Goal: Task Accomplishment & Management: Manage account settings

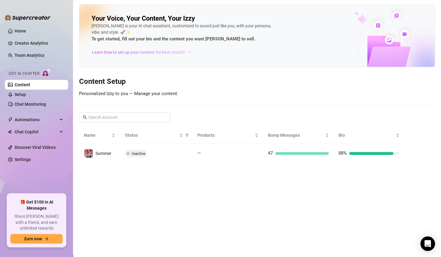
click at [111, 54] on span "Learn how to set up your content for best results" at bounding box center [138, 52] width 93 height 7
click at [19, 95] on link "Setup" at bounding box center [20, 94] width 11 height 5
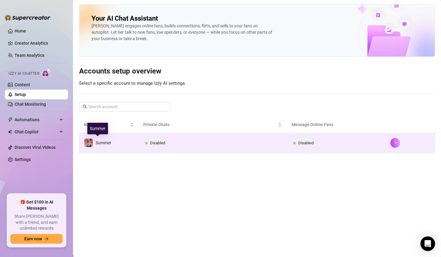
click at [101, 145] on div "Summer" at bounding box center [103, 143] width 16 height 7
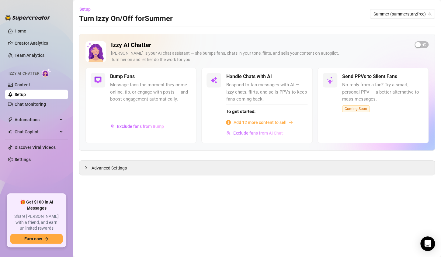
click at [262, 134] on span "Exclude fans from AI Chat" at bounding box center [258, 133] width 50 height 5
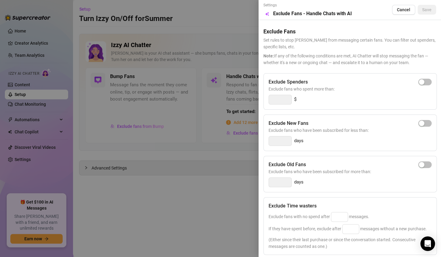
click at [237, 168] on div at bounding box center [220, 128] width 441 height 257
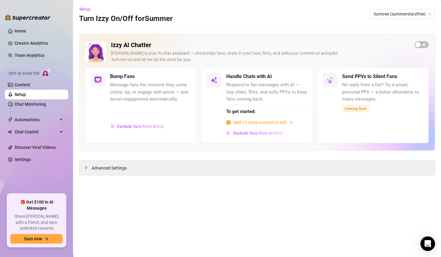
click at [267, 122] on span "Add 12 more content to sell" at bounding box center [259, 122] width 53 height 7
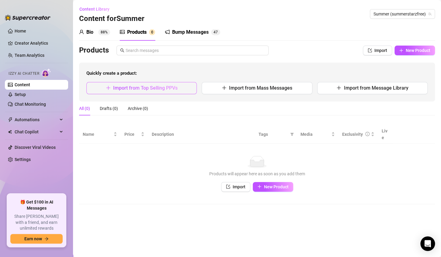
click at [165, 85] on span "Import from Top Selling PPVs" at bounding box center [145, 88] width 64 height 6
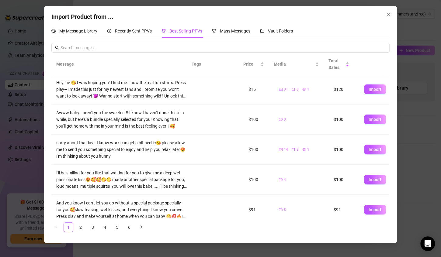
scroll to position [152, 0]
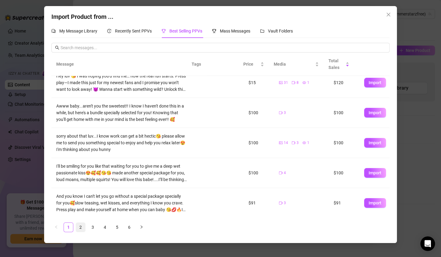
click at [80, 228] on link "2" at bounding box center [80, 227] width 9 height 9
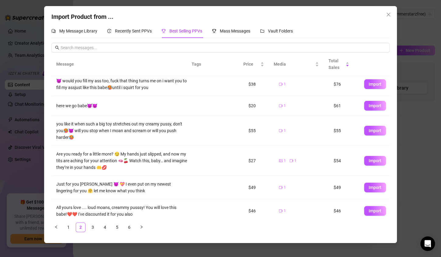
scroll to position [111, 0]
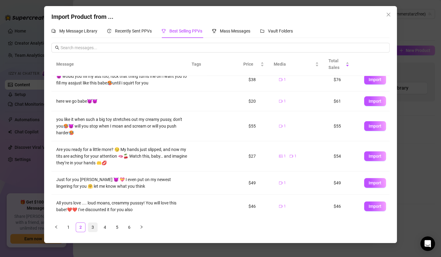
click at [93, 228] on link "3" at bounding box center [92, 227] width 9 height 9
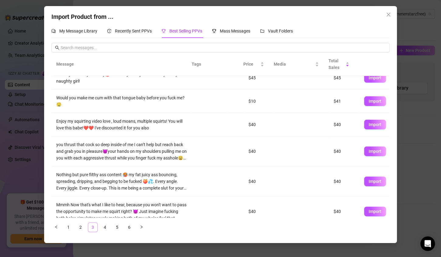
scroll to position [0, 0]
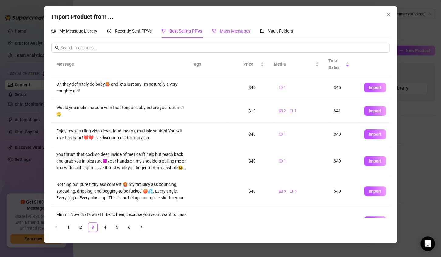
click at [245, 30] on span "Mass Messages" at bounding box center [235, 31] width 30 height 5
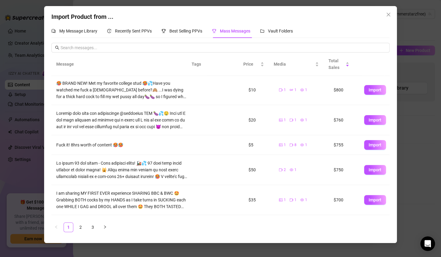
scroll to position [53, 0]
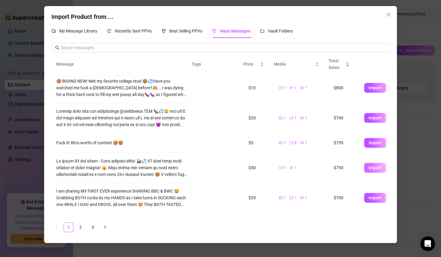
click at [370, 169] on span "Import" at bounding box center [375, 167] width 13 height 5
type textarea "𝗠𝘆 𝗳𝗶𝗿𝘀𝘁 𝟭𝟬 𝗴𝘂𝘆 𝘁𝗿𝗮𝗶𝗻 - 𝙒𝙞𝙩𝙝 𝙢𝙪𝙡𝙩𝙞𝙥𝙡𝙚 𝙡𝙤𝙖𝙙𝙨! 🚂💦 10 guys took turns fucking my t…"
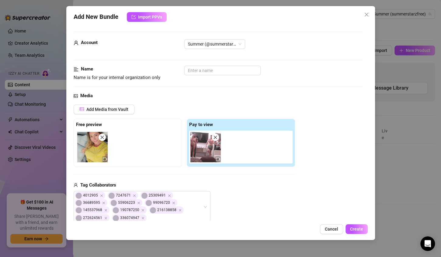
click at [146, 78] on span "Name is for your internal organization only" at bounding box center [117, 77] width 87 height 5
click at [192, 71] on input "text" at bounding box center [222, 71] width 76 height 10
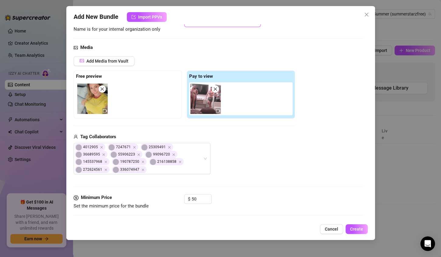
scroll to position [52, 0]
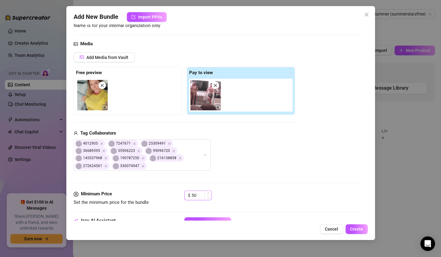
type input "Train"
click at [202, 197] on input "50" at bounding box center [202, 195] width 20 height 9
type input "5"
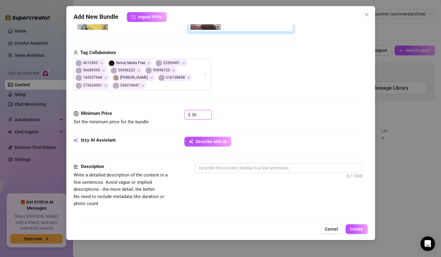
scroll to position [136, 0]
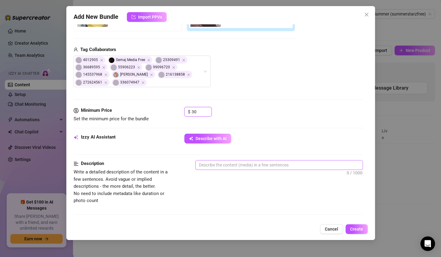
type input "30"
click at [263, 165] on textarea at bounding box center [279, 165] width 167 height 9
type textarea "1"
type textarea "10"
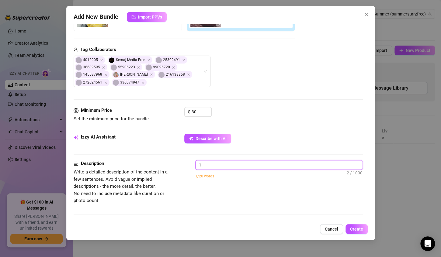
type textarea "10"
type textarea "10 g"
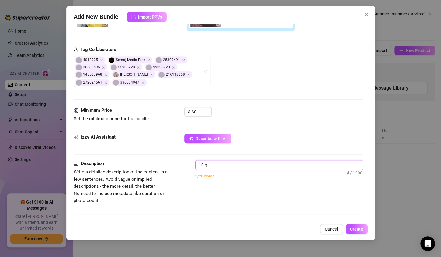
type textarea "10 gu"
type textarea "10 guy"
type textarea "10 guys"
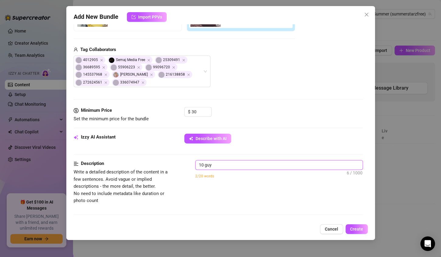
type textarea "10 guys"
type textarea "10 guys t"
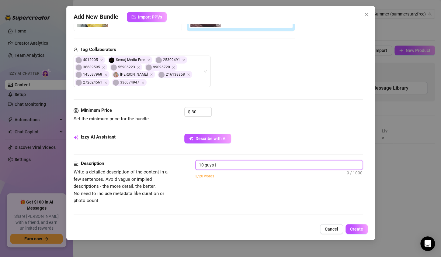
type textarea "10 guys ta"
type textarea "10 guys tak"
type textarea "10 guys take"
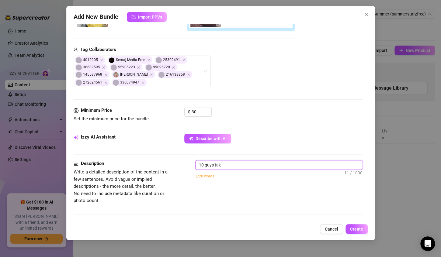
type textarea "10 guys take"
type textarea "10 guys take t"
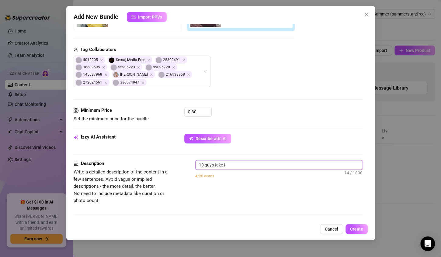
type textarea "10 guys take tu"
type textarea "10 guys take tur"
type textarea "10 guys take turn"
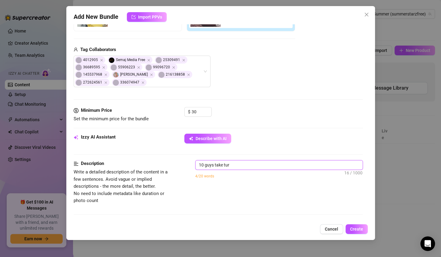
type textarea "10 guys take turn"
type textarea "10 guys take turns"
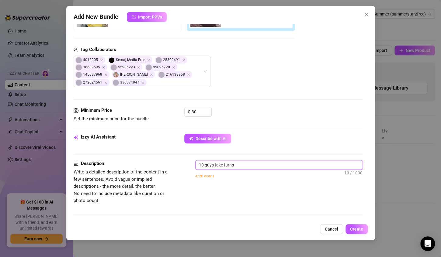
type textarea "10 guys take turns f"
type textarea "10 guys take turns fu"
type textarea "10 guys take turns fuc"
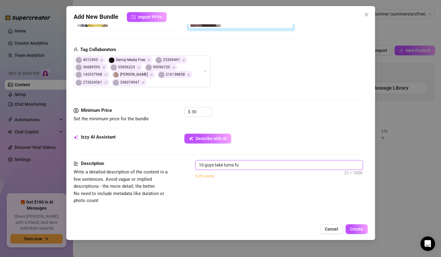
type textarea "10 guys take turns fuc"
type textarea "10 guys take turns fuck"
type textarea "10 guys take turns fucki"
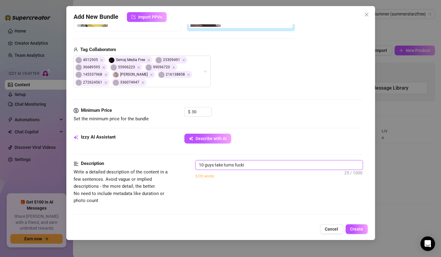
type textarea "10 guys take turns fuckin"
type textarea "10 guys take turns fucking"
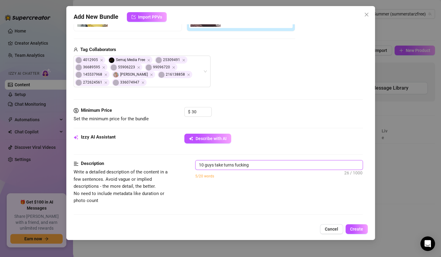
type textarea "10 guys take turns fucking"
type textarea "10 guys take turns fucking m"
type textarea "10 guys take turns fucking me"
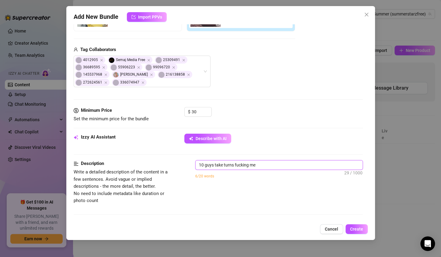
type textarea "10 guys take turns fucking me."
type textarea "10 guys take turns fucking me. H"
type textarea "10 guys take turns fucking me. Hu"
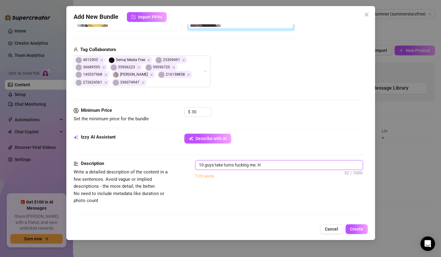
type textarea "10 guys take turns fucking me. Hu"
type textarea "10 guys take turns fucking me. Hub"
type textarea "10 guys take turns fucking me. Hubb"
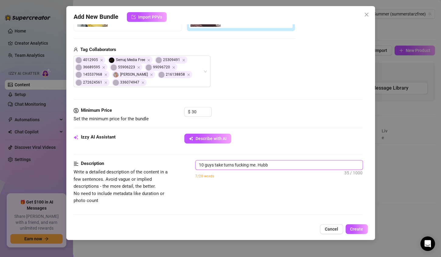
type textarea "10 guys take turns fucking me. Hubby"
type textarea "10 guys take turns fucking me. Hubby w"
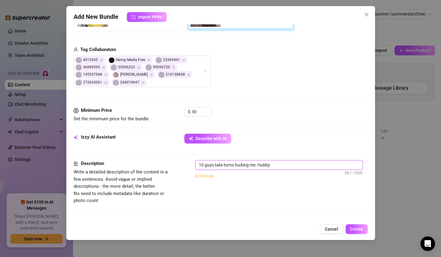
type textarea "10 guys take turns fucking me. Hubby w"
type textarea "10 guys take turns fucking me. Hubby wa"
type textarea "10 guys take turns fucking me. Hubby wat"
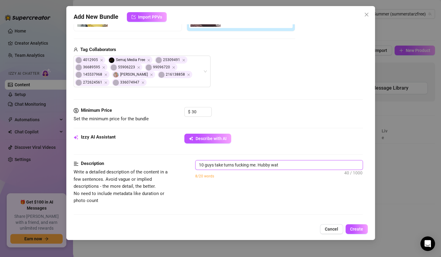
type textarea "10 guys take turns fucking me. Hubby watc"
type textarea "10 guys take turns fucking me. Hubby watch"
type textarea "10 guys take turns fucking me. Hubby watche"
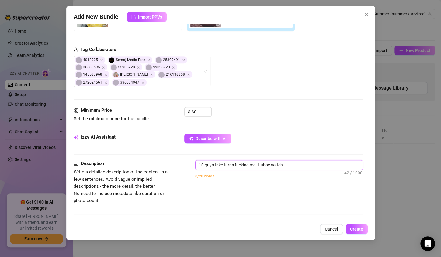
type textarea "10 guys take turns fucking me. Hubby watche"
type textarea "10 guys take turns fucking me. Hubby watched"
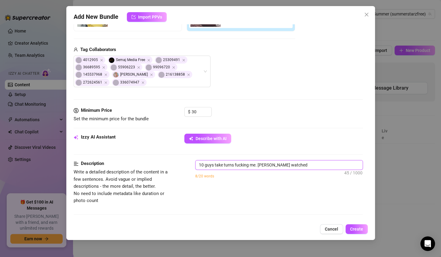
type textarea "10 guys take turns fucking me. Hubby watched t"
type textarea "10 guys take turns fucking me. Hubby watched th"
type textarea "10 guys take turns fucking me. Hubby watched the"
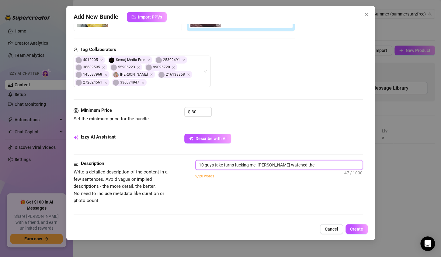
type textarea "10 guys take turns fucking me. Hubby watched the"
type textarea "10 guys take turns fucking me. Hubby watched the w"
type textarea "10 guys take turns fucking me. Hubby watched the wh"
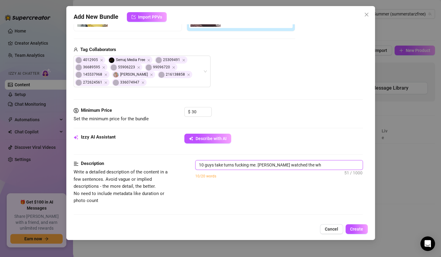
type textarea "10 guys take turns fucking me. Hubby watched the who"
type textarea "10 guys take turns fucking me. Hubby watched the whol"
type textarea "10 guys take turns fucking me. Hubby watched the whole"
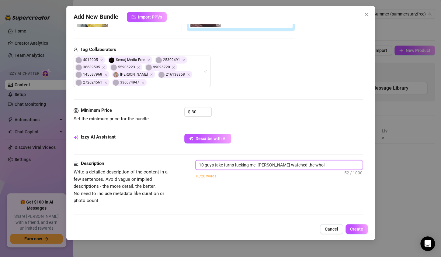
type textarea "10 guys take turns fucking me. Hubby watched the whole"
type textarea "10 guys take turns fucking me. Hubby watched the whole t"
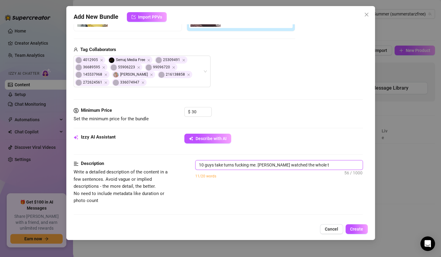
type textarea "10 guys take turns fucking me. Hubby watched the whole ti"
type textarea "10 guys take turns fucking me. Hubby watched the whole tim"
type textarea "10 guys take turns fucking me. Hubby watched the whole time"
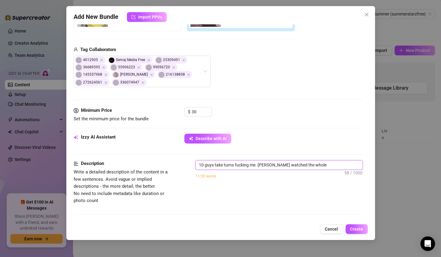
type textarea "10 guys take turns fucking me. Hubby watched the whole time"
type textarea "10 guys take turns fucking me. Hubby watched the whole time."
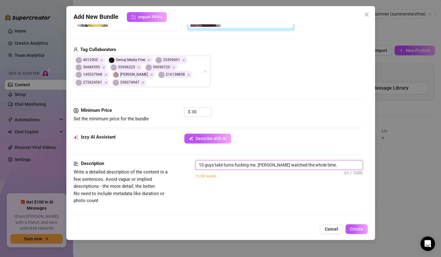
type textarea "10 guys take turns fucking me. Hubby watched the whole time. P"
type textarea "10 guys take turns fucking me. Hubby watched the whole time. Pr"
type textarea "10 guys take turns fucking me. Hubby watched the whole time. Pre"
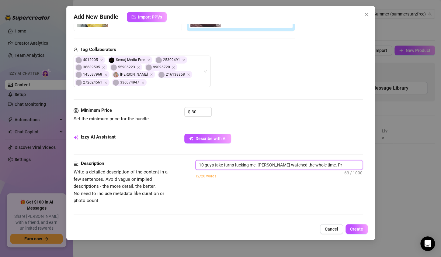
type textarea "10 guys take turns fucking me. Hubby watched the whole time. Pre"
type textarea "10 guys take turns fucking me. Hubby watched the whole time. Prev"
type textarea "10 guys take turns fucking me. Hubby watched the whole time. Previ"
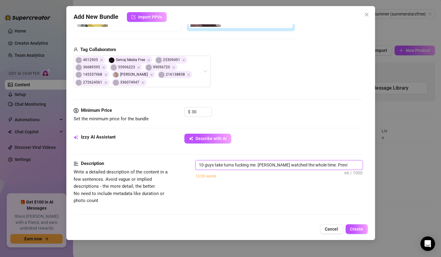
type textarea "10 guys take turns fucking me. Hubby watched the whole time. Previe"
type textarea "10 guys take turns fucking me. Hubby watched the whole time. Preview"
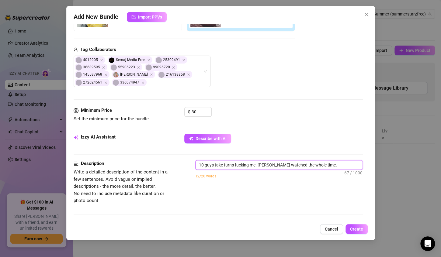
type textarea "10 guys take turns fucking me. Hubby watched the whole time. Preview"
type textarea "10 guys take turns fucking me. Hubby watched the whole time. Preview i"
type textarea "10 guys take turns fucking me. Hubby watched the whole time. Preview is"
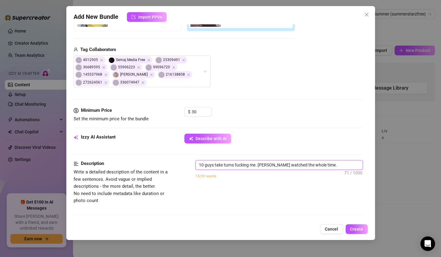
type textarea "10 guys take turns fucking me. Hubby watched the whole time. Preview is"
type textarea "10 guys take turns fucking me. Hubby watched the whole time. Preview is m"
type textarea "10 guys take turns fucking me. Hubby watched the whole time. Preview is me"
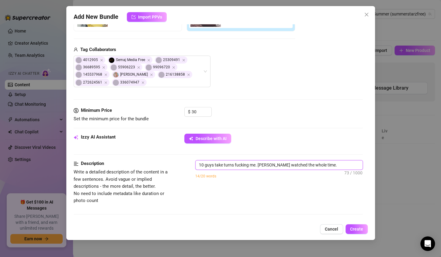
type textarea "10 guys take turns fucking me. Hubby watched the whole time. Preview is me"
type textarea "10 guys take turns fucking me. Hubby watched the whole time. Preview is me t"
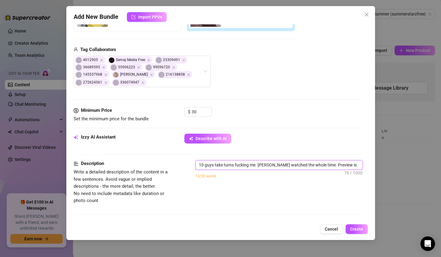
type textarea "10 guys take turns fucking me. Hubby watched the whole time. Preview is me ta"
type textarea "10 guys take turns fucking me. Hubby watched the whole time. Preview is me tal"
type textarea "10 guys take turns fucking me. Hubby watched the whole time. Preview is me talk"
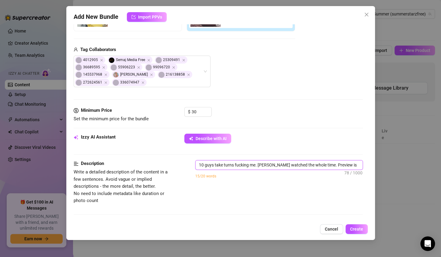
type textarea "10 guys take turns fucking me. Hubby watched the whole time. Preview is me talk"
type textarea "10 guys take turns fucking me. Hubby watched the whole time. Preview is me talki"
type textarea "10 guys take turns fucking me. Hubby watched the whole time. Preview is me talk…"
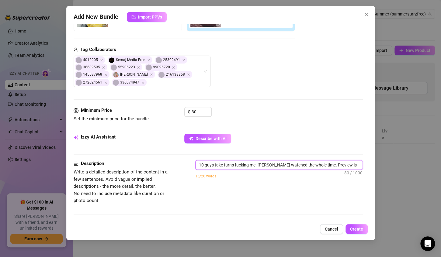
scroll to position [2, 0]
type textarea "10 guys take turns fucking me. Hubby watched the whole time. Preview is me talk…"
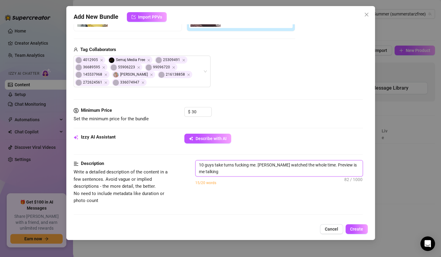
type textarea "10 guys take turns fucking me. Hubby watched the whole time. Preview is me talk…"
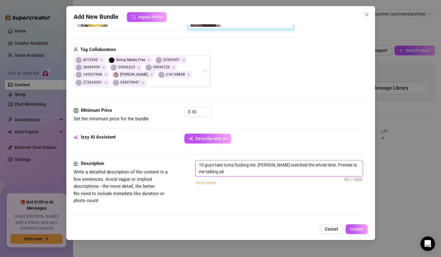
type textarea "10 guys take turns fucking me. Hubby watched the whole time. Preview is me talk…"
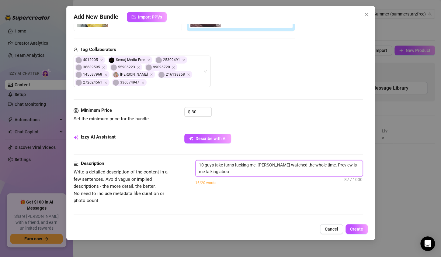
type textarea "10 guys take turns fucking me. Hubby watched the whole time. Preview is me talk…"
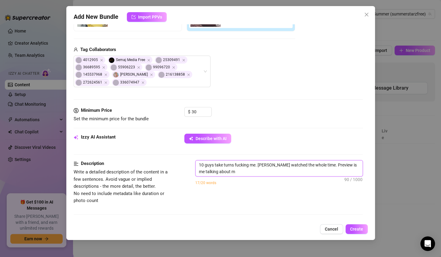
type textarea "10 guys take turns fucking me. Hubby watched the whole time. Preview is me talk…"
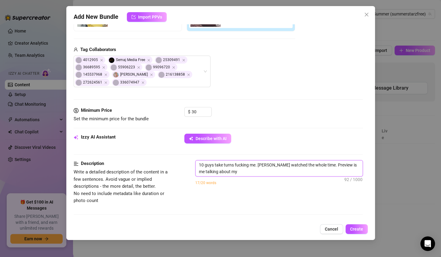
type textarea "10 guys take turns fucking me. Hubby watched the whole time. Preview is me talk…"
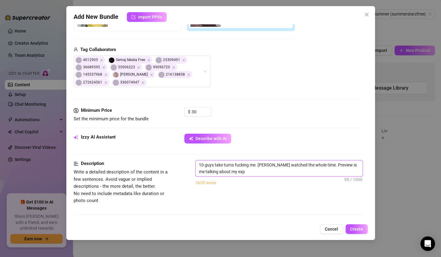
type textarea "10 guys take turns fucking me. Hubby watched the whole time. Preview is me talk…"
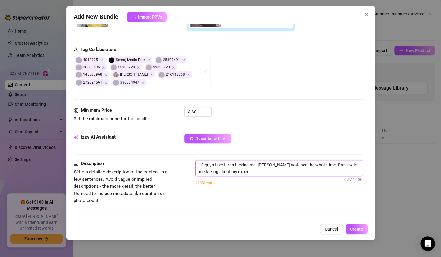
type textarea "10 guys take turns fucking me. Hubby watched the whole time. Preview is me talk…"
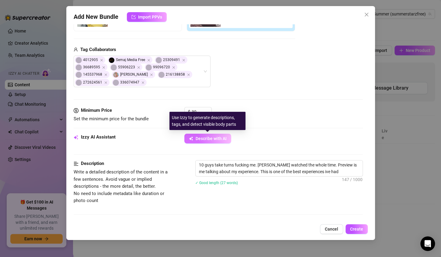
click at [219, 137] on span "Describe with AI" at bounding box center [211, 138] width 31 height 5
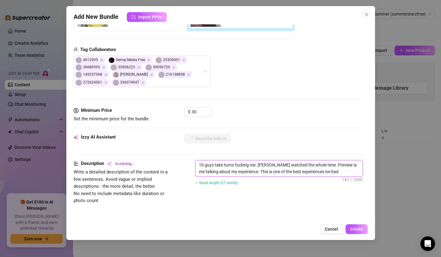
drag, startPoint x: 199, startPoint y: 163, endPoint x: 358, endPoint y: 170, distance: 158.9
click at [358, 170] on div "Account Summer (@summerstarzfree) Name Name is for your internal organization o…" at bounding box center [221, 122] width 294 height 196
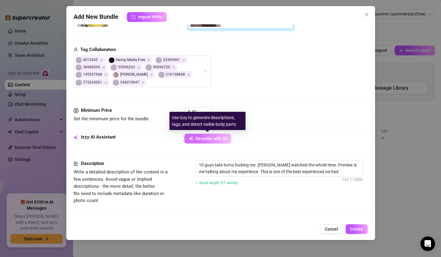
click at [211, 141] on span "Describe with AI" at bounding box center [211, 138] width 31 height 5
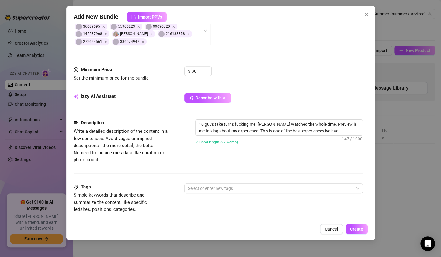
scroll to position [178, 0]
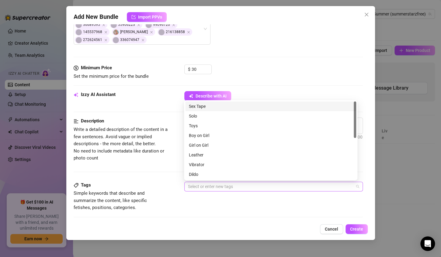
click at [207, 185] on div at bounding box center [271, 186] width 170 height 9
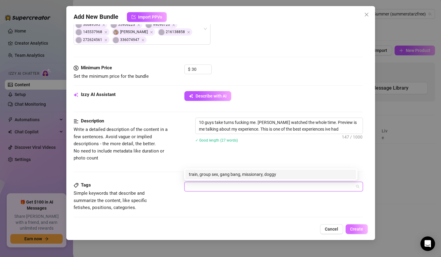
click at [356, 231] on span "Create" at bounding box center [356, 229] width 13 height 5
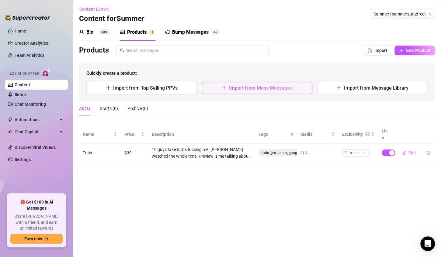
click at [267, 88] on span "Import from Mass Messages" at bounding box center [260, 88] width 63 height 6
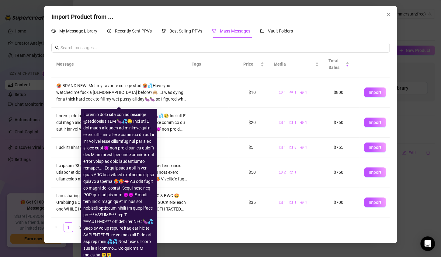
scroll to position [50, 0]
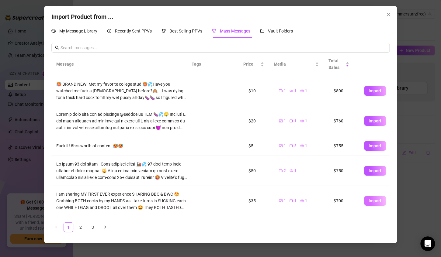
click at [370, 202] on span "Import" at bounding box center [375, 201] width 13 height 5
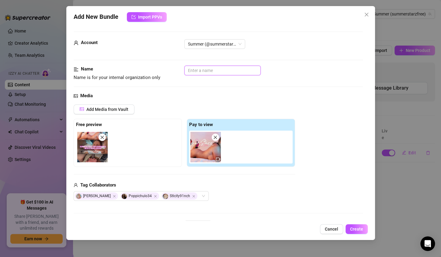
click at [233, 70] on input "text" at bounding box center [222, 71] width 76 height 10
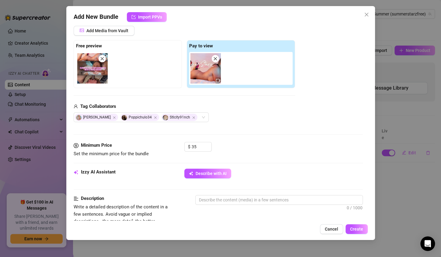
scroll to position [79, 0]
click at [200, 145] on input "35" at bounding box center [202, 146] width 20 height 9
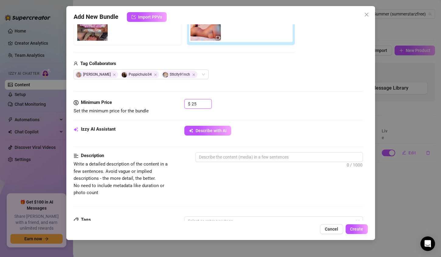
scroll to position [122, 0]
click at [329, 232] on button "Cancel" at bounding box center [331, 229] width 23 height 10
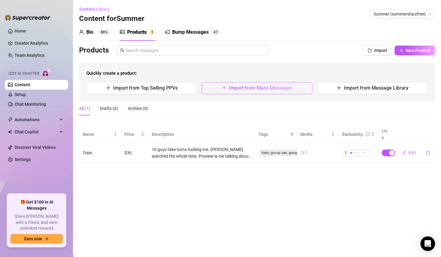
click at [288, 91] on button "Import from Mass Messages" at bounding box center [257, 88] width 110 height 12
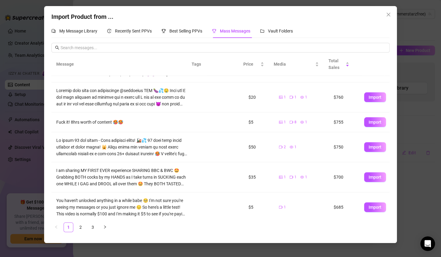
scroll to position [73, 0]
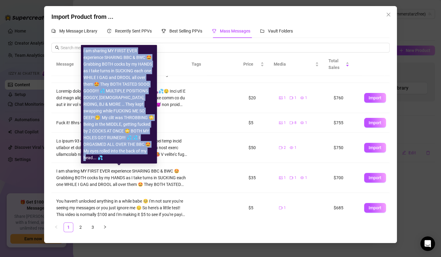
drag, startPoint x: 83, startPoint y: 57, endPoint x: 141, endPoint y: 157, distance: 115.1
click at [141, 157] on div "I am sharing MY FIRST EVER experience SHARING BBC & BWC 🤩 Grabbing BOTH cocks b…" at bounding box center [118, 104] width 71 height 114
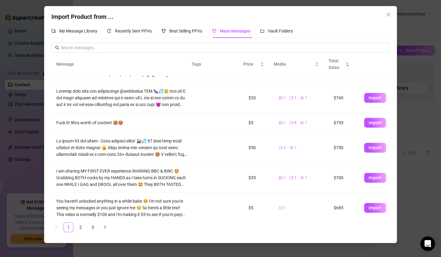
copy div "I am sharing MY FIRST EVER experience SHARING BBC & BWC 🤩 Grabbing BOTH cocks b…"
click at [372, 174] on button "Import" at bounding box center [375, 178] width 22 height 10
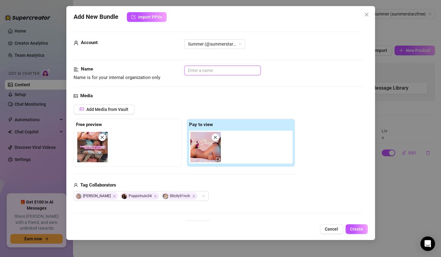
click at [228, 71] on input "text" at bounding box center [222, 71] width 76 height 10
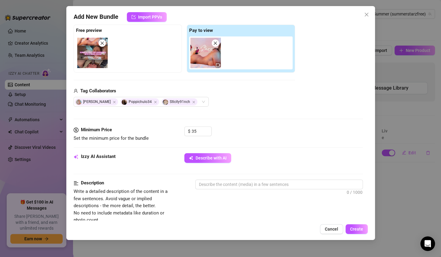
scroll to position [96, 0]
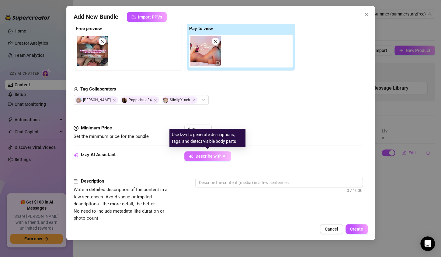
click at [199, 157] on span "Describe with AI" at bounding box center [211, 156] width 31 height 5
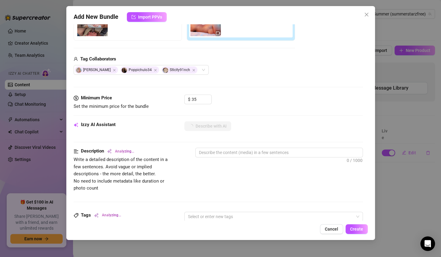
scroll to position [126, 0]
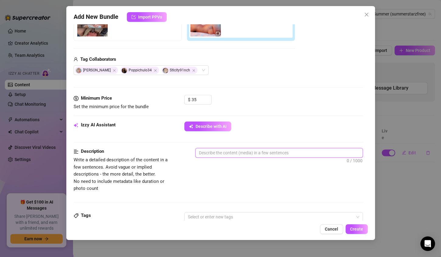
click at [225, 153] on textarea at bounding box center [279, 152] width 167 height 9
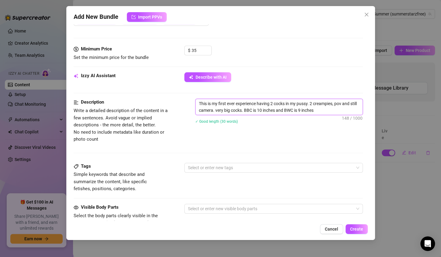
scroll to position [176, 0]
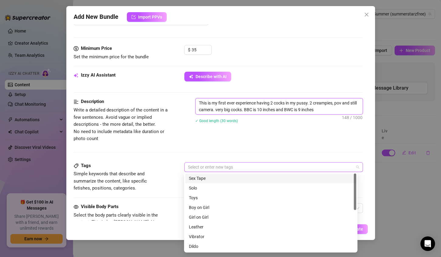
click at [209, 167] on div at bounding box center [271, 167] width 170 height 9
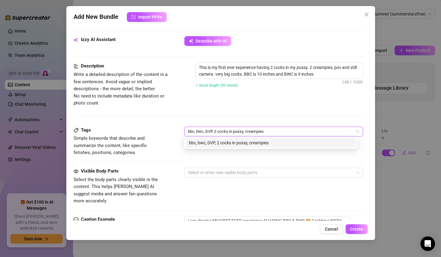
scroll to position [214, 0]
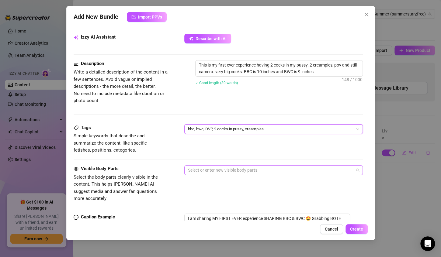
click at [200, 170] on div at bounding box center [271, 170] width 170 height 9
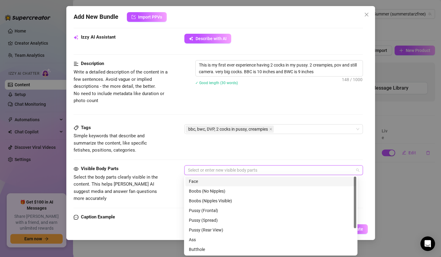
click at [199, 182] on div "Face" at bounding box center [271, 181] width 164 height 7
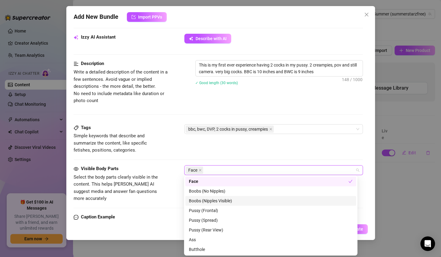
click at [202, 201] on div "Boobs (Nipples Visible)" at bounding box center [271, 201] width 164 height 7
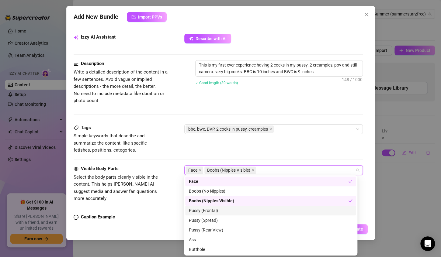
click at [203, 212] on div "Pussy (Frontal)" at bounding box center [271, 210] width 164 height 7
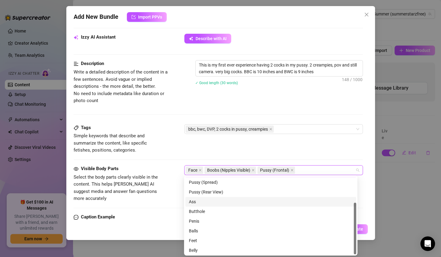
scroll to position [39, 0]
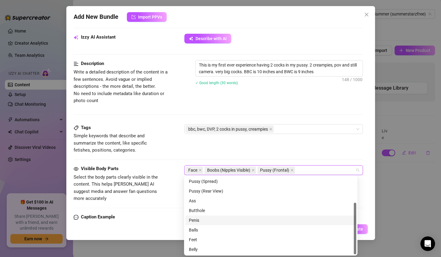
click at [198, 221] on div "Penis" at bounding box center [271, 220] width 164 height 7
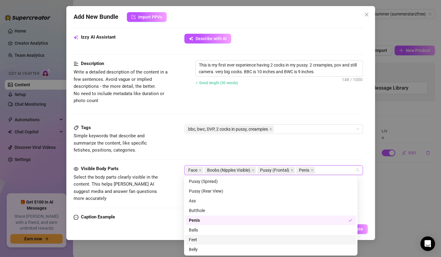
click at [197, 240] on div "Feet" at bounding box center [271, 240] width 164 height 7
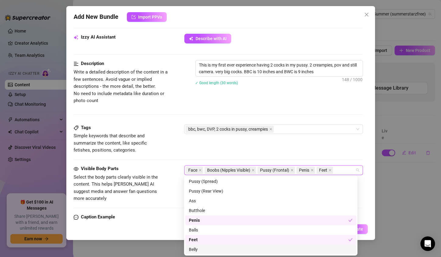
click at [200, 249] on div "Belly" at bounding box center [271, 249] width 164 height 7
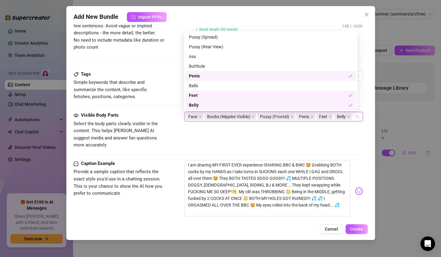
scroll to position [269, 0]
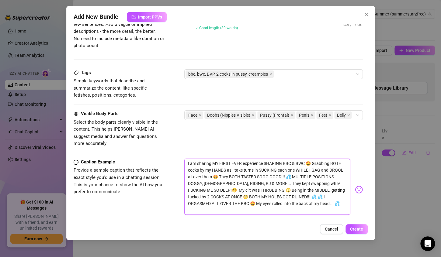
click at [187, 159] on textarea "I am sharing MY FIRST EVER experience SHARING BBC & BWC 🤩 Grabbing BOTH cocks b…" at bounding box center [267, 187] width 166 height 57
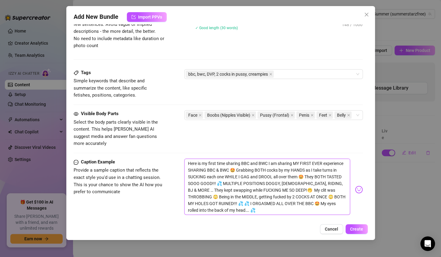
click at [252, 162] on textarea "Here is my first time sharing BBC and BWC I am sharing MY FIRST EVER experience…" at bounding box center [267, 187] width 166 height 57
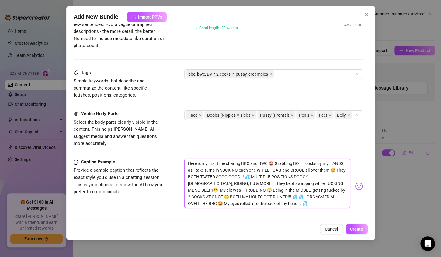
click at [277, 159] on textarea "Here is my first time sharing BBC and BWC 🤩 Grabbing BOTH cocks by my HANDS as …" at bounding box center [267, 184] width 166 height 50
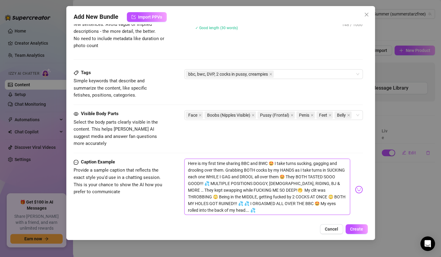
click at [215, 182] on textarea "Here is my first time sharing BBC and BWC 🤩 I take turns sucking, gagging and d…" at bounding box center [267, 187] width 166 height 57
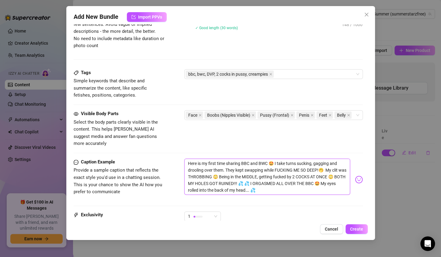
click at [317, 161] on textarea "Here is my first time sharing BBC and BWC 🤩 I take turns sucking, gagging and d…" at bounding box center [267, 177] width 166 height 36
drag, startPoint x: 274, startPoint y: 181, endPoint x: 320, endPoint y: 164, distance: 49.0
click at [320, 164] on textarea "Here is my first time sharing BBC and BWC 🤩 I take turns sucking, gagging and d…" at bounding box center [267, 177] width 166 height 36
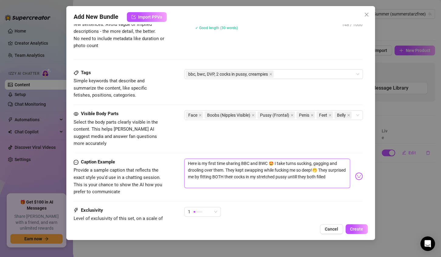
scroll to position [0, 0]
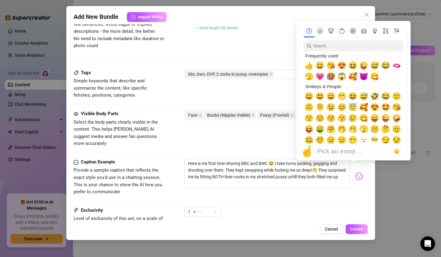
click at [355, 172] on img at bounding box center [359, 176] width 8 height 8
click at [330, 77] on span "🥵" at bounding box center [330, 76] width 9 height 9
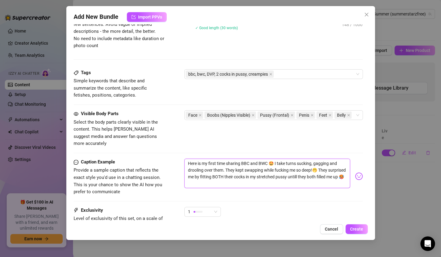
click at [233, 176] on textarea "Here is my first time sharing BBC and BWC 🤩 I take turns sucking, gagging and d…" at bounding box center [267, 174] width 166 height 30
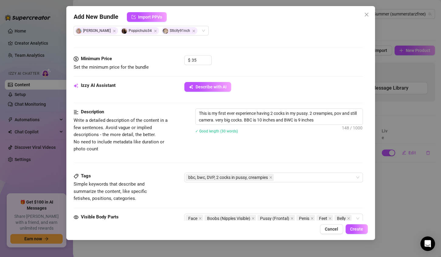
scroll to position [165, 0]
click at [200, 61] on input "35" at bounding box center [202, 60] width 20 height 9
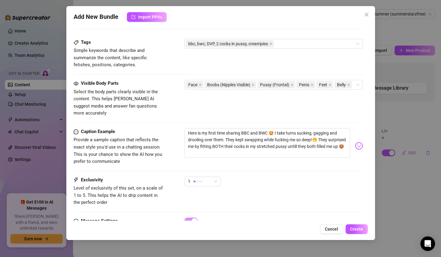
scroll to position [322, 0]
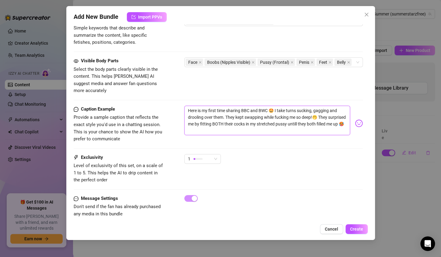
click at [316, 116] on textarea "Here is my first time sharing BBC and BWC 🤩 I take turns sucking, gagging and d…" at bounding box center [267, 121] width 166 height 30
click at [357, 230] on span "Create" at bounding box center [356, 229] width 13 height 5
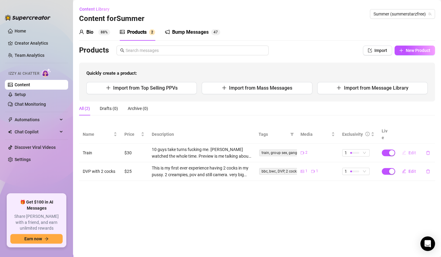
click at [411, 151] on span "Edit" at bounding box center [412, 153] width 8 height 5
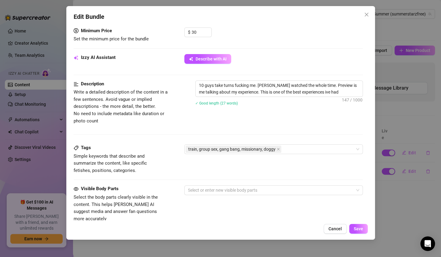
scroll to position [215, 0]
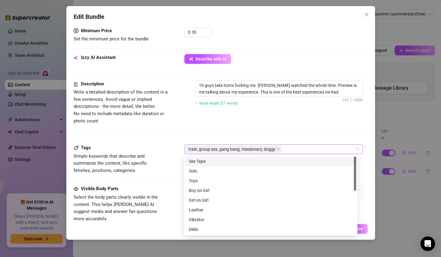
click at [289, 148] on div "train, group sex, gang bang, missionary, doggy" at bounding box center [271, 149] width 170 height 9
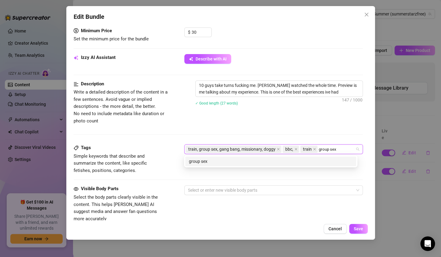
click at [282, 165] on div "group sex" at bounding box center [270, 162] width 171 height 10
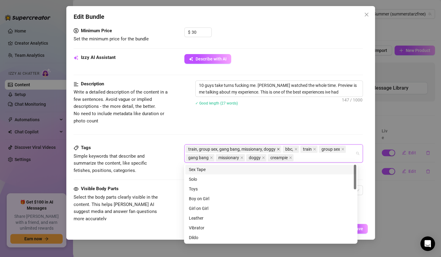
click at [277, 151] on span at bounding box center [278, 149] width 3 height 7
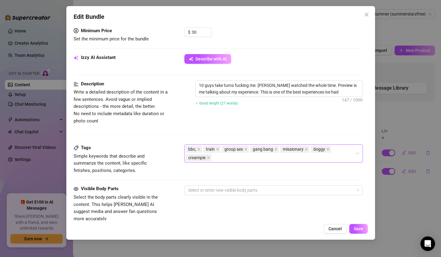
click at [291, 118] on div "Description Write a detailed description of the content in a few sentences. Avo…" at bounding box center [218, 103] width 289 height 44
click at [360, 231] on span "Save" at bounding box center [358, 229] width 9 height 5
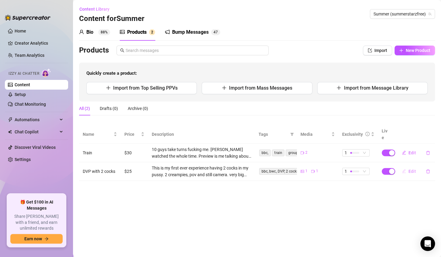
click at [410, 169] on span "Edit" at bounding box center [412, 171] width 8 height 5
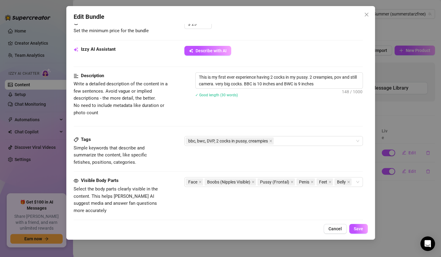
scroll to position [201, 0]
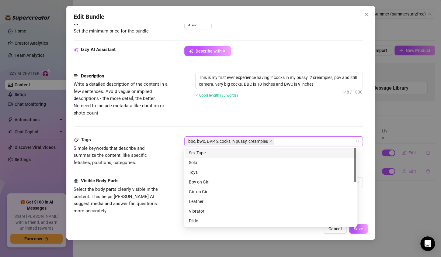
click at [277, 142] on div "bbc, bwc, DVP, 2 cocks in pussy, creampies" at bounding box center [271, 141] width 170 height 9
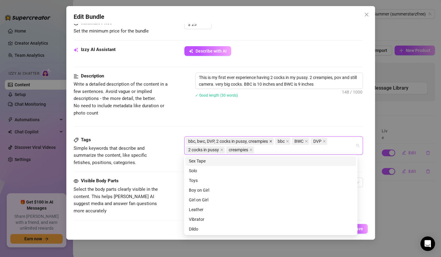
click at [270, 142] on icon "close" at bounding box center [270, 141] width 3 height 3
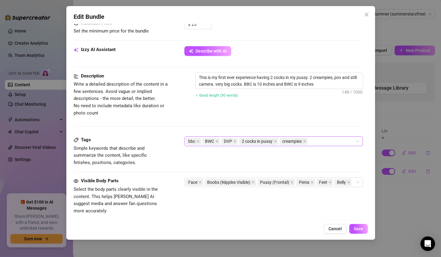
click at [325, 124] on div "Description Write a detailed description of the content in a few sentences. Avo…" at bounding box center [218, 105] width 289 height 64
click at [359, 229] on span "Save" at bounding box center [358, 229] width 9 height 5
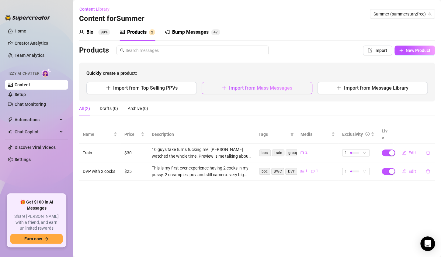
click at [276, 88] on span "Import from Mass Messages" at bounding box center [260, 88] width 63 height 6
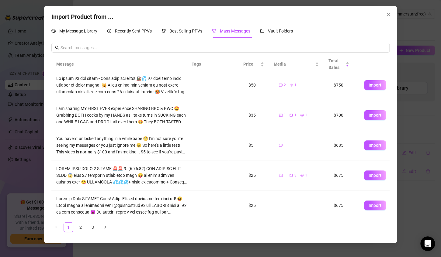
scroll to position [138, 0]
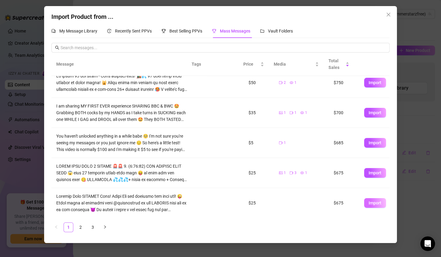
click at [369, 202] on span "Import" at bounding box center [375, 203] width 13 height 5
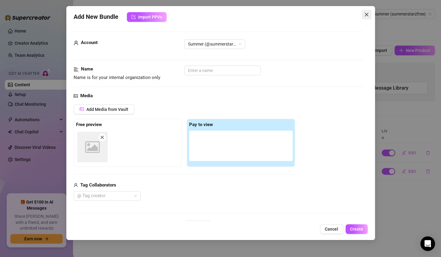
click at [366, 12] on icon "close" at bounding box center [366, 14] width 5 height 5
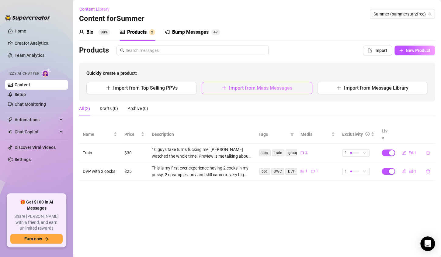
click at [283, 90] on span "Import from Mass Messages" at bounding box center [260, 88] width 63 height 6
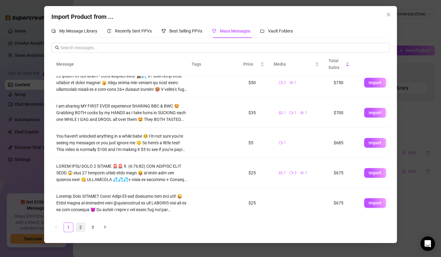
click at [79, 226] on link "2" at bounding box center [80, 227] width 9 height 9
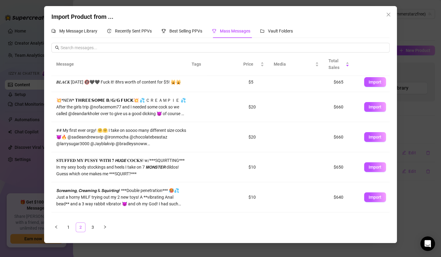
scroll to position [0, 0]
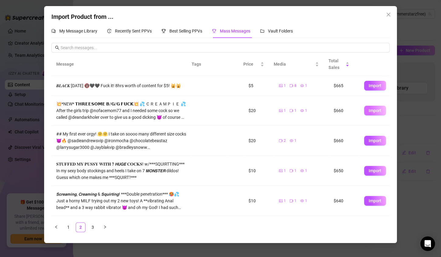
click at [373, 113] on span "Import" at bounding box center [375, 110] width 13 height 5
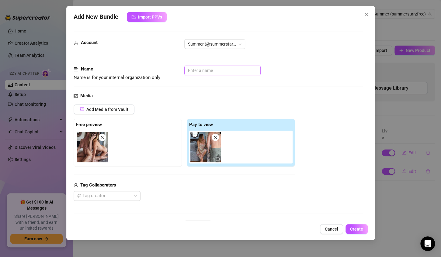
click at [211, 70] on input "text" at bounding box center [222, 71] width 76 height 10
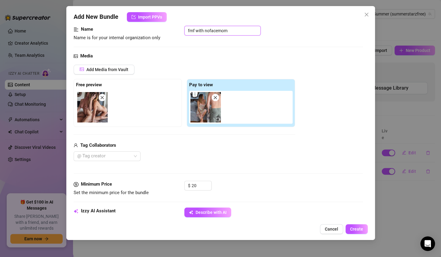
scroll to position [43, 0]
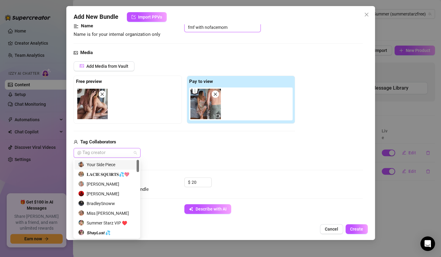
click at [121, 153] on div at bounding box center [104, 153] width 58 height 9
click at [109, 186] on div "Dean Darkholer" at bounding box center [106, 184] width 57 height 7
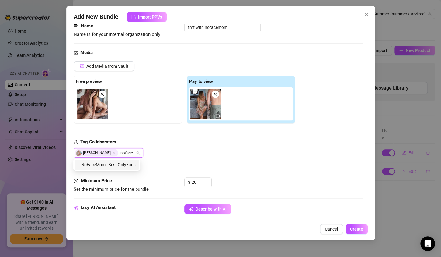
click at [100, 165] on div "NoFaceMom | Best OnlyFans | Hotwife" at bounding box center [106, 164] width 57 height 7
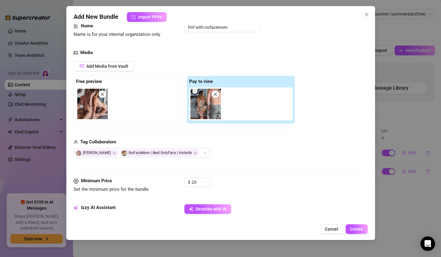
click at [245, 153] on div "Dean Darkholer NoFaceMom | Best OnlyFans | Hotwife" at bounding box center [184, 153] width 221 height 10
click at [201, 182] on input "20" at bounding box center [202, 182] width 20 height 9
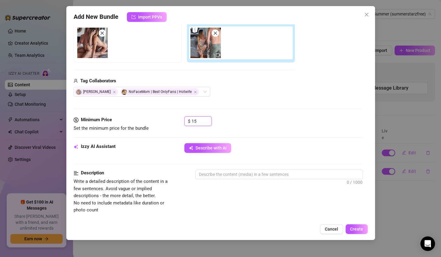
scroll to position [107, 0]
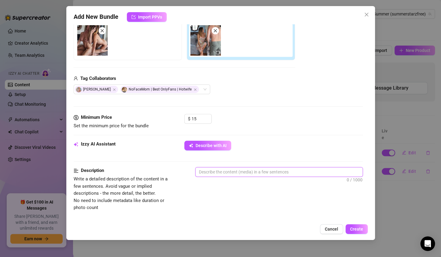
click at [234, 171] on textarea at bounding box center [279, 172] width 167 height 9
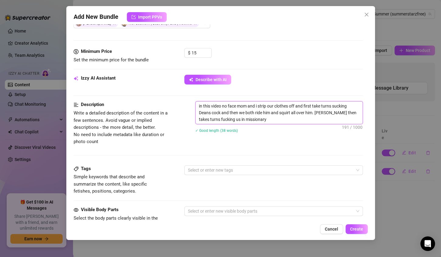
scroll to position [173, 0]
click at [192, 169] on div at bounding box center [271, 170] width 170 height 9
click at [214, 155] on div "Description Write a detailed description of the content in a few sentences. Avo…" at bounding box center [218, 133] width 289 height 64
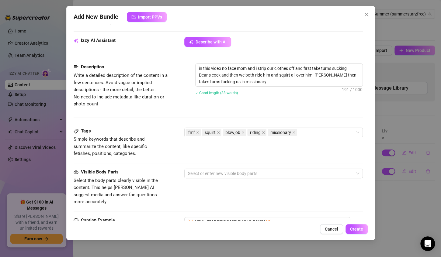
scroll to position [212, 0]
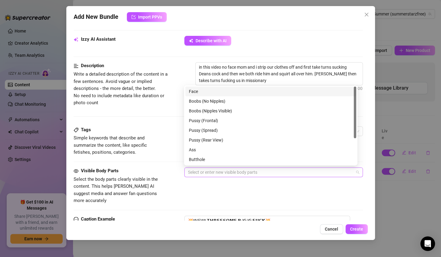
click at [191, 171] on div at bounding box center [271, 172] width 170 height 9
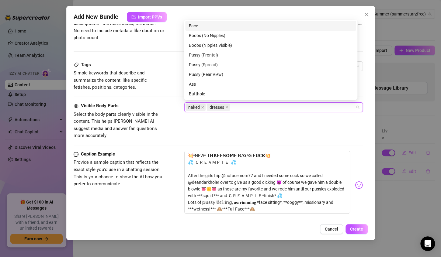
scroll to position [277, 0]
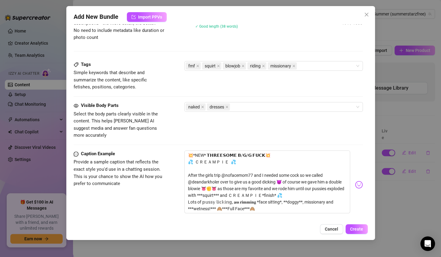
click at [179, 151] on div "Caption Example Provide a sample caption that reflects the exact style you'd us…" at bounding box center [218, 185] width 289 height 69
click at [301, 66] on div "fmf squirt blowjob riding missionary" at bounding box center [271, 66] width 170 height 9
click at [261, 40] on div "Description Write a detailed description of the content in a few sentences. Avo…" at bounding box center [218, 19] width 289 height 44
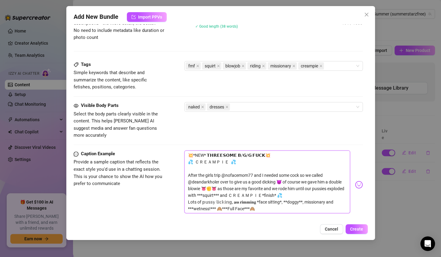
drag, startPoint x: 221, startPoint y: 168, endPoint x: 186, endPoint y: 146, distance: 40.9
click at [186, 151] on textarea "💥*NEW* 𝗧𝗛𝗥𝗘𝗘𝗦𝗢𝗠𝗘 𝗕/𝗚/𝗚 𝗙𝗨𝗖𝗞💥 💦 ＣＲＥＡＭＰＩＥ 💦 After the girls trip @nofacemom77 and…" at bounding box center [267, 182] width 166 height 63
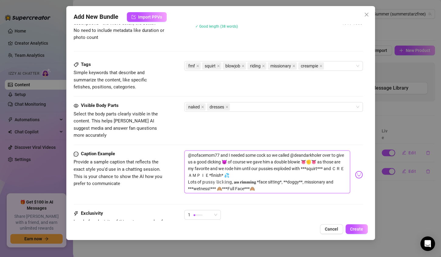
click at [328, 155] on textarea "@nofacemom77 and I needed some cock so we called @deandarkholer over to give us…" at bounding box center [267, 172] width 166 height 43
click at [315, 161] on textarea "@nofacemom77 and I needed some cock so we called @deandarkholer over to give us…" at bounding box center [267, 172] width 166 height 43
click at [327, 161] on textarea "@nofacemom77 and I needed some cock so we called @deandarkholer over to give us…" at bounding box center [267, 172] width 166 height 43
click at [330, 161] on textarea "@nofacemom77 and I needed some cock so we called @deandarkholer over to give us…" at bounding box center [267, 172] width 166 height 43
click at [229, 167] on textarea "@nofacemom77 and I needed some cock so we called @deandarkholer over to give us…" at bounding box center [267, 172] width 166 height 43
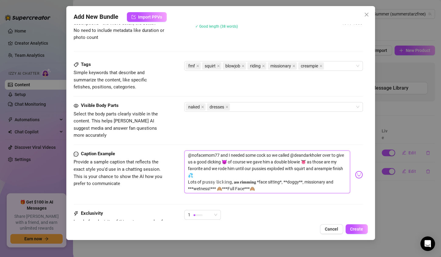
click at [190, 168] on textarea "@nofacemom77 and I needed some cock so we called @deandarkholer over to give us…" at bounding box center [267, 172] width 166 height 43
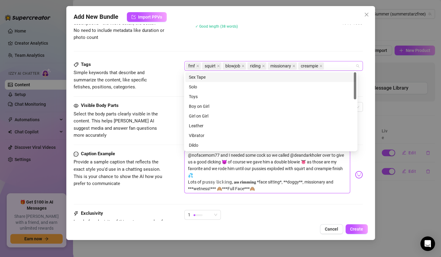
click at [328, 65] on div "fmf squirt blowjob riding missionary creampie" at bounding box center [271, 66] width 170 height 9
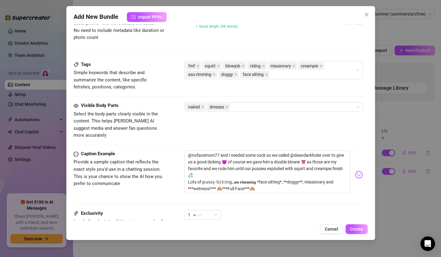
click at [322, 46] on div "Description Write a detailed description of the content in a few sentences. Avo…" at bounding box center [218, 29] width 289 height 64
click at [261, 182] on textarea "@nofacemom77 and I needed some cock so we called @deandarkholer over to give us…" at bounding box center [267, 172] width 166 height 43
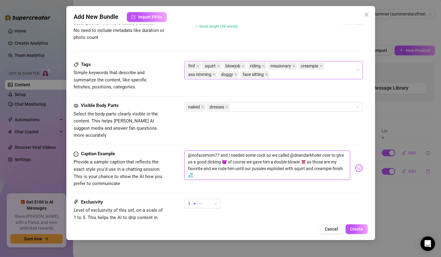
click at [274, 74] on div "fmf squirt blowjob riding missionary creampie ass rimming doggy face sitting" at bounding box center [271, 70] width 170 height 17
click at [273, 56] on div "Description Write a detailed description of the content in a few sentences. Avo…" at bounding box center [218, 29] width 289 height 64
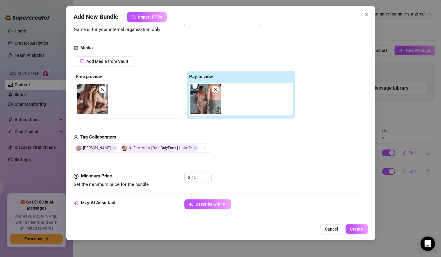
scroll to position [47, 0]
click at [203, 99] on img at bounding box center [205, 100] width 30 height 30
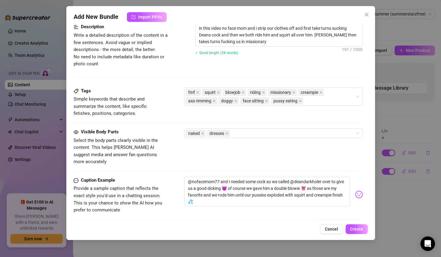
scroll to position [252, 0]
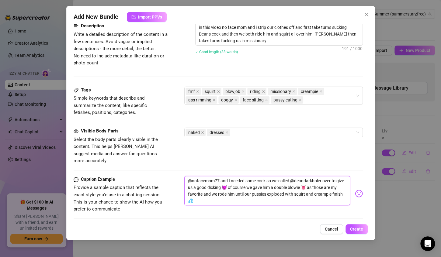
click at [200, 193] on textarea "@nofacemom77 and I needed some cock so we called @deandarkholer over to give us…" at bounding box center [267, 191] width 166 height 30
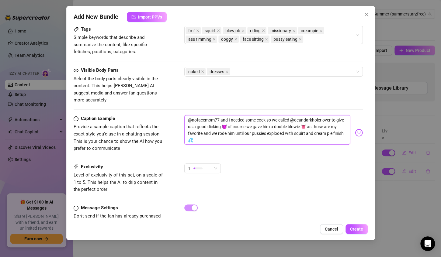
scroll to position [322, 0]
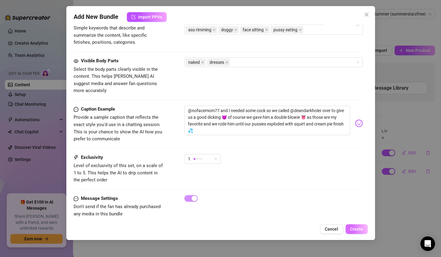
click at [356, 229] on span "Create" at bounding box center [356, 229] width 13 height 5
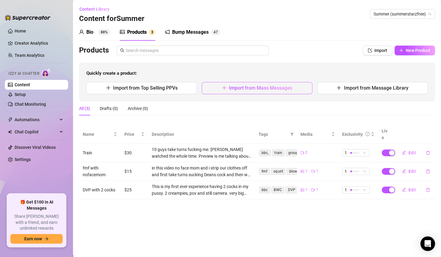
click at [264, 89] on span "Import from Mass Messages" at bounding box center [260, 88] width 63 height 6
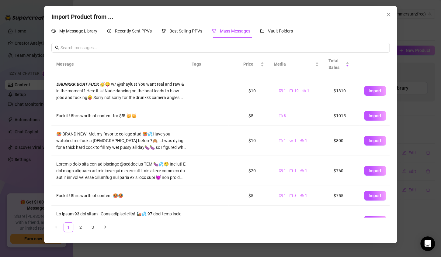
click at [205, 148] on td at bounding box center [210, 141] width 36 height 30
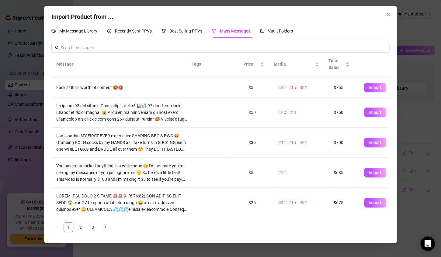
scroll to position [138, 0]
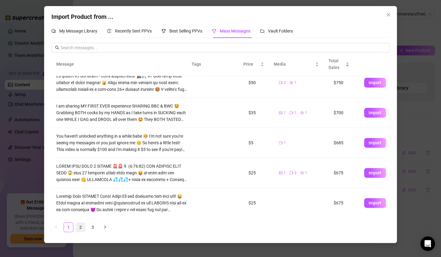
click at [81, 226] on link "2" at bounding box center [80, 227] width 9 height 9
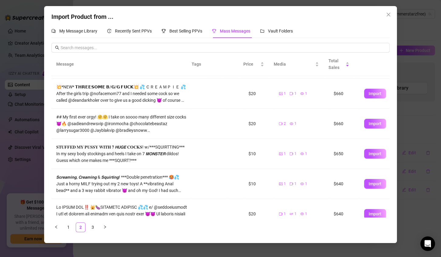
scroll to position [19, 0]
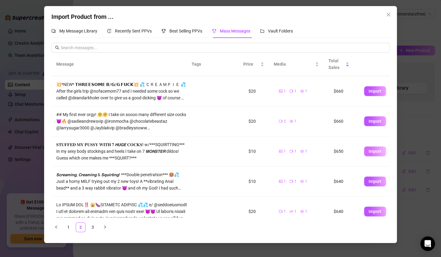
click at [369, 154] on span "Import" at bounding box center [375, 151] width 13 height 5
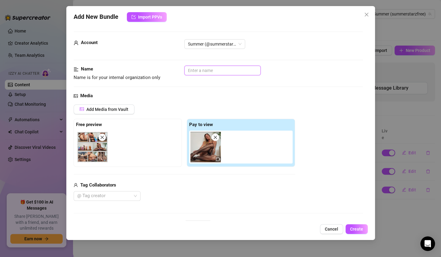
click at [234, 69] on input "text" at bounding box center [222, 71] width 76 height 10
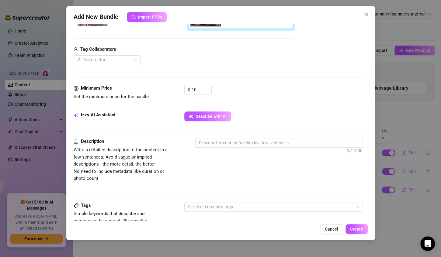
scroll to position [136, 0]
click at [212, 143] on textarea at bounding box center [279, 142] width 167 height 9
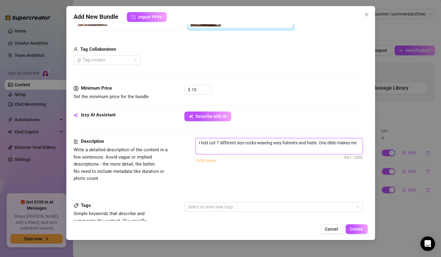
scroll to position [0, 0]
click at [258, 149] on textarea "I test out 7 different size cocks wearing sexy fishnets and heels. One dildo ma…" at bounding box center [279, 146] width 167 height 16
click at [270, 150] on textarea "I test out 7 different size cocks wearing sexy fishnets and heels. One dildo ma…" at bounding box center [279, 146] width 167 height 16
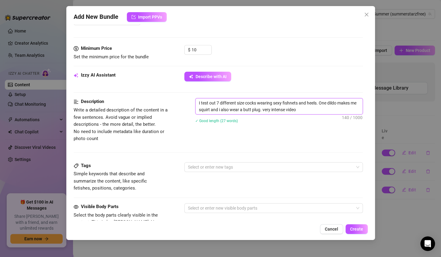
scroll to position [182, 0]
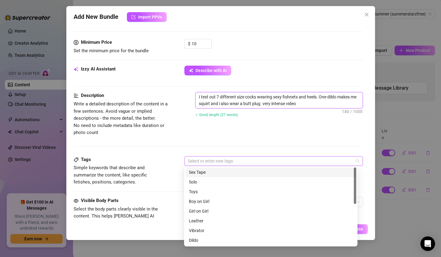
click at [193, 159] on div at bounding box center [271, 161] width 170 height 9
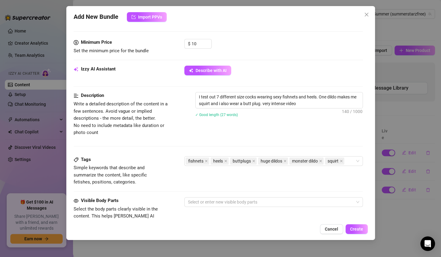
click at [162, 165] on span "Simple keywords that describe and summarize the content, like specific fetishes…" at bounding box center [119, 176] width 91 height 22
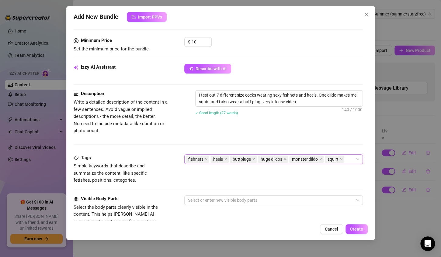
click at [348, 157] on div "fishnets heels buttplugs huge dildos monster dildo squirt" at bounding box center [271, 159] width 170 height 9
click at [240, 145] on div "Description Write a detailed description of the content in a few sentences. Avo…" at bounding box center [218, 122] width 289 height 64
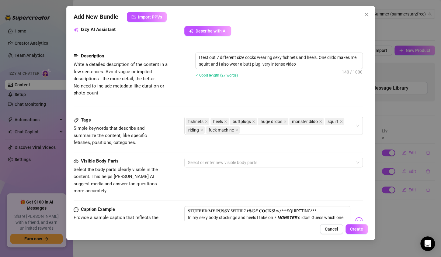
scroll to position [224, 0]
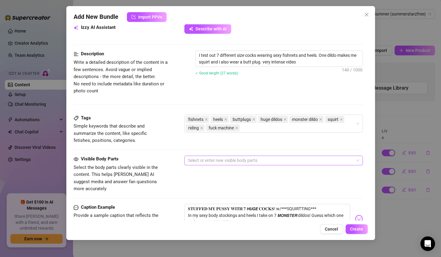
click at [210, 161] on div at bounding box center [271, 160] width 170 height 9
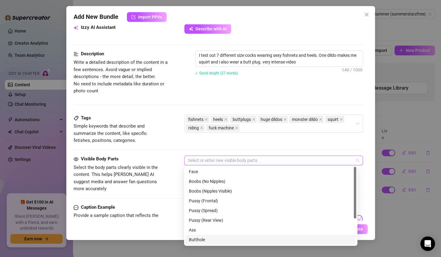
click at [200, 241] on div "Butthole" at bounding box center [271, 240] width 164 height 7
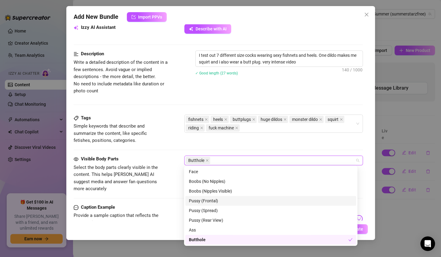
click at [164, 169] on span "Select the body parts clearly visible in the content. This helps Izzy AI sugges…" at bounding box center [119, 178] width 91 height 29
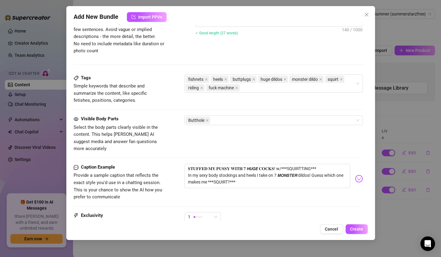
scroll to position [264, 0]
click at [245, 174] on textarea "𝐒𝐓𝐔𝐅𝐅𝐄𝐃 𝐌𝐘 𝐏𝐔𝐒𝐒𝐘 𝐖𝐈𝐓𝐇 𝟕 𝙃𝙐𝙂𝙀 𝐂𝐎𝐂𝐊𝐒! w/***SQUIRTTING*** In my sexy body stocking…" at bounding box center [267, 176] width 166 height 24
click at [222, 174] on textarea "𝐒𝐓𝐔𝐅𝐅𝐄𝐃 𝐌𝐘 𝐏𝐔𝐒𝐒𝐘 𝐖𝐈𝐓𝐇 𝟕 𝙃𝙐𝙂𝙀 𝐂𝐎𝐂𝐊𝐒! w/***SQUIRTTING*** In my sexy body stocking…" at bounding box center [267, 176] width 166 height 24
click at [188, 164] on textarea "𝐒𝐓𝐔𝐅𝐅𝐄𝐃 𝐌𝐘 𝐏𝐔𝐒𝐒𝐘 𝐖𝐈𝐓𝐇 𝟕 𝙃𝙐𝙂𝙀 𝐂𝐎𝐂𝐊𝐒! w/***SQUIRTTING*** In my sexy body stocking…" at bounding box center [267, 176] width 166 height 24
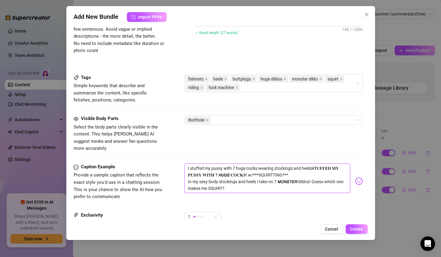
click at [245, 164] on textarea "I stuffed my pussy with 7 huge cocks wearing stockings and heels𝐒𝐓𝐔𝐅𝐅𝐄𝐃 𝐌𝐘 𝐏𝐔𝐒𝐒…" at bounding box center [267, 179] width 166 height 30
click at [287, 164] on textarea "I stuffed my pussy with 7 huge monster dildos cocks wearing stockings and heels…" at bounding box center [267, 179] width 166 height 30
drag, startPoint x: 199, startPoint y: 166, endPoint x: 241, endPoint y: 180, distance: 44.3
click at [241, 180] on textarea "I stuffed my pussy with 7 huge monster dildos wearing stockings and heels𝐒𝐓𝐔𝐅𝐅𝐄…" at bounding box center [267, 179] width 166 height 30
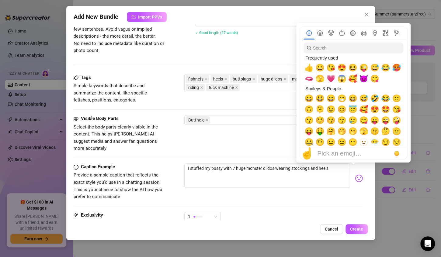
click at [357, 172] on div "Account Summer (@summerstarzfree) Name Name is for your internal organization o…" at bounding box center [221, 122] width 294 height 196
click at [355, 175] on img at bounding box center [359, 179] width 8 height 8
click at [398, 66] on span "🥵" at bounding box center [396, 68] width 9 height 9
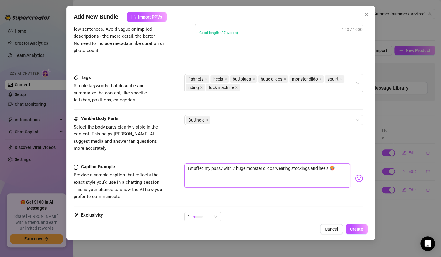
click at [311, 173] on textarea "I stuffed my pussy with 7 huge monster dildos wearing stockings and heels 🥵" at bounding box center [267, 176] width 166 height 24
click at [341, 164] on textarea "I stuffed my pussy with 7 huge monster dildos wearing stockings and heels 🥵" at bounding box center [267, 176] width 166 height 24
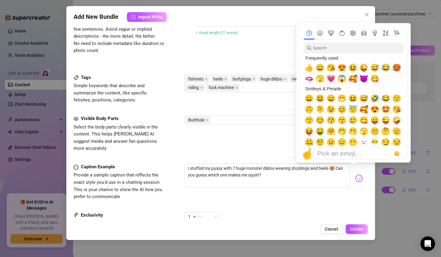
click at [355, 175] on img at bounding box center [359, 179] width 8 height 8
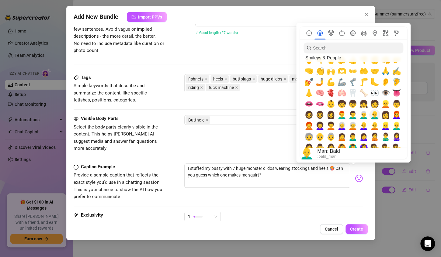
scroll to position [203, 0]
click at [351, 50] on input "search" at bounding box center [354, 48] width 100 height 11
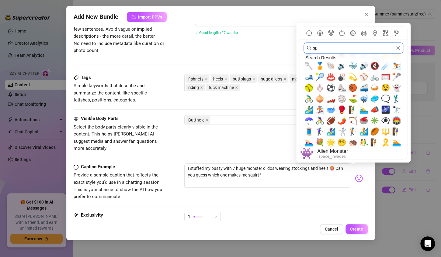
scroll to position [0, 0]
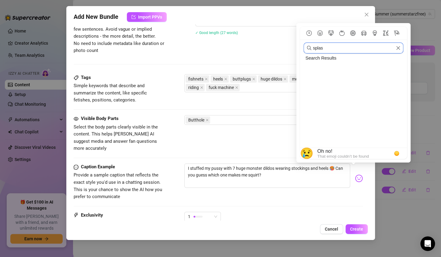
click at [399, 52] on input "splas" at bounding box center [354, 48] width 100 height 11
click at [398, 49] on icon "Clear" at bounding box center [398, 48] width 4 height 4
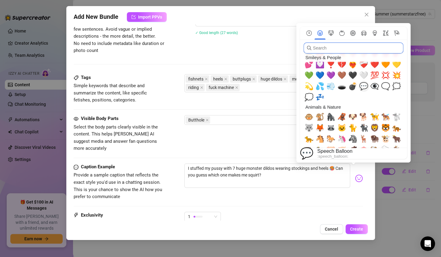
scroll to position [637, 0]
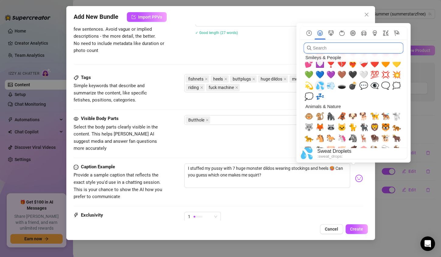
click at [320, 88] on span "💦" at bounding box center [319, 86] width 9 height 9
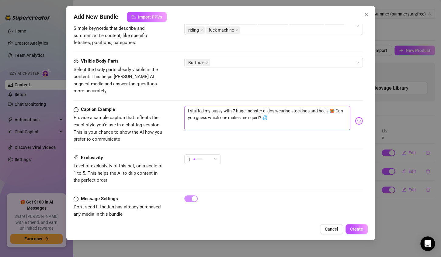
scroll to position [322, 0]
click at [355, 228] on span "Create" at bounding box center [356, 229] width 13 height 5
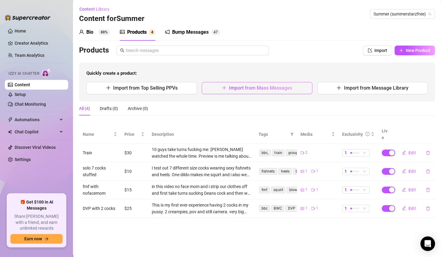
click at [265, 88] on span "Import from Mass Messages" at bounding box center [260, 88] width 63 height 6
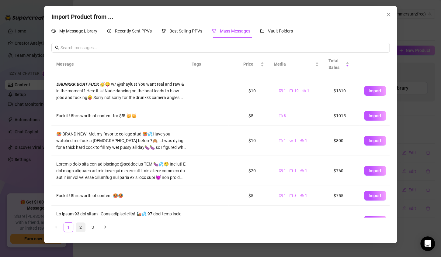
click at [82, 227] on link "2" at bounding box center [80, 227] width 9 height 9
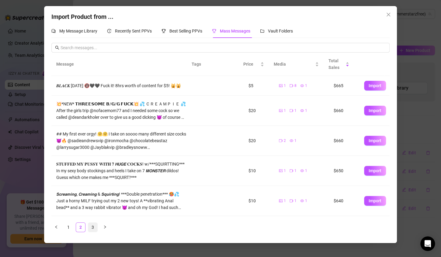
click at [93, 228] on link "3" at bounding box center [92, 227] width 9 height 9
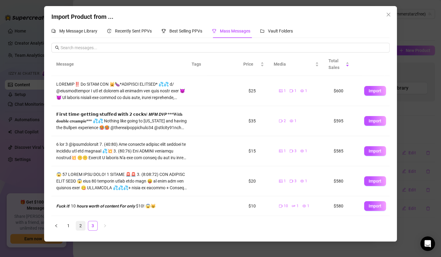
click at [79, 225] on link "2" at bounding box center [80, 225] width 9 height 9
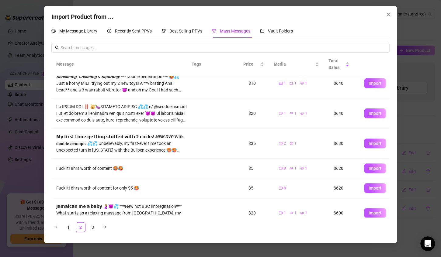
scroll to position [131, 0]
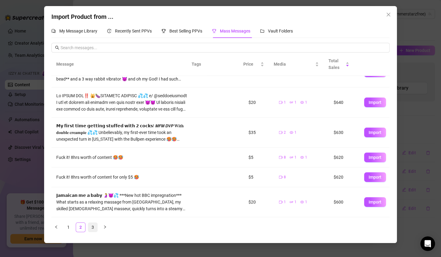
click at [93, 227] on link "3" at bounding box center [92, 227] width 9 height 9
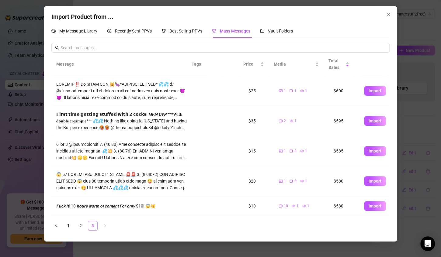
scroll to position [0, 0]
click at [121, 31] on span "Recently Sent PPVs" at bounding box center [133, 31] width 37 height 5
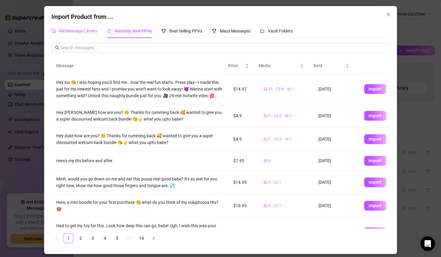
click at [90, 32] on span "My Message Library" at bounding box center [78, 31] width 38 height 5
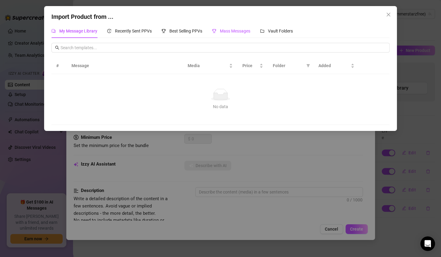
click at [225, 32] on span "Mass Messages" at bounding box center [235, 31] width 30 height 5
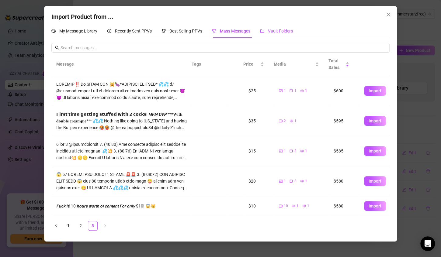
click at [274, 32] on span "Vault Folders" at bounding box center [280, 31] width 25 height 5
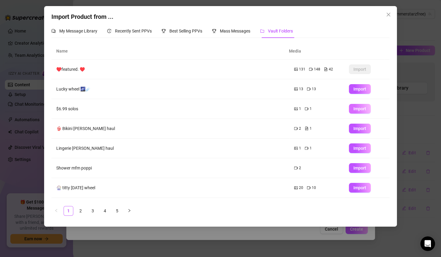
click at [353, 108] on span "Import" at bounding box center [359, 108] width 13 height 5
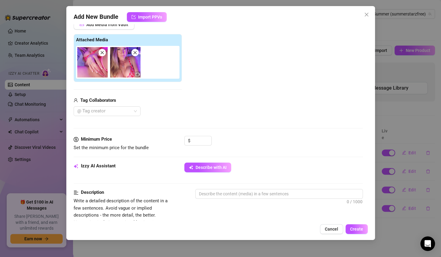
scroll to position [86, 0]
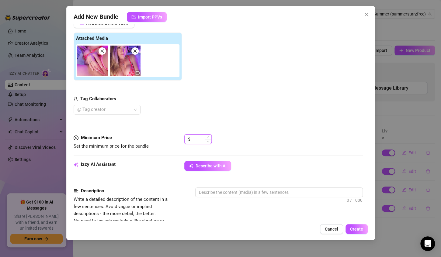
click at [197, 141] on input at bounding box center [202, 139] width 20 height 9
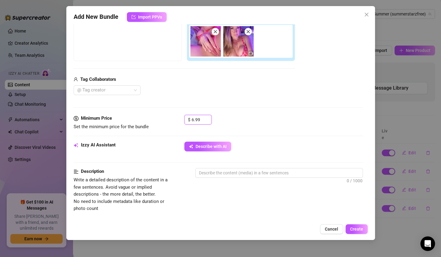
scroll to position [106, 0]
click at [203, 173] on textarea at bounding box center [279, 172] width 167 height 9
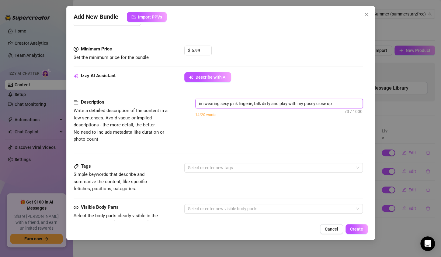
scroll to position [178, 0]
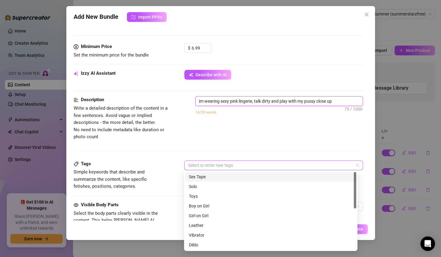
click at [193, 165] on div at bounding box center [271, 165] width 170 height 9
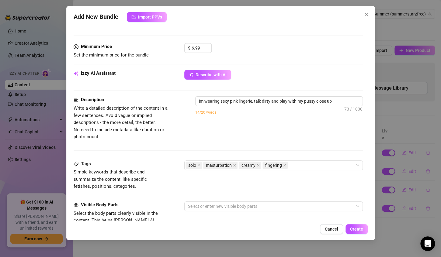
click at [245, 148] on div "Description Write a detailed description of the content in a few sentences. Avo…" at bounding box center [218, 128] width 289 height 64
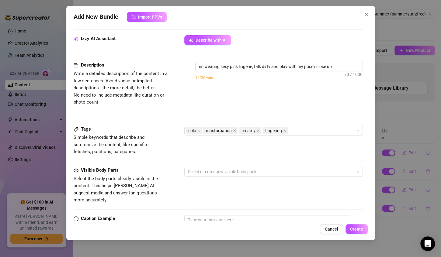
scroll to position [215, 0]
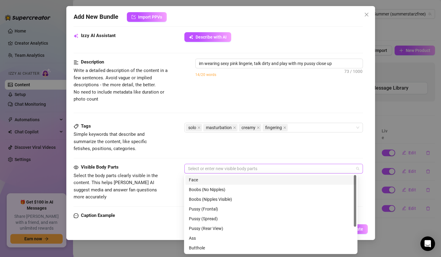
click at [195, 168] on div at bounding box center [271, 169] width 170 height 9
click at [202, 218] on div "Pussy (Spread)" at bounding box center [271, 219] width 164 height 7
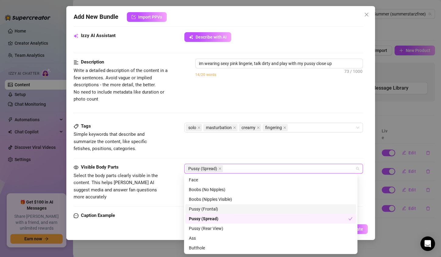
click at [200, 210] on div "Pussy (Frontal)" at bounding box center [271, 209] width 164 height 7
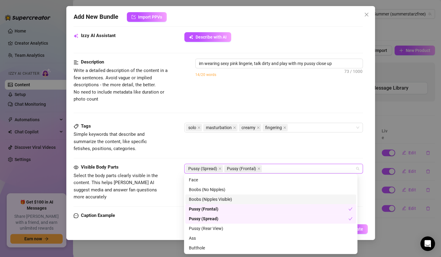
click at [216, 200] on div "Boobs (Nipples Visible)" at bounding box center [271, 199] width 164 height 7
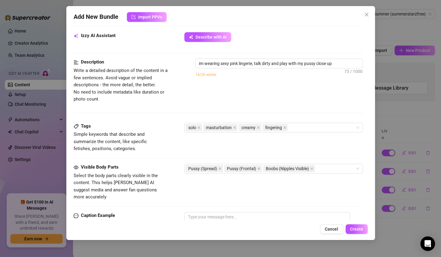
click at [266, 154] on div "Tags Simple keywords that describe and summarize the content, like specific fet…" at bounding box center [218, 143] width 289 height 41
click at [221, 212] on textarea at bounding box center [267, 224] width 166 height 24
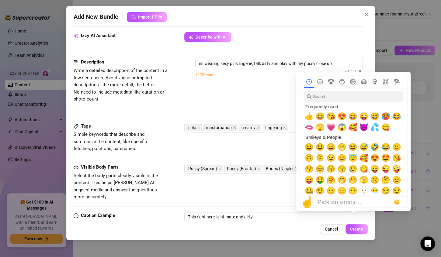
click at [356, 223] on img at bounding box center [359, 227] width 8 height 8
click at [365, 129] on span "😈" at bounding box center [363, 127] width 9 height 9
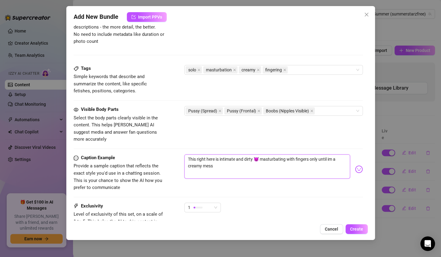
scroll to position [273, 0]
drag, startPoint x: 217, startPoint y: 157, endPoint x: 354, endPoint y: 162, distance: 137.3
click at [355, 165] on img at bounding box center [359, 169] width 8 height 8
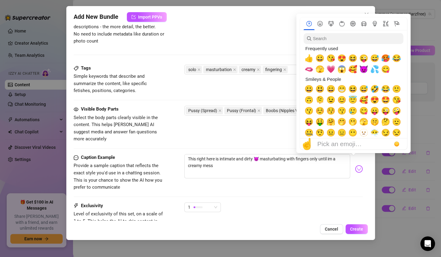
click at [355, 165] on img at bounding box center [359, 169] width 8 height 8
click at [375, 72] on span "💦" at bounding box center [374, 69] width 9 height 9
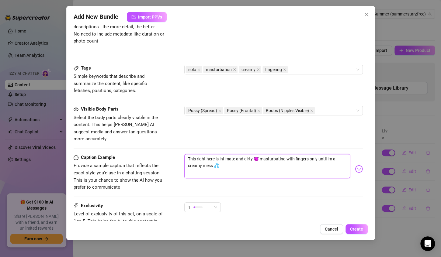
scroll to position [322, 0]
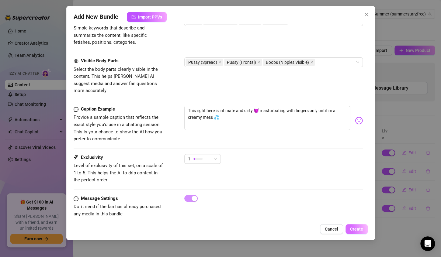
click at [361, 228] on span "Create" at bounding box center [356, 229] width 13 height 5
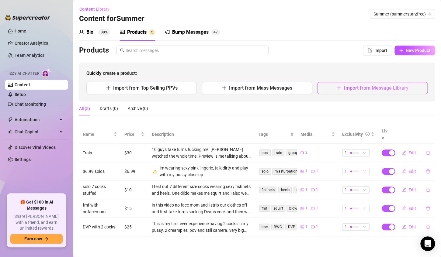
click at [356, 89] on span "Import from Message Library" at bounding box center [376, 88] width 64 height 6
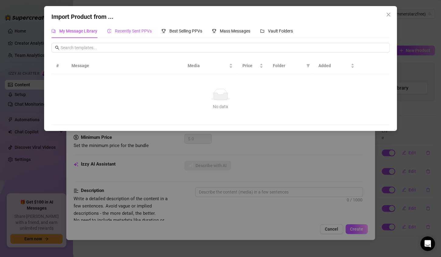
click at [126, 32] on span "Recently Sent PPVs" at bounding box center [133, 31] width 37 height 5
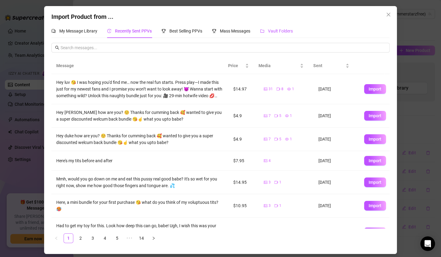
click at [285, 31] on span "Vault Folders" at bounding box center [280, 31] width 25 height 5
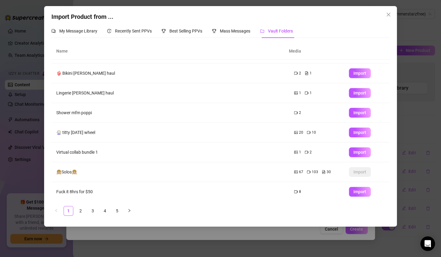
scroll to position [0, 0]
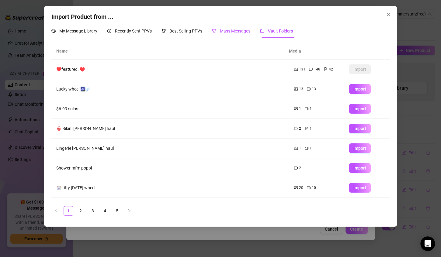
click at [235, 33] on span "Mass Messages" at bounding box center [235, 31] width 30 height 5
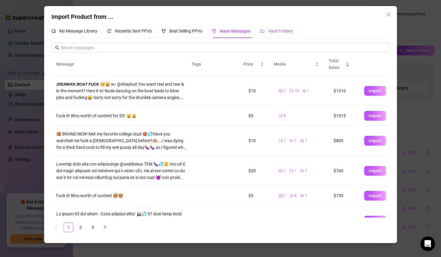
click at [276, 33] on span "Vault Folders" at bounding box center [280, 31] width 25 height 5
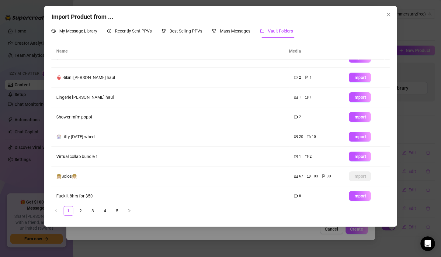
scroll to position [55, 0]
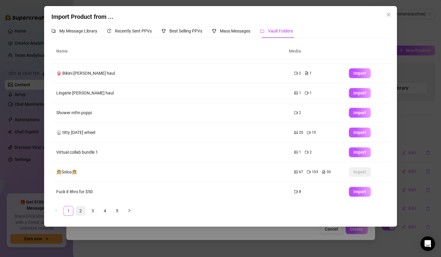
click at [80, 211] on link "2" at bounding box center [80, 211] width 9 height 9
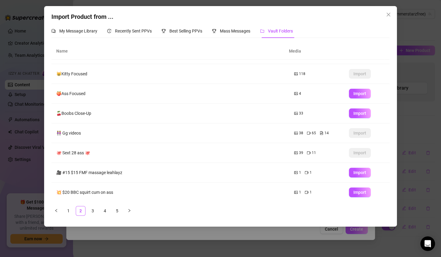
scroll to position [0, 0]
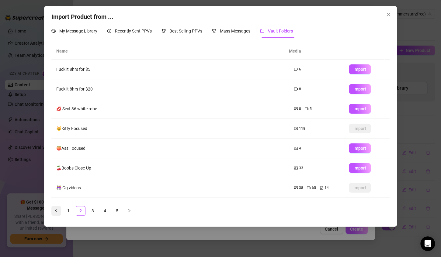
click at [55, 212] on icon "left" at bounding box center [56, 211] width 4 height 4
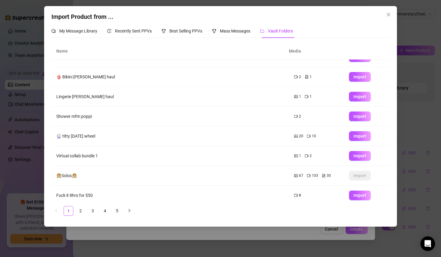
scroll to position [55, 0]
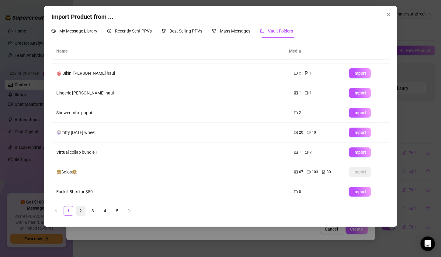
click at [80, 212] on link "2" at bounding box center [80, 211] width 9 height 9
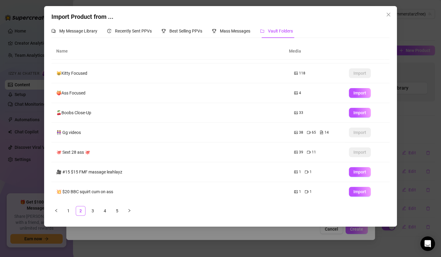
scroll to position [0, 0]
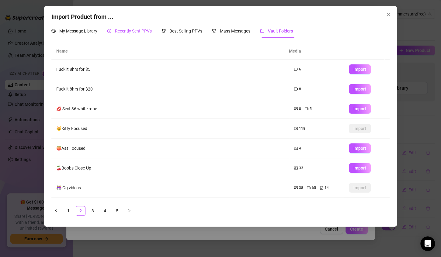
click at [136, 32] on span "Recently Sent PPVs" at bounding box center [133, 31] width 37 height 5
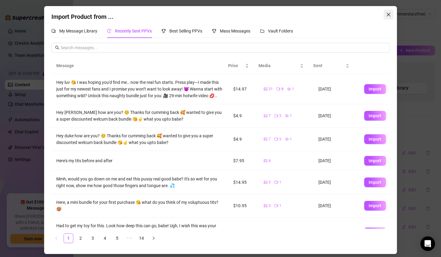
click at [388, 13] on icon "close" at bounding box center [388, 14] width 5 height 5
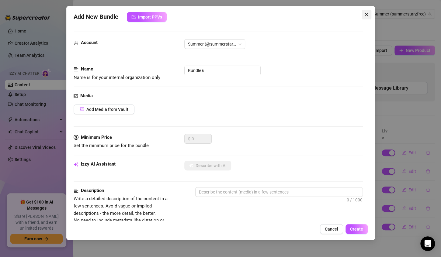
click at [365, 15] on icon "close" at bounding box center [366, 15] width 4 height 4
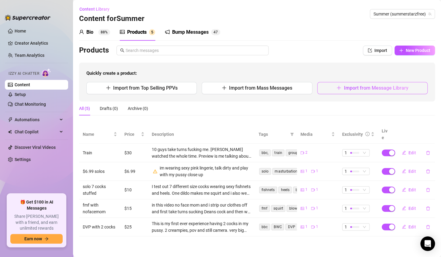
click at [349, 91] on button "Import from Message Library" at bounding box center [372, 88] width 110 height 12
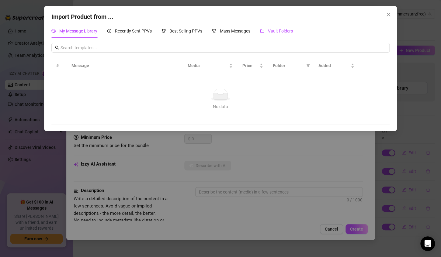
click at [281, 33] on span "Vault Folders" at bounding box center [280, 31] width 25 height 5
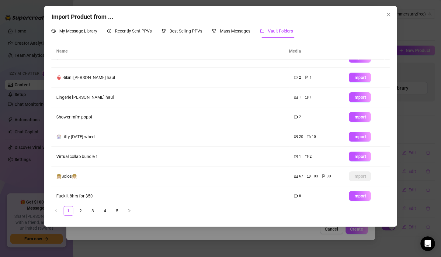
scroll to position [55, 0]
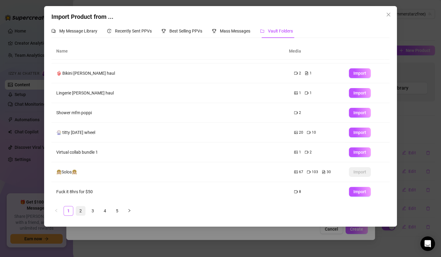
click at [80, 211] on link "2" at bounding box center [80, 211] width 9 height 9
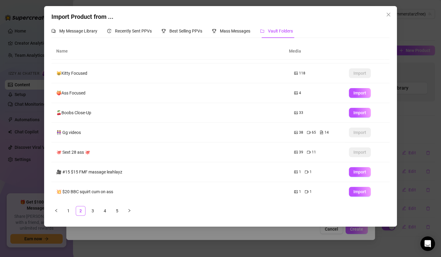
scroll to position [0, 0]
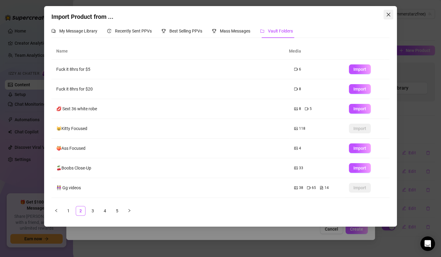
click at [389, 15] on icon "close" at bounding box center [389, 15] width 4 height 4
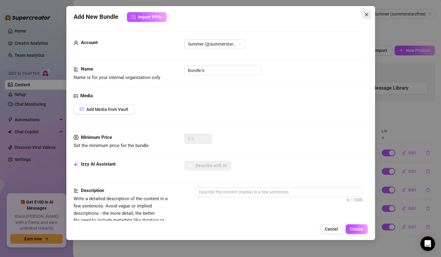
click at [367, 15] on icon "close" at bounding box center [366, 15] width 4 height 4
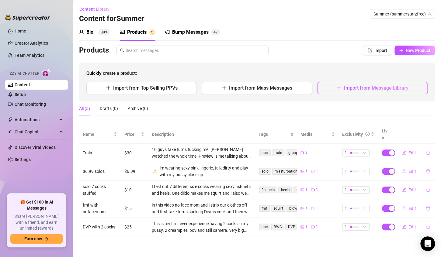
click at [365, 90] on span "Import from Message Library" at bounding box center [376, 88] width 64 height 6
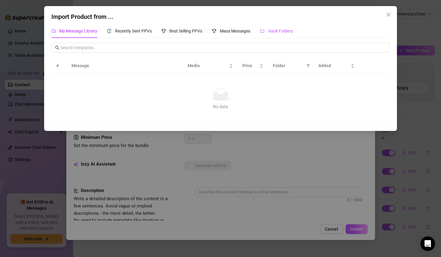
click at [280, 32] on span "Vault Folders" at bounding box center [280, 31] width 25 height 5
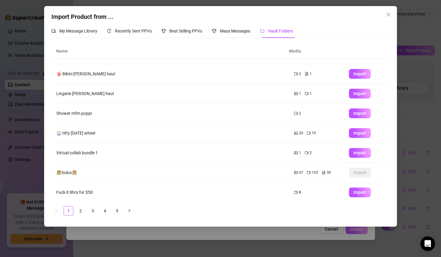
scroll to position [55, 0]
click at [81, 211] on link "2" at bounding box center [80, 211] width 9 height 9
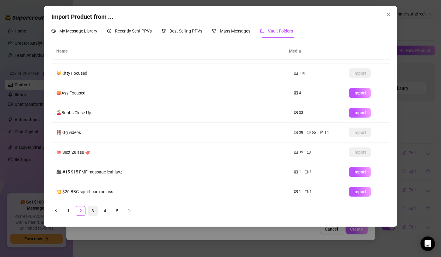
click at [92, 210] on link "3" at bounding box center [92, 211] width 9 height 9
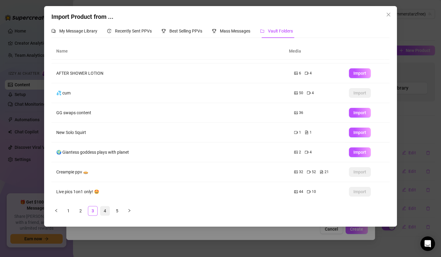
click at [106, 211] on link "4" at bounding box center [104, 211] width 9 height 9
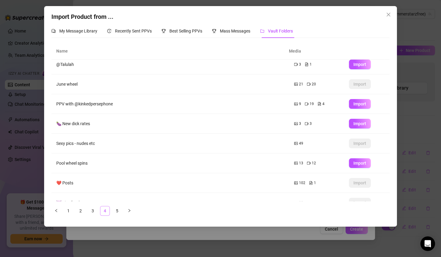
scroll to position [0, 0]
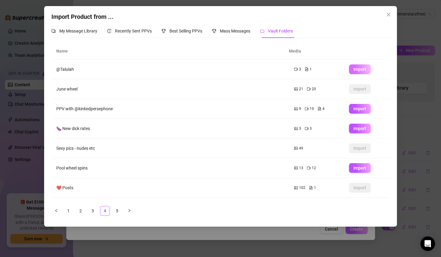
click at [353, 70] on span "Import" at bounding box center [359, 69] width 13 height 5
type textarea "Type your message here..."
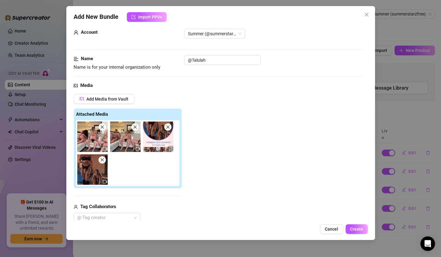
scroll to position [9, 0]
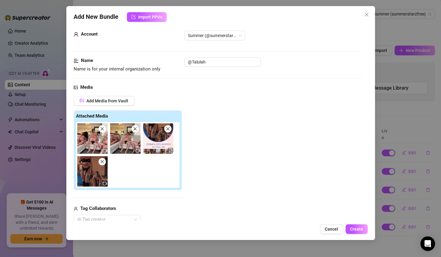
click at [207, 141] on div "Add Media from Vault Attached Media Tag Collaborators @ Tag creator" at bounding box center [218, 160] width 289 height 129
click at [100, 130] on icon "close" at bounding box center [102, 129] width 4 height 4
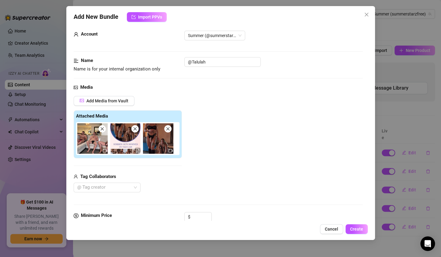
click at [100, 130] on icon "close" at bounding box center [102, 129] width 4 height 4
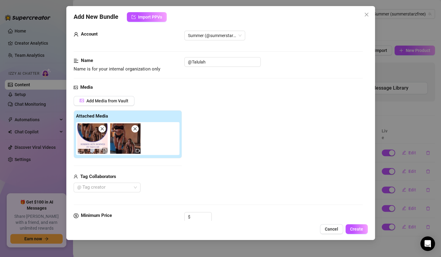
click at [126, 134] on img at bounding box center [125, 138] width 30 height 30
click at [136, 151] on icon "video-camera" at bounding box center [138, 151] width 4 height 4
click at [97, 142] on img at bounding box center [92, 138] width 30 height 30
click at [202, 219] on input at bounding box center [202, 217] width 20 height 9
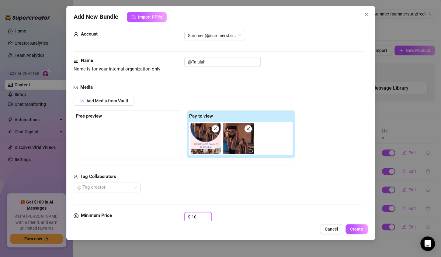
type input "10"
click at [143, 126] on div at bounding box center [127, 137] width 103 height 30
click at [197, 136] on img at bounding box center [205, 138] width 30 height 30
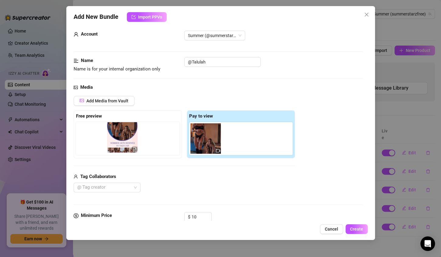
drag, startPoint x: 198, startPoint y: 136, endPoint x: 111, endPoint y: 134, distance: 86.4
click at [111, 134] on div "Free preview Pay to view" at bounding box center [184, 134] width 221 height 48
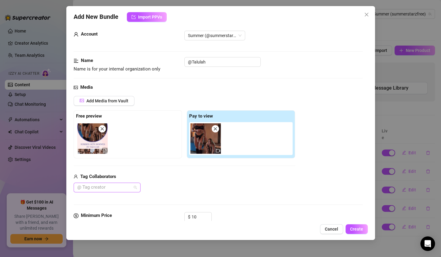
click at [118, 188] on div at bounding box center [104, 187] width 58 height 9
type input "t"
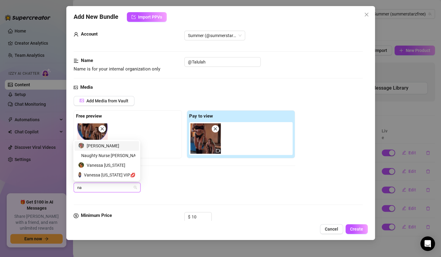
type input "n"
type input "t"
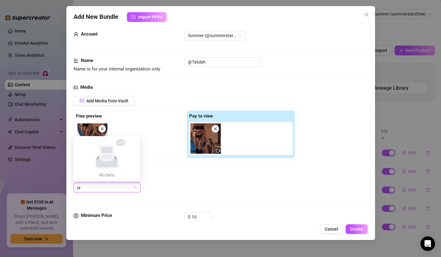
type input "j"
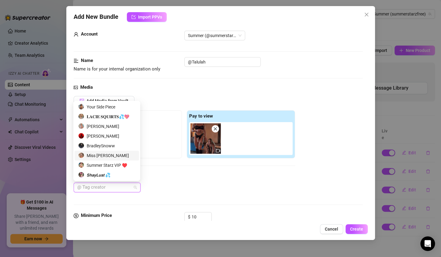
click at [95, 155] on div "Miss Swagger" at bounding box center [106, 155] width 57 height 7
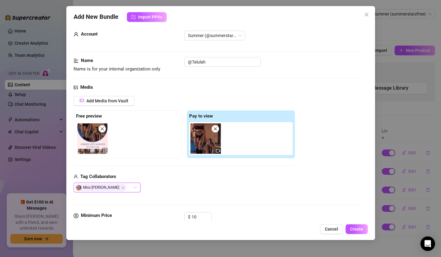
click at [163, 170] on div "Add Media from Vault Free preview Pay to view Tag Collaborators Miss Swagger Mi…" at bounding box center [184, 144] width 221 height 97
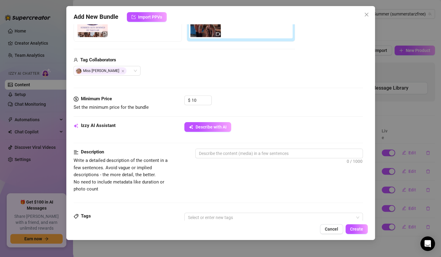
scroll to position [133, 0]
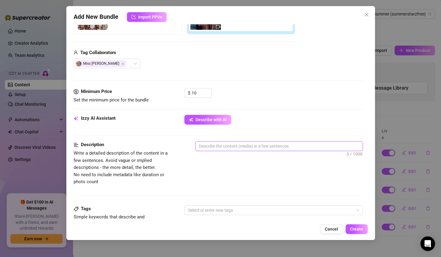
click at [216, 146] on textarea at bounding box center [279, 146] width 167 height 9
type textarea "n"
type textarea "na"
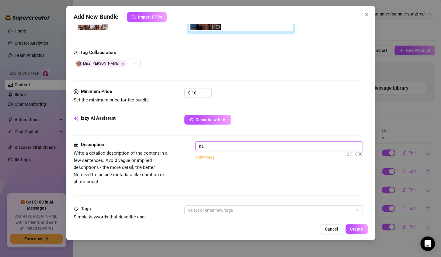
type textarea "nau"
type textarea "naug"
type textarea "naugh"
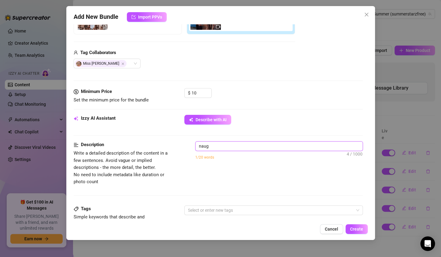
type textarea "naugh"
type textarea "naught"
type textarea "naughty"
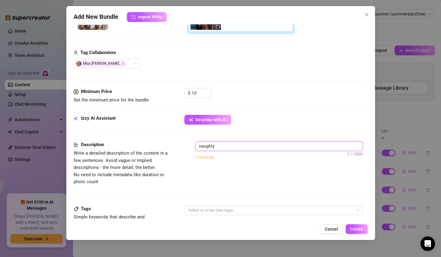
type textarea "naughtyt"
type textarea "naughtyta"
type textarea "naughtytal"
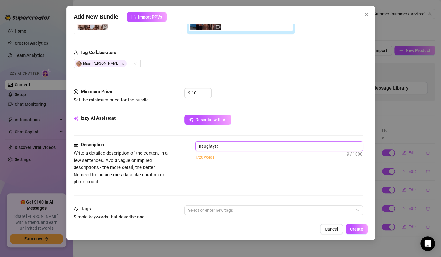
type textarea "naughtytal"
type textarea "naughtytalu"
type textarea "naughtytalul"
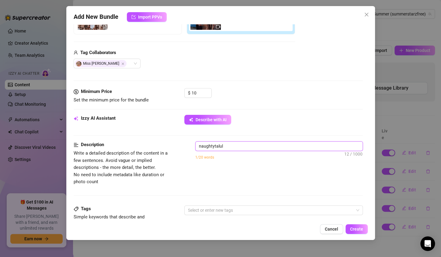
type textarea "naughtytalula"
type textarea "naughtytalulah"
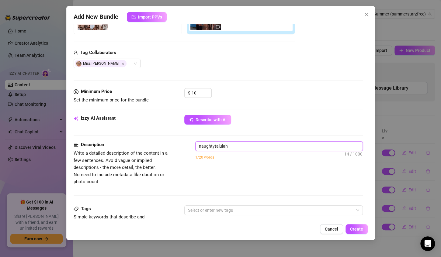
type textarea "naughtytalulah"
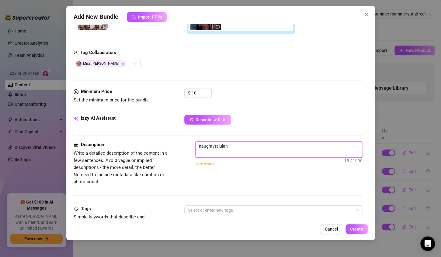
scroll to position [0, 0]
click at [231, 146] on textarea "naughtytalulah" at bounding box center [279, 150] width 167 height 16
type textarea "naughtytalulah"
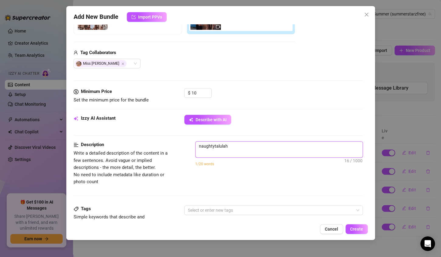
type textarea "naughtytalulah"
type textarea "naughtytalula"
type textarea "naughtytalul"
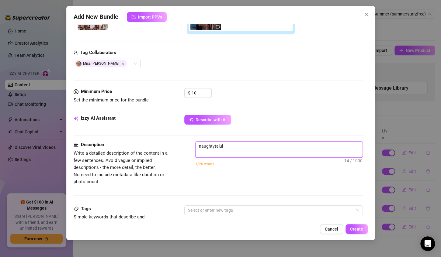
type textarea "naughtytalu"
type textarea "naughtytal"
type textarea "naughtyta"
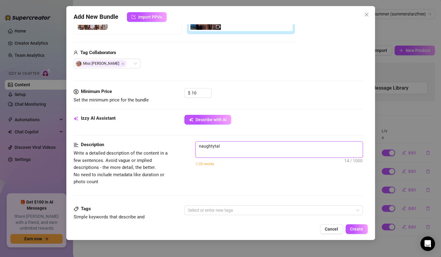
type textarea "naughtyta"
type textarea "naughtyt"
type textarea "naughty"
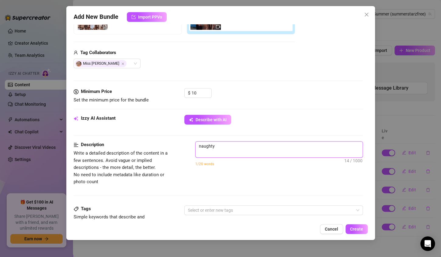
type textarea "naught"
type textarea "naugh"
type textarea "naug"
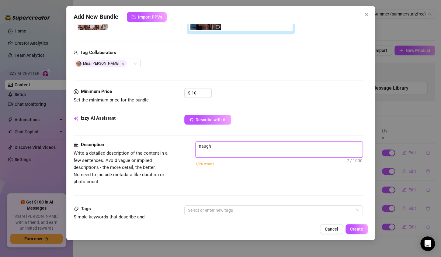
type textarea "naug"
type textarea "nau"
type textarea "na"
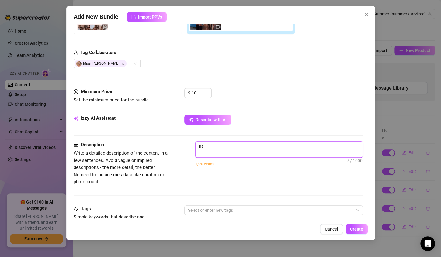
type textarea "n"
type textarea "i"
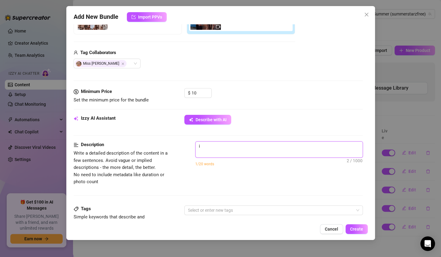
type textarea "i"
type textarea "i g"
type textarea "i ge"
type textarea "i get"
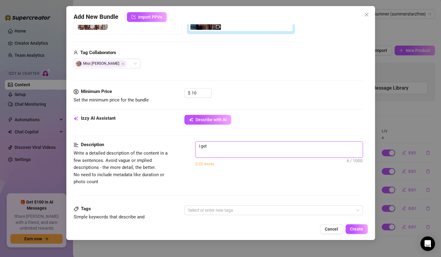
type textarea "i get"
type textarea "i get d"
type textarea "i get do"
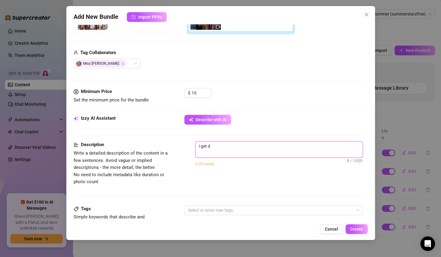
type textarea "i get do"
type textarea "i get dom"
type textarea "i get domm"
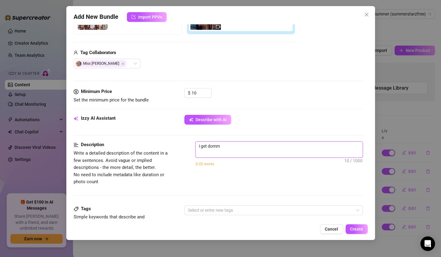
type textarea "i get domme"
type textarea "i get dommed"
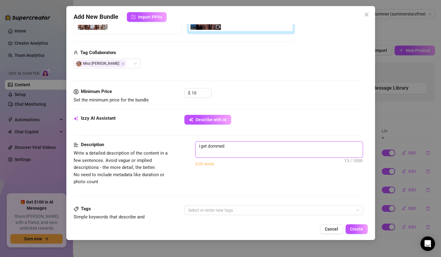
type textarea "i get dommed"
type textarea "i get dommed i"
type textarea "i get dommed in"
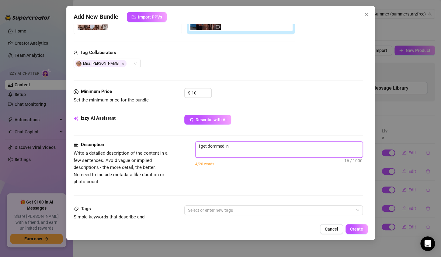
type textarea "i get dommed in"
type textarea "i get dommed in t"
type textarea "i get dommed in th"
type textarea "i get dommed in thi"
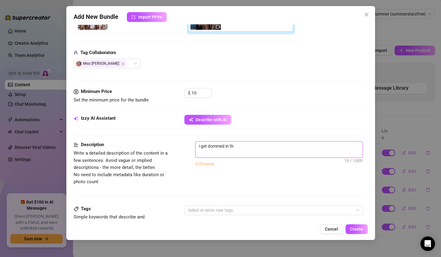
type textarea "i get dommed in thi"
type textarea "i get dommed in this"
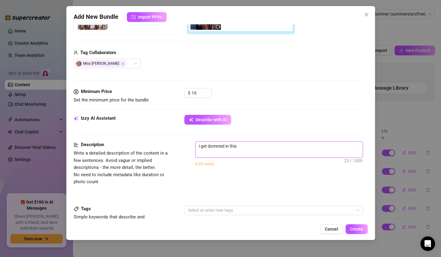
type textarea "i get dommed in this c"
type textarea "i get dommed in this"
type textarea "i get dommed in this v"
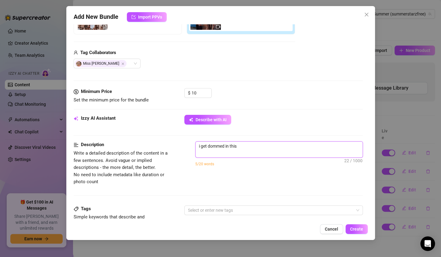
type textarea "i get dommed in this v"
type textarea "i get dommed in this vi"
type textarea "i get dommed in this vid"
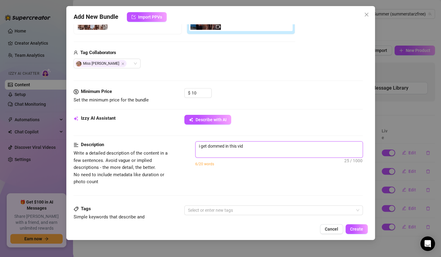
type textarea "i get dommed in this vide"
type textarea "i get dommed in this video"
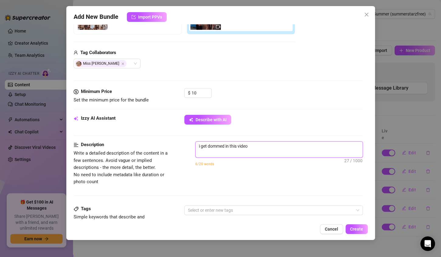
type textarea "i get dommed in this video"
type textarea "i get dommed in this video a"
type textarea "i get dommed in this video an"
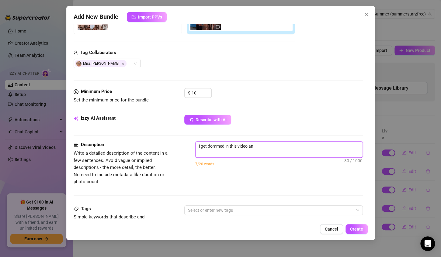
type textarea "i get dommed in this video and"
type textarea "i get dommed in this video and t"
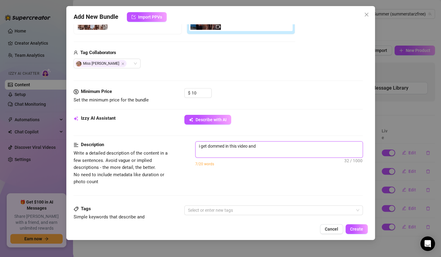
type textarea "i get dommed in this video and t"
type textarea "i get dommed in this video and ta"
type textarea "i get dommed in this video and tak"
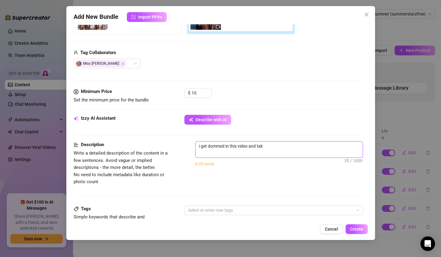
type textarea "i get dommed in this video and take"
type textarea "i get dommed in this video and take i"
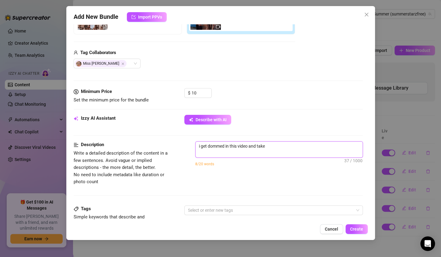
type textarea "i get dommed in this video and take i"
type textarea "i get dommed in this video and take it"
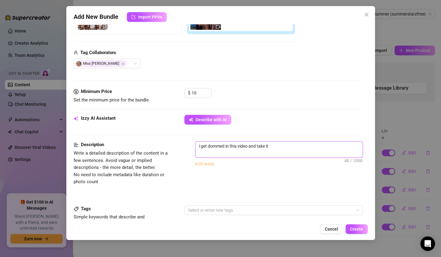
type textarea "i get dommed in this video and take it l"
type textarea "i get dommed in this video and take it li"
type textarea "i get dommed in this video and take it lik"
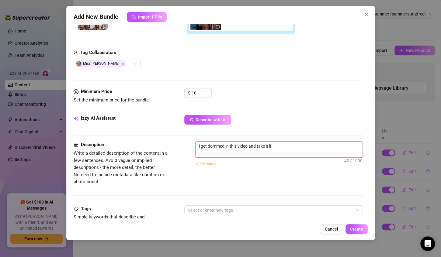
type textarea "i get dommed in this video and take it lik"
type textarea "i get dommed in this video and take it like"
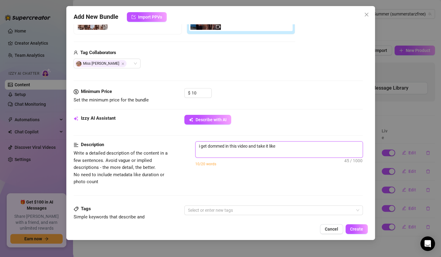
type textarea "i get dommed in this video and take it like a"
type textarea "i get dommed in this video and take it like a r"
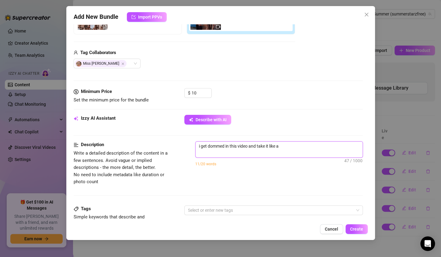
type textarea "i get dommed in this video and take it like a r"
type textarea "i get dommed in this video and take it like a re"
type textarea "i get dommed in this video and take it like a rea"
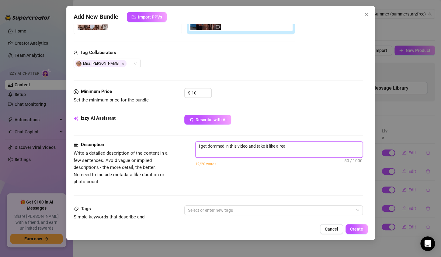
type textarea "i get dommed in this video and take it like a real"
type textarea "i get dommed in this video and take it like a reall"
type textarea "i get dommed in this video and take it like a really"
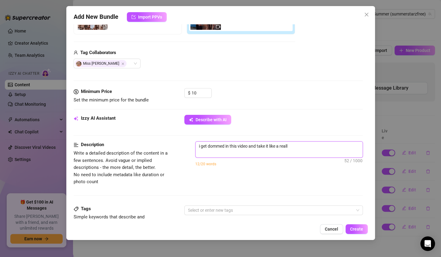
type textarea "i get dommed in this video and take it like a really"
type textarea "i get dommed in this video and take it like a really g"
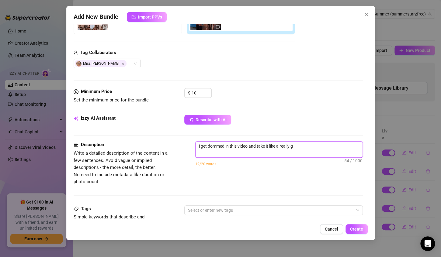
type textarea "i get dommed in this video and take it like a really go"
type textarea "i get dommed in this video and take it like a really goo"
type textarea "i get dommed in this video and take it like a really good"
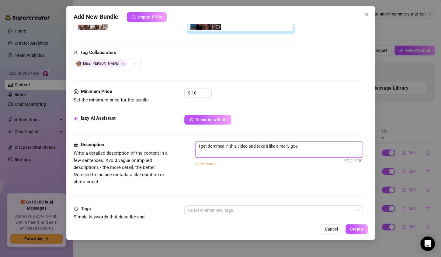
type textarea "i get dommed in this video and take it like a really good"
type textarea "i get dommed in this video and take it like a really good s"
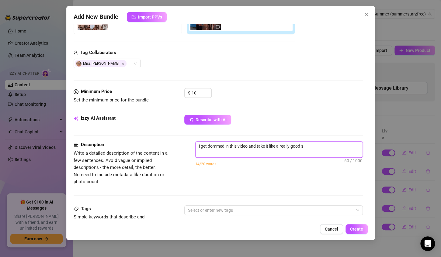
type textarea "i get dommed in this video and take it like a really good su"
type textarea "i get dommed in this video and take it like a really good sub"
type textarea "i get dommed in this video and take it like a really good subm"
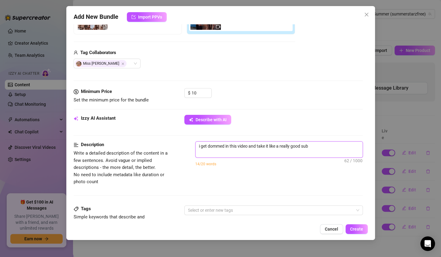
type textarea "i get dommed in this video and take it like a really good subm"
type textarea "i get dommed in this video and take it like a really good submi"
type textarea "i get dommed in this video and take it like a really good submis"
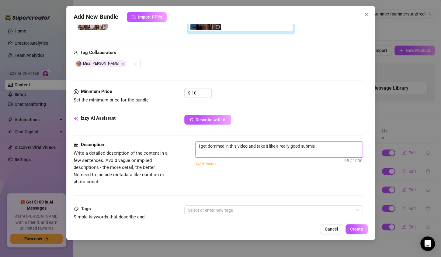
type textarea "i get dommed in this video and take it like a really good submiss"
type textarea "i get dommed in this video and take it like a really good submissi"
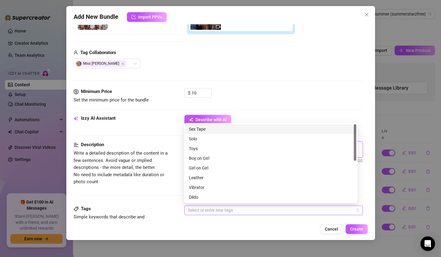
click at [227, 210] on div at bounding box center [271, 210] width 170 height 9
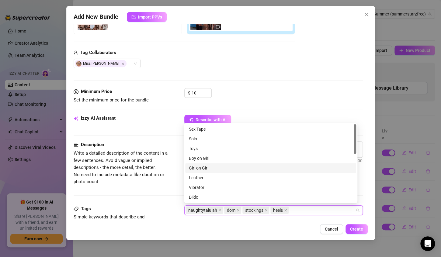
click at [200, 168] on div "Girl on Girl" at bounding box center [271, 168] width 164 height 7
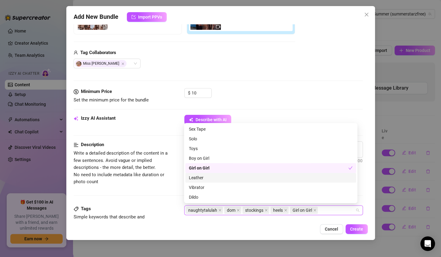
click at [203, 178] on div "Leather" at bounding box center [271, 178] width 164 height 7
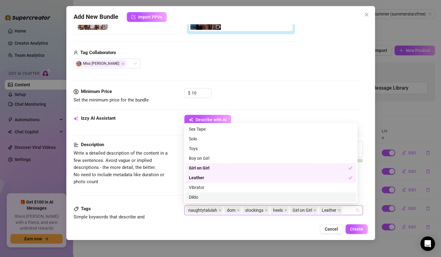
click at [199, 197] on div "Dildo" at bounding box center [271, 197] width 164 height 7
click at [200, 218] on icon "close" at bounding box center [200, 218] width 3 height 3
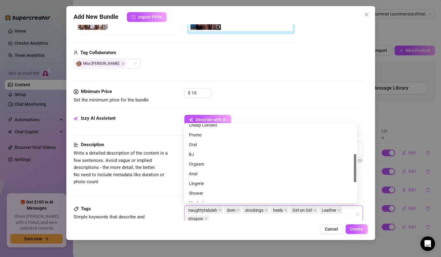
scroll to position [85, 0]
click at [197, 161] on div "Orgasm" at bounding box center [271, 161] width 164 height 7
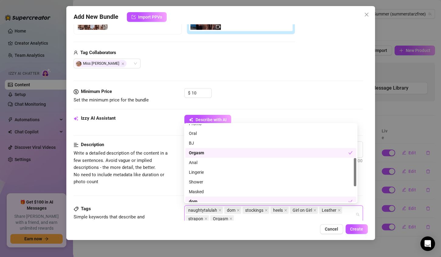
scroll to position [94, 0]
click at [196, 172] on div "Lingerie" at bounding box center [271, 171] width 164 height 7
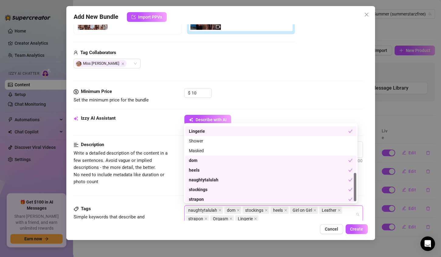
scroll to position [136, 0]
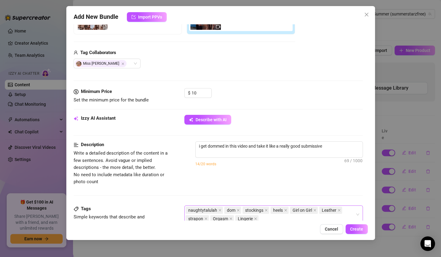
click at [332, 101] on div "$ 10" at bounding box center [273, 95] width 179 height 15
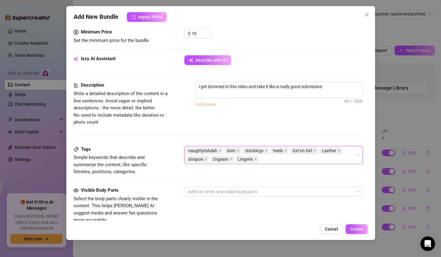
scroll to position [196, 0]
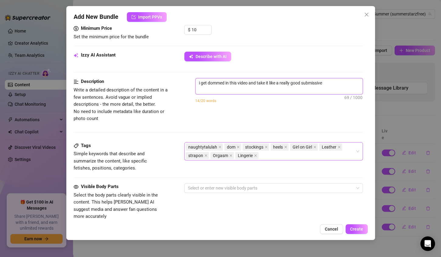
click at [326, 83] on textarea "i get dommed in this video and take it like a really good submissive" at bounding box center [279, 86] width 167 height 16
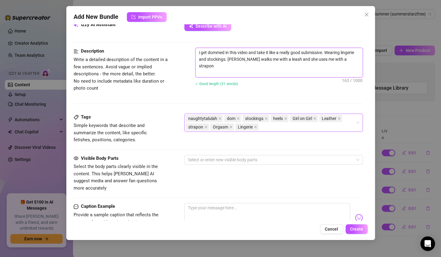
scroll to position [226, 0]
drag, startPoint x: 199, startPoint y: 52, endPoint x: 239, endPoint y: 60, distance: 40.8
click at [239, 60] on textarea "i get dommed in this video and take it like a really good submissive. Wearing l…" at bounding box center [279, 62] width 167 height 29
click at [214, 96] on div "Description Write a detailed description of the content in a few sentences. Avo…" at bounding box center [218, 81] width 289 height 66
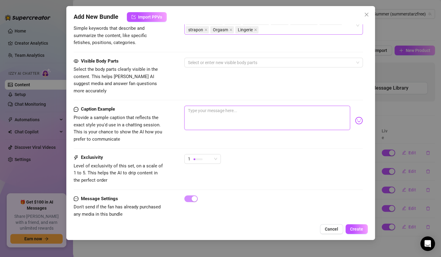
click at [201, 106] on textarea at bounding box center [267, 118] width 166 height 24
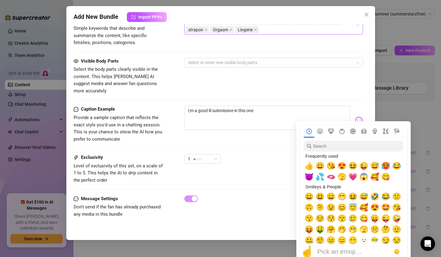
click at [355, 117] on img at bounding box center [359, 121] width 8 height 8
click at [309, 178] on span "😈" at bounding box center [308, 177] width 9 height 9
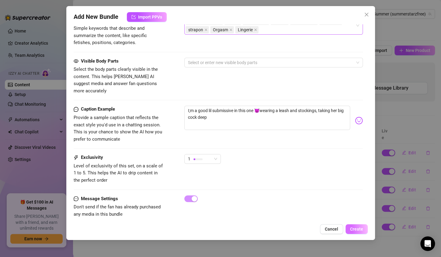
click at [359, 230] on span "Create" at bounding box center [356, 229] width 13 height 5
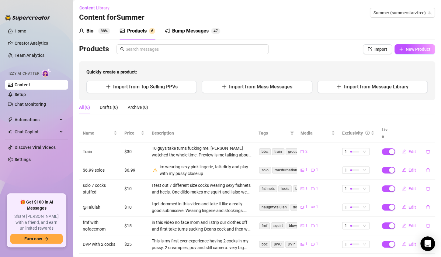
scroll to position [0, 0]
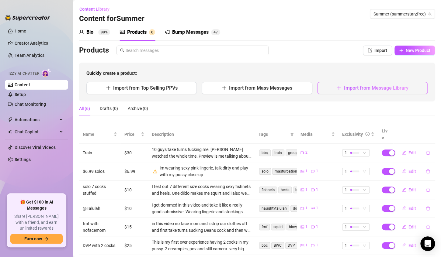
click at [370, 89] on span "Import from Message Library" at bounding box center [376, 88] width 64 height 6
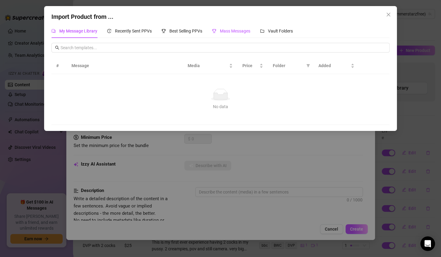
click at [233, 33] on span "Mass Messages" at bounding box center [235, 31] width 30 height 5
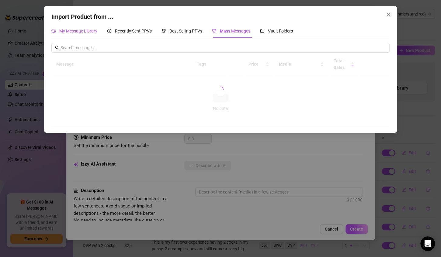
click at [87, 33] on span "My Message Library" at bounding box center [78, 31] width 38 height 5
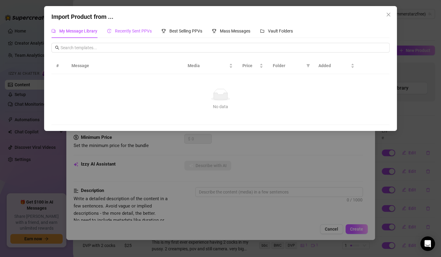
click at [130, 32] on span "Recently Sent PPVs" at bounding box center [133, 31] width 37 height 5
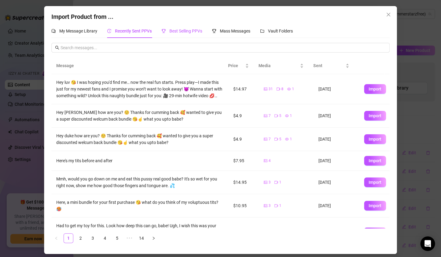
click at [195, 31] on span "Best Selling PPVs" at bounding box center [185, 31] width 33 height 5
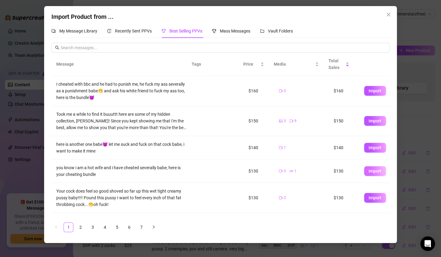
click at [369, 171] on span "Import" at bounding box center [375, 171] width 13 height 5
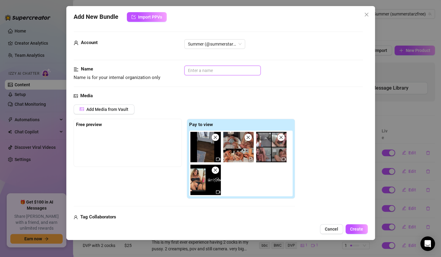
click at [203, 71] on input "text" at bounding box center [222, 71] width 76 height 10
click at [205, 181] on img at bounding box center [205, 180] width 30 height 30
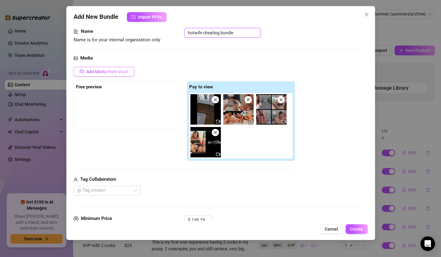
scroll to position [41, 0]
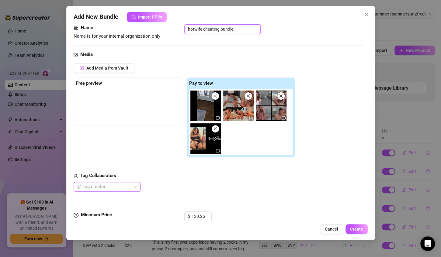
click at [98, 186] on div at bounding box center [104, 187] width 58 height 9
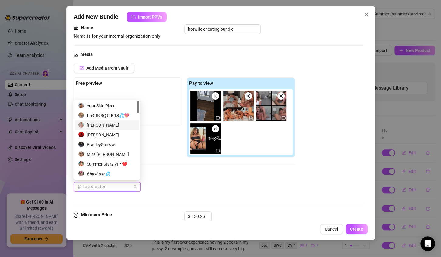
click at [100, 127] on div "Dean Darkholer" at bounding box center [106, 125] width 57 height 7
click at [102, 145] on div "BradleySnoww" at bounding box center [106, 144] width 57 height 7
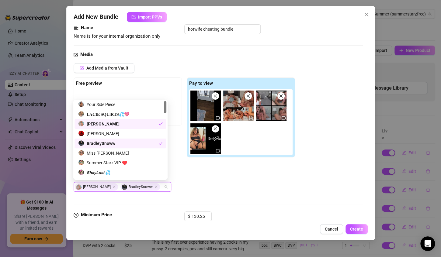
scroll to position [0, 0]
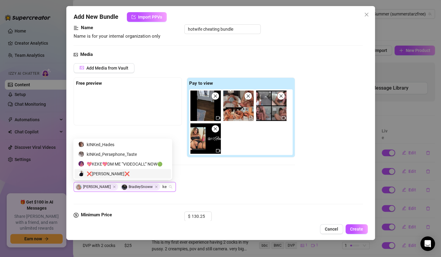
click at [99, 173] on div "❌Keiran Lee❌" at bounding box center [122, 174] width 89 height 7
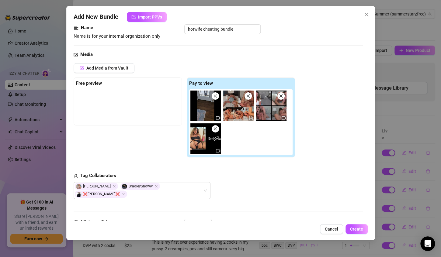
click at [228, 179] on div "Tag Collaborators" at bounding box center [184, 175] width 221 height 7
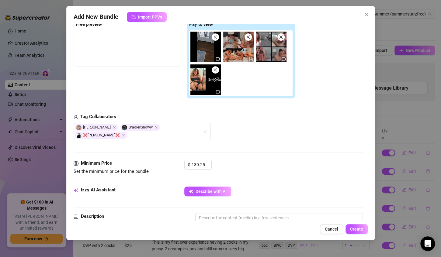
scroll to position [101, 0]
click at [203, 165] on input "130.25" at bounding box center [202, 164] width 20 height 9
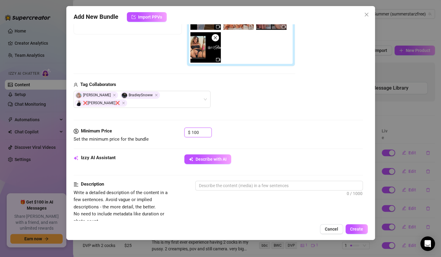
scroll to position [146, 0]
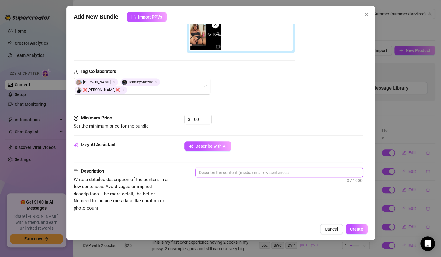
click at [242, 172] on textarea at bounding box center [279, 172] width 167 height 9
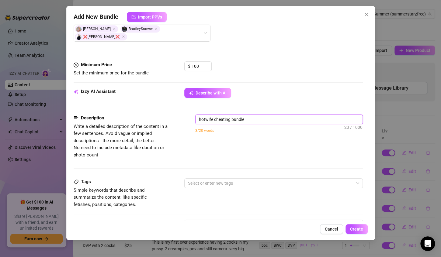
scroll to position [201, 0]
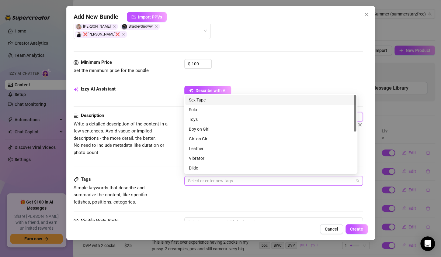
click at [215, 180] on div at bounding box center [271, 181] width 170 height 9
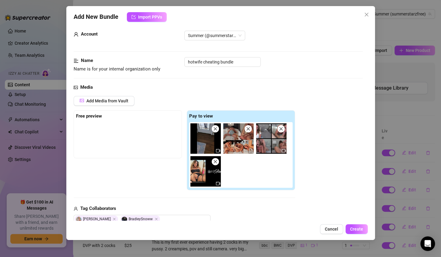
scroll to position [0, 0]
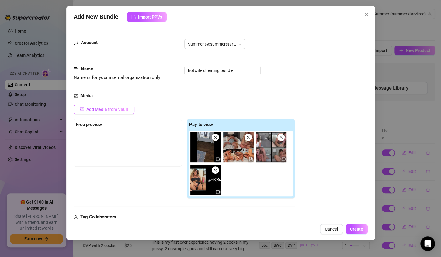
click at [114, 109] on span "Add Media from Vault" at bounding box center [107, 109] width 42 height 5
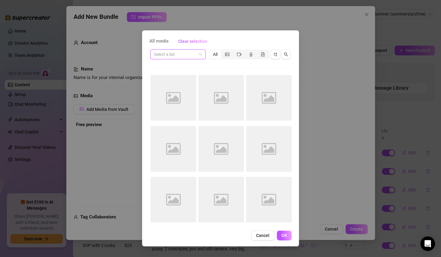
click at [178, 54] on input "search" at bounding box center [175, 54] width 43 height 9
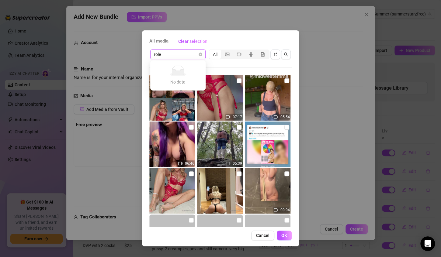
click at [182, 53] on input "role" at bounding box center [175, 54] width 43 height 9
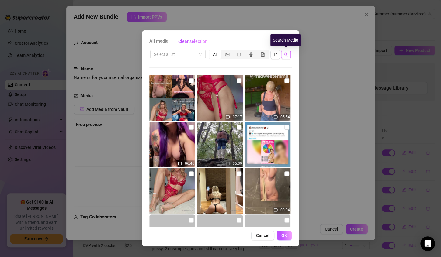
click at [286, 55] on icon "search" at bounding box center [286, 55] width 4 height 4
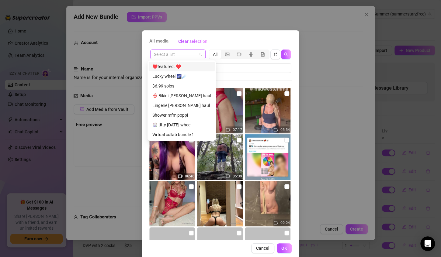
click at [198, 54] on span at bounding box center [178, 54] width 48 height 9
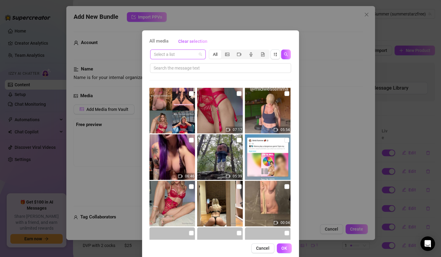
click at [187, 52] on input "search" at bounding box center [175, 54] width 43 height 9
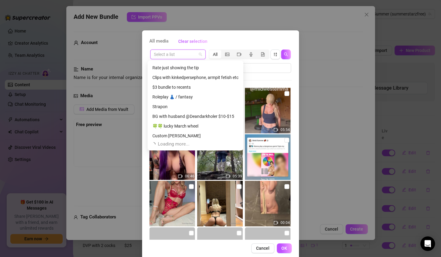
scroll to position [603, 0]
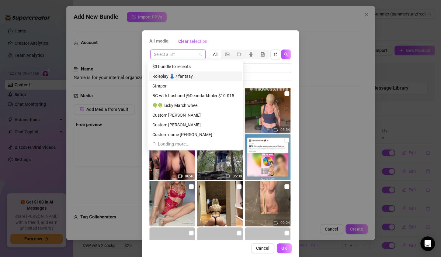
click at [176, 74] on div "Roleplay 👗 / fantasy" at bounding box center [195, 76] width 86 height 7
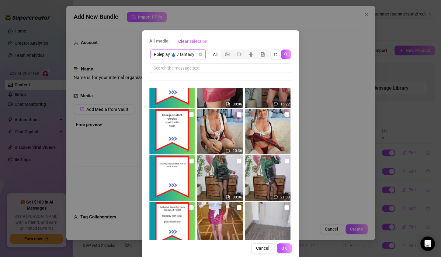
scroll to position [229, 0]
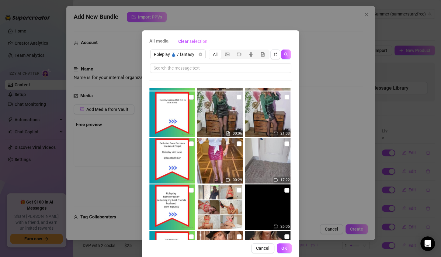
click at [256, 206] on img at bounding box center [268, 208] width 46 height 46
click at [282, 248] on span "OK" at bounding box center [284, 248] width 6 height 5
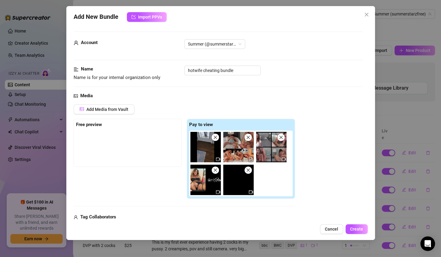
click at [214, 138] on icon "close" at bounding box center [215, 137] width 3 height 3
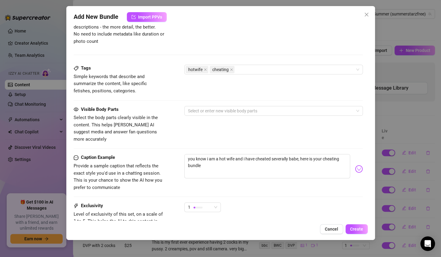
scroll to position [313, 0]
click at [208, 157] on textarea "you know i am a hot wife and i have cheated severally babe, here is your cheati…" at bounding box center [267, 166] width 166 height 24
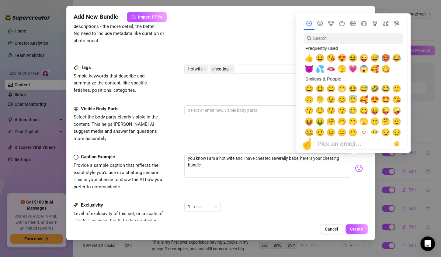
click at [355, 165] on img at bounding box center [359, 169] width 8 height 8
click at [309, 69] on span "😈" at bounding box center [308, 69] width 9 height 9
click at [335, 71] on span "🫦" at bounding box center [330, 69] width 9 height 9
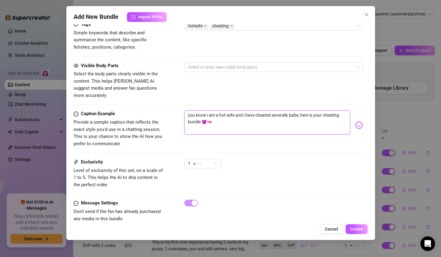
scroll to position [361, 0]
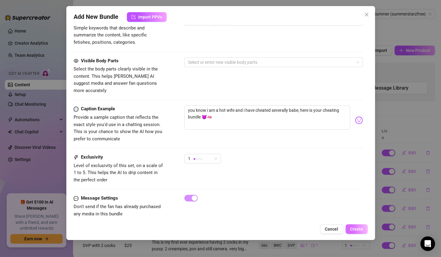
click at [360, 231] on span "Create" at bounding box center [356, 229] width 13 height 5
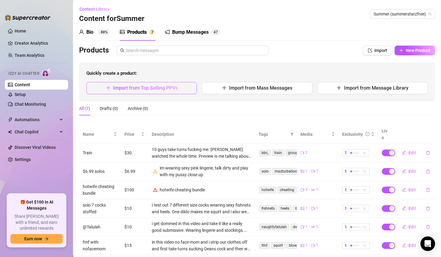
click at [178, 88] on button "Import from Top Selling PPVs" at bounding box center [141, 88] width 110 height 12
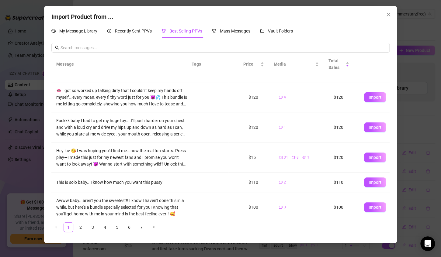
scroll to position [135, 0]
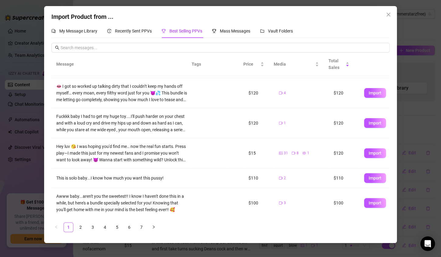
click at [174, 168] on td "This is solo baby...I know how much you want this pussy!" at bounding box center [121, 178] width 141 height 20
click at [80, 228] on link "2" at bounding box center [80, 227] width 9 height 9
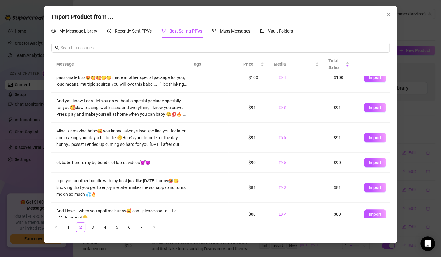
scroll to position [45, 0]
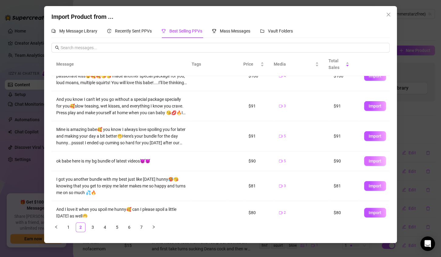
click at [373, 163] on span "Import" at bounding box center [375, 161] width 13 height 5
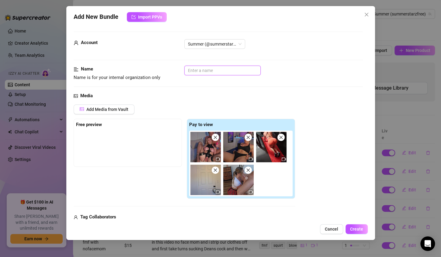
click at [213, 71] on input "text" at bounding box center [222, 71] width 76 height 10
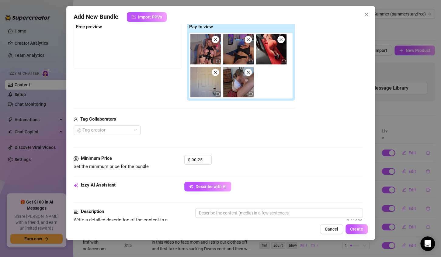
scroll to position [98, 0]
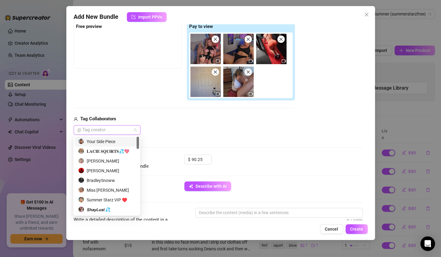
click at [122, 130] on div at bounding box center [104, 130] width 58 height 9
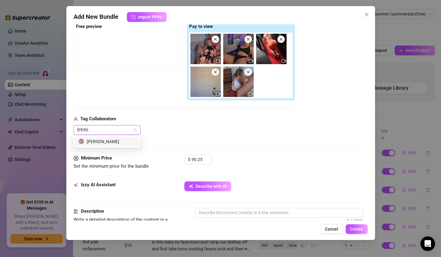
click at [120, 141] on div "Dean Darkholer" at bounding box center [106, 141] width 57 height 7
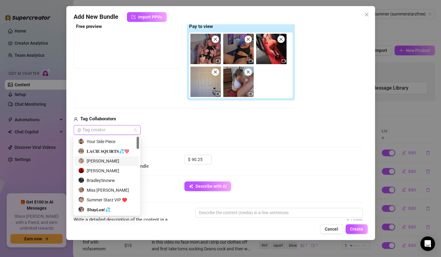
click at [109, 162] on div "Dean Darkholer" at bounding box center [106, 161] width 57 height 7
click at [204, 160] on input "90.25" at bounding box center [202, 159] width 20 height 9
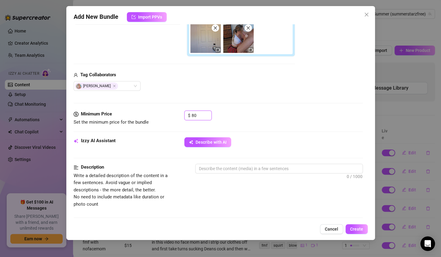
scroll to position [148, 0]
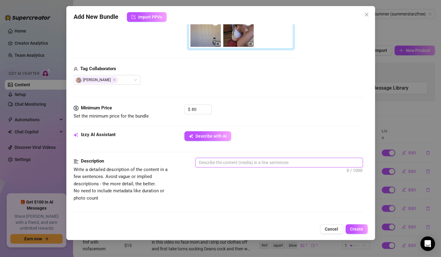
click at [212, 163] on textarea at bounding box center [279, 162] width 167 height 9
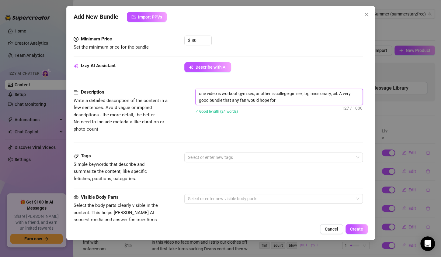
scroll to position [219, 0]
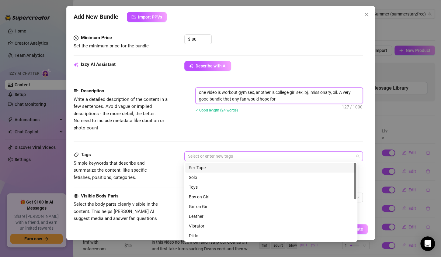
click at [199, 157] on div at bounding box center [271, 156] width 170 height 9
click at [198, 167] on div "Sex Tape" at bounding box center [271, 168] width 164 height 7
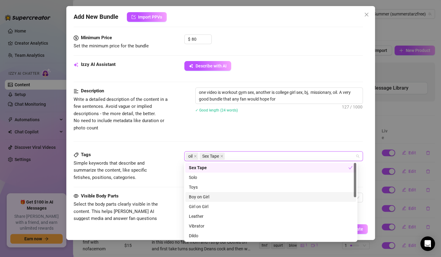
click at [207, 196] on div "Boy on Girl" at bounding box center [271, 197] width 164 height 7
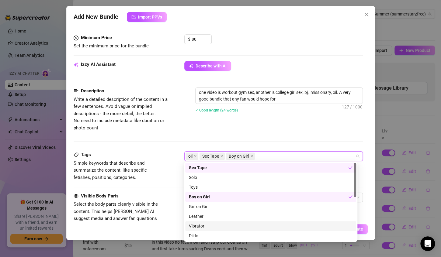
click at [197, 227] on div "Vibrator" at bounding box center [271, 226] width 164 height 7
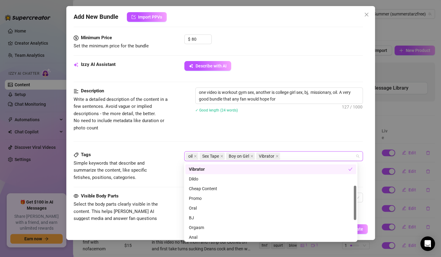
scroll to position [58, 0]
click at [194, 216] on div "BJ" at bounding box center [271, 217] width 164 height 7
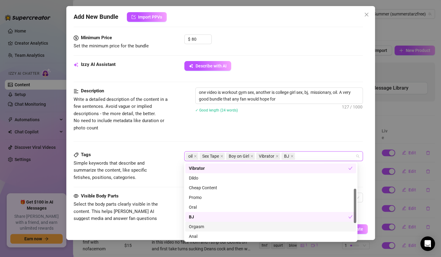
click at [196, 227] on div "Orgasm" at bounding box center [271, 227] width 164 height 7
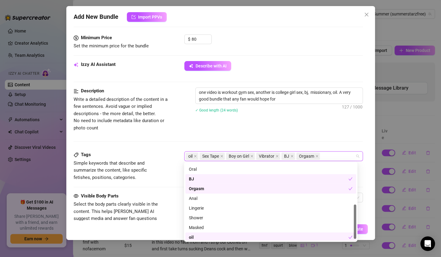
scroll to position [96, 0]
click at [198, 208] on div "Lingerie" at bounding box center [271, 208] width 164 height 7
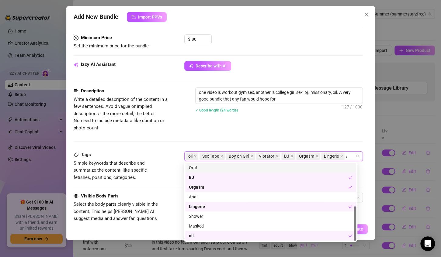
scroll to position [0, 0]
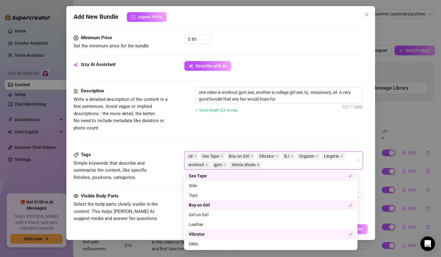
click at [257, 165] on icon "close" at bounding box center [258, 164] width 3 height 3
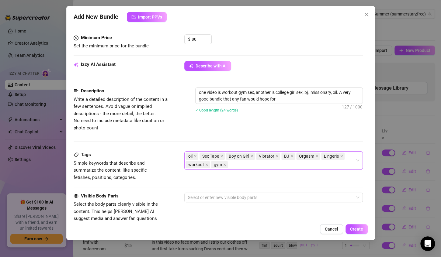
click at [265, 135] on div "Description Write a detailed description of the content in a few sentences. Avo…" at bounding box center [218, 120] width 289 height 64
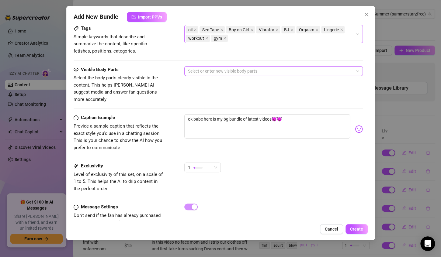
scroll to position [345, 0]
click at [355, 230] on span "Create" at bounding box center [356, 229] width 13 height 5
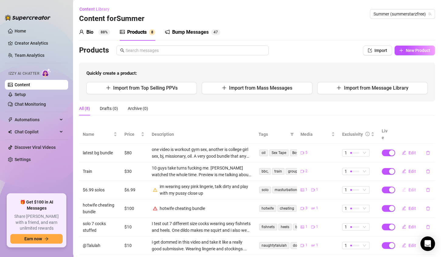
click at [408, 188] on span "Edit" at bounding box center [412, 190] width 8 height 5
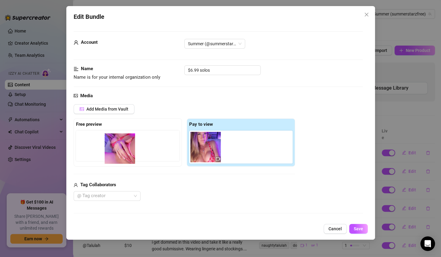
drag, startPoint x: 203, startPoint y: 143, endPoint x: 116, endPoint y: 145, distance: 87.6
click at [116, 145] on div "Free preview Pay to view" at bounding box center [184, 143] width 221 height 48
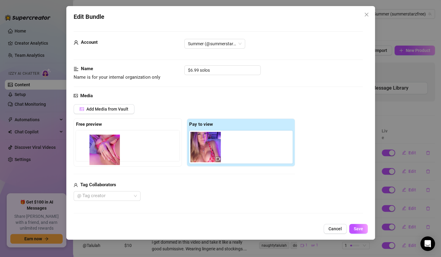
drag, startPoint x: 202, startPoint y: 146, endPoint x: 98, endPoint y: 149, distance: 103.5
click at [98, 149] on div "Free preview Pay to view" at bounding box center [184, 143] width 221 height 48
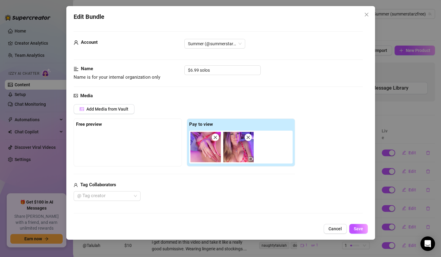
click at [201, 142] on img at bounding box center [205, 147] width 30 height 30
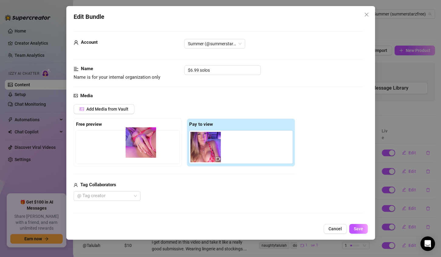
drag, startPoint x: 201, startPoint y: 142, endPoint x: 117, endPoint y: 135, distance: 84.5
click at [117, 135] on div "Free preview Pay to view" at bounding box center [184, 143] width 221 height 48
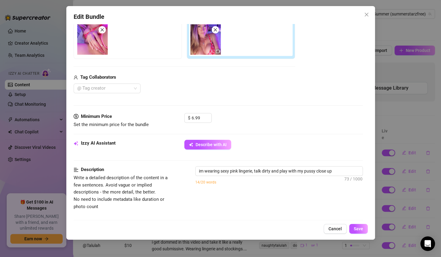
scroll to position [109, 0]
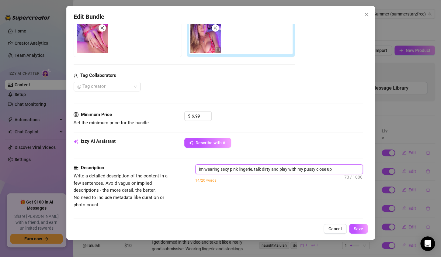
click at [333, 170] on textarea "im wearing sexy pink lingerie, talk dirty and play with my pussy close up" at bounding box center [279, 169] width 167 height 9
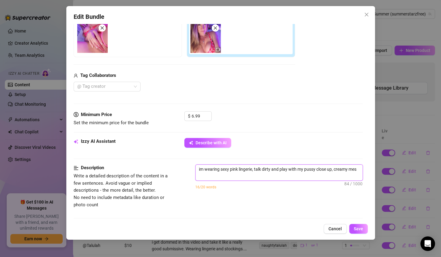
scroll to position [0, 0]
click at [357, 231] on span "Save" at bounding box center [358, 229] width 9 height 5
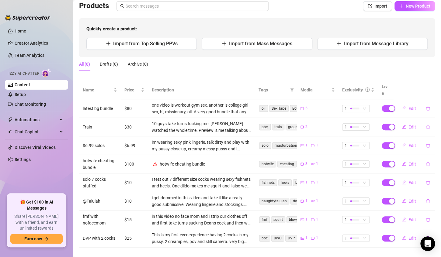
scroll to position [44, 0]
click at [408, 162] on span "Edit" at bounding box center [412, 164] width 8 height 5
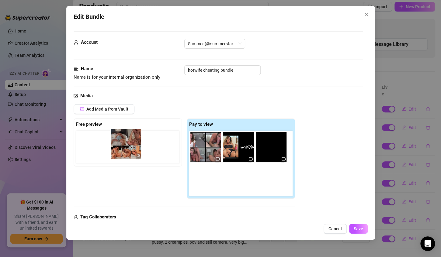
drag, startPoint x: 204, startPoint y: 144, endPoint x: 123, endPoint y: 142, distance: 81.5
click at [123, 142] on div "Free preview Pay to view" at bounding box center [184, 159] width 221 height 80
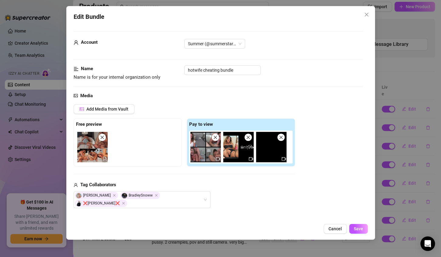
click at [102, 137] on icon "close" at bounding box center [101, 137] width 3 height 3
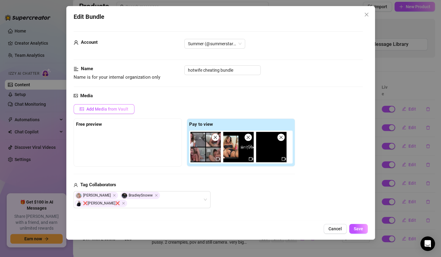
click at [118, 107] on span "Add Media from Vault" at bounding box center [107, 109] width 42 height 5
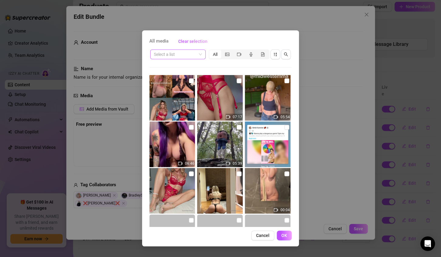
click at [170, 54] on input "search" at bounding box center [175, 54] width 43 height 9
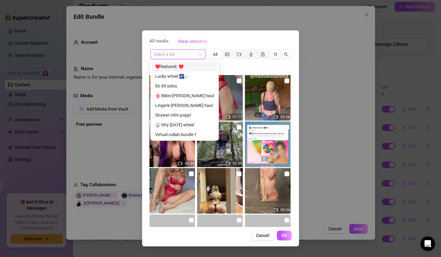
click at [200, 54] on span at bounding box center [178, 54] width 48 height 9
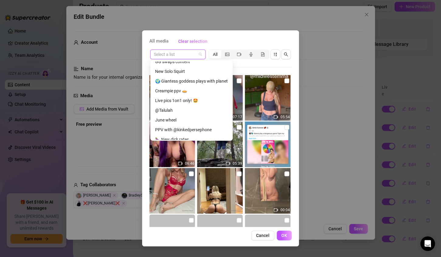
scroll to position [258, 0]
click at [174, 92] on div "Creampie ppv 🥧" at bounding box center [191, 91] width 73 height 7
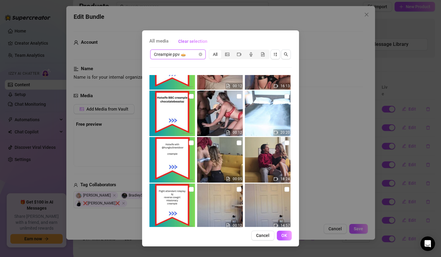
scroll to position [78, 0]
click at [269, 155] on img at bounding box center [268, 160] width 46 height 46
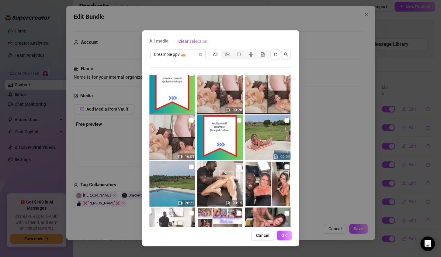
scroll to position [426, 0]
click at [168, 182] on img at bounding box center [172, 184] width 46 height 46
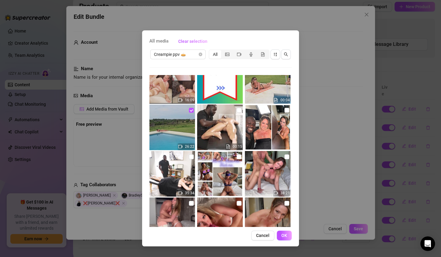
scroll to position [487, 0]
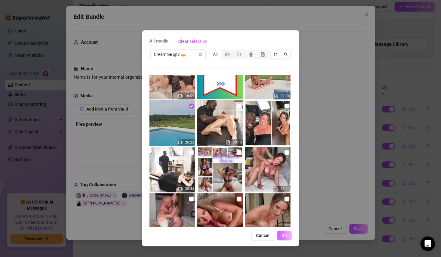
click at [283, 235] on span "OK" at bounding box center [284, 235] width 6 height 5
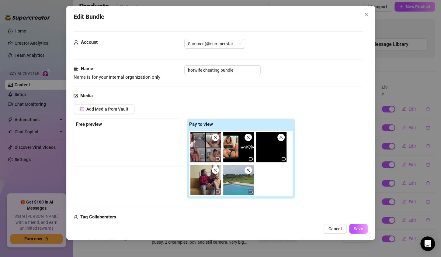
click at [205, 148] on img at bounding box center [205, 147] width 30 height 30
click at [284, 159] on icon "video-camera" at bounding box center [284, 159] width 4 height 4
click at [219, 159] on icon "video-camera" at bounding box center [218, 159] width 4 height 4
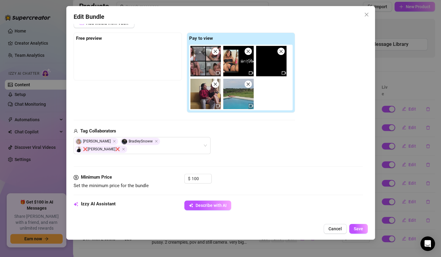
scroll to position [89, 0]
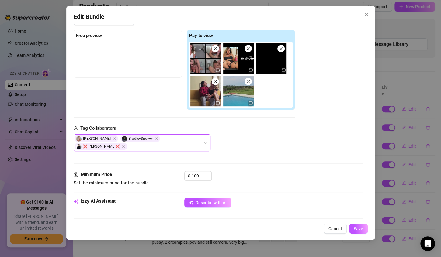
click at [134, 147] on div "Dean Darkholer BradleySnoww ❌Keiran Lee❌" at bounding box center [139, 143] width 128 height 16
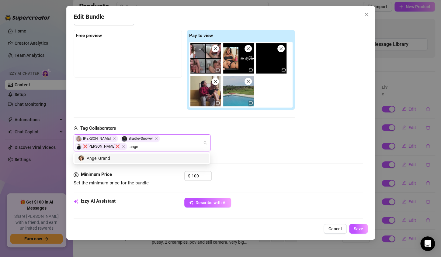
click at [127, 158] on div "Angel Grand" at bounding box center [141, 158] width 127 height 7
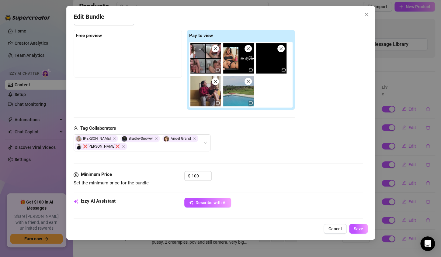
click at [235, 145] on div "Dean Darkholer BradleySnoww Angel Grand ❌Keiran Lee❌" at bounding box center [184, 142] width 221 height 17
click at [200, 176] on input "100" at bounding box center [202, 176] width 20 height 9
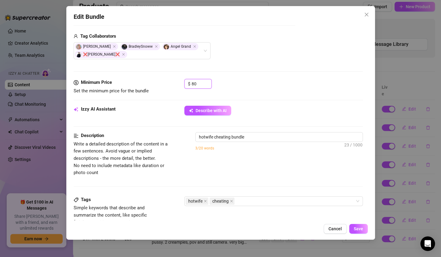
scroll to position [181, 0]
click at [249, 135] on textarea "hotwife cheating bundle" at bounding box center [279, 136] width 167 height 9
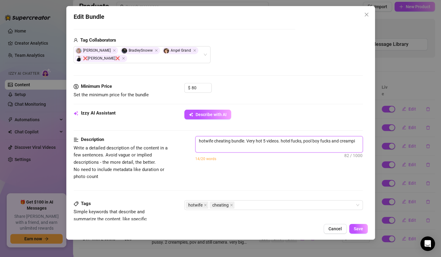
scroll to position [0, 0]
click at [358, 232] on button "Save" at bounding box center [358, 229] width 19 height 10
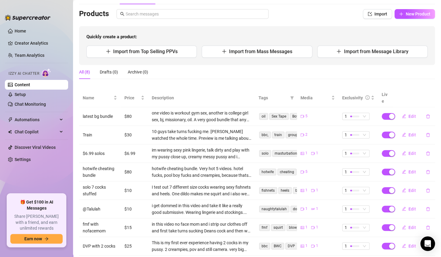
scroll to position [46, 0]
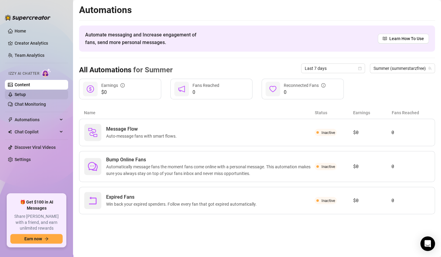
click at [20, 95] on link "Setup" at bounding box center [20, 94] width 11 height 5
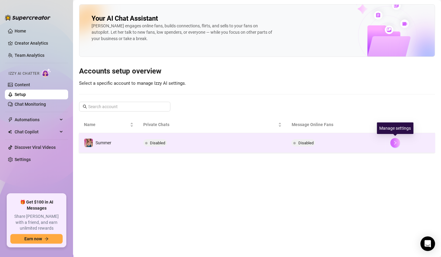
click at [395, 143] on icon "right" at bounding box center [395, 143] width 2 height 4
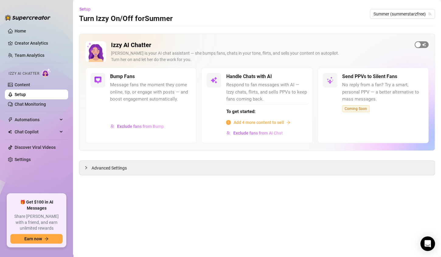
click at [425, 45] on span "button" at bounding box center [422, 44] width 14 height 7
click at [181, 78] on span "button" at bounding box center [184, 77] width 13 height 7
click at [304, 78] on span "button" at bounding box center [300, 76] width 13 height 7
click at [418, 45] on span "button" at bounding box center [422, 44] width 14 height 7
click at [18, 84] on link "Content" at bounding box center [23, 84] width 16 height 5
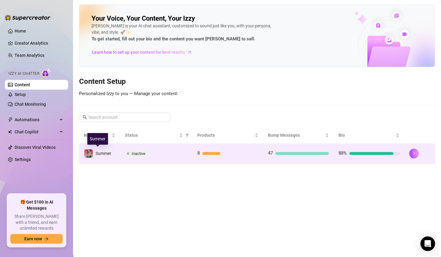
click at [103, 155] on span "Summer" at bounding box center [103, 153] width 16 height 5
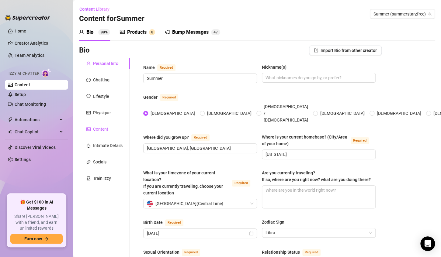
click at [98, 131] on div "Content" at bounding box center [100, 129] width 15 height 7
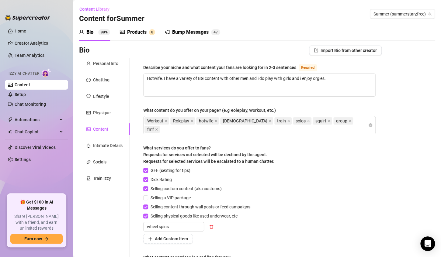
click at [139, 32] on div "Products" at bounding box center [136, 32] width 19 height 7
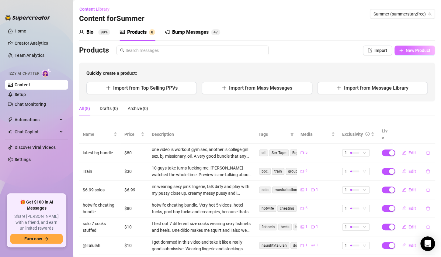
click at [413, 51] on span "New Product" at bounding box center [418, 50] width 25 height 5
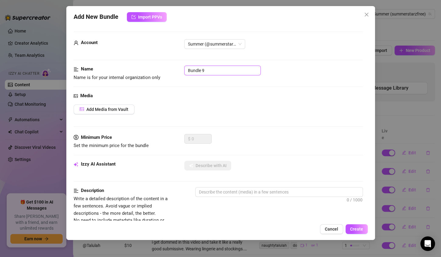
click at [233, 72] on input "Bundle 9" at bounding box center [222, 71] width 76 height 10
click at [120, 107] on span "Add Media from Vault" at bounding box center [107, 109] width 42 height 5
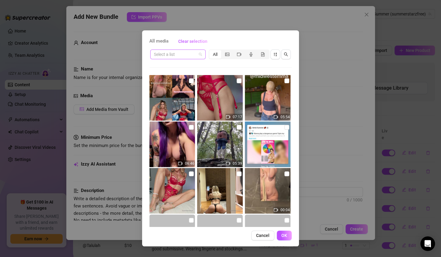
click at [166, 54] on input "search" at bounding box center [175, 54] width 43 height 9
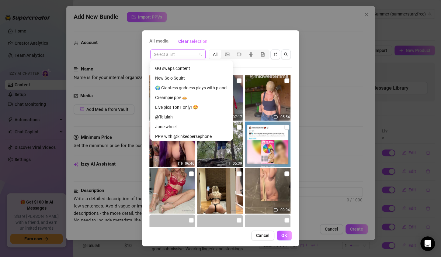
scroll to position [252, 0]
click at [181, 106] on div "Live pics 1on1 only! 🤩" at bounding box center [191, 106] width 73 height 7
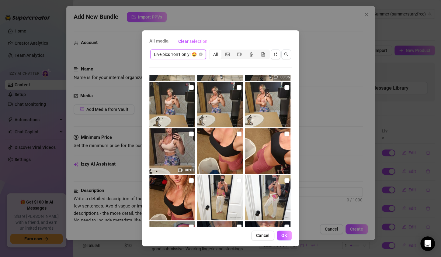
scroll to position [109, 0]
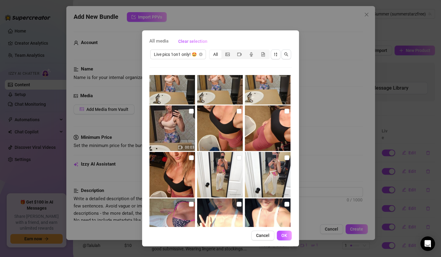
click at [170, 175] on img at bounding box center [172, 175] width 46 height 46
click at [252, 134] on img at bounding box center [268, 129] width 46 height 46
click at [220, 127] on img at bounding box center [220, 129] width 46 height 46
click at [281, 241] on button "OK" at bounding box center [284, 236] width 15 height 10
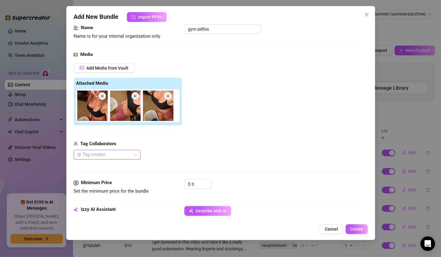
scroll to position [43, 0]
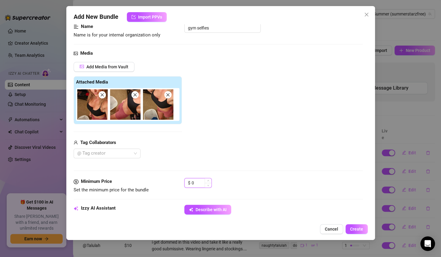
click at [200, 181] on input "0" at bounding box center [202, 183] width 20 height 9
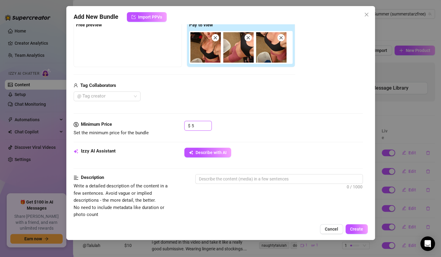
scroll to position [100, 0]
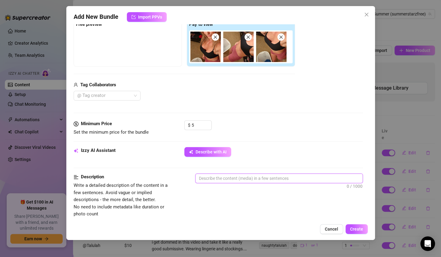
click at [225, 178] on textarea at bounding box center [279, 178] width 167 height 9
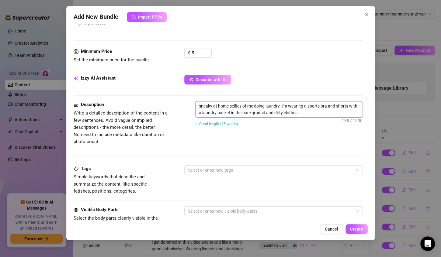
scroll to position [174, 0]
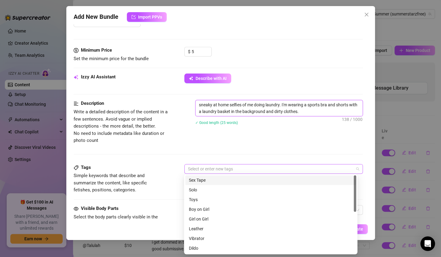
click at [208, 165] on div at bounding box center [271, 169] width 170 height 9
click at [230, 154] on div "Description Write a detailed description of the content in a few sentences. Avo…" at bounding box center [218, 132] width 289 height 64
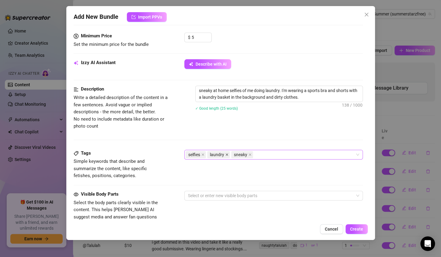
scroll to position [191, 0]
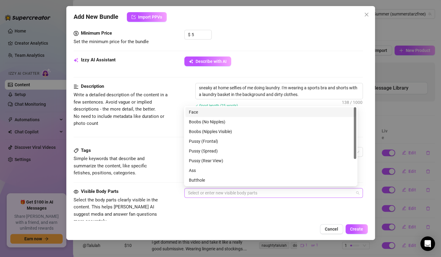
click at [216, 191] on div at bounding box center [271, 193] width 170 height 9
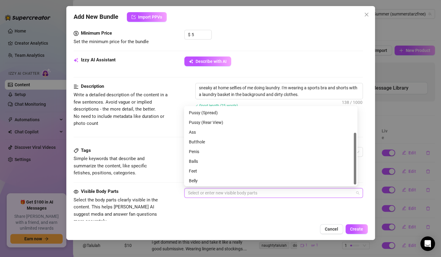
scroll to position [0, 0]
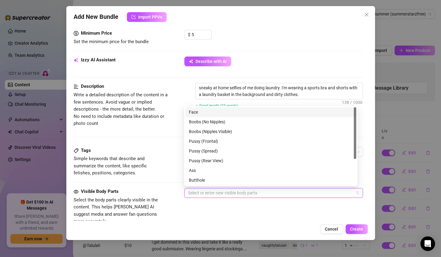
click at [206, 111] on div "Face" at bounding box center [271, 112] width 164 height 7
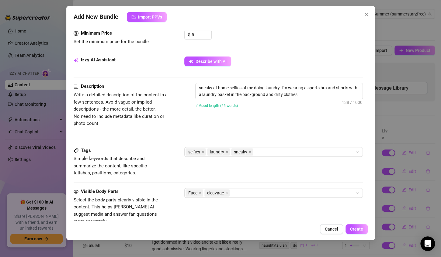
click at [204, 201] on div "Visible Body Parts Select the body parts clearly visible in the content. This h…" at bounding box center [218, 206] width 289 height 37
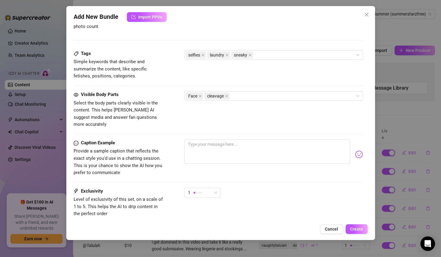
scroll to position [288, 0]
click at [194, 142] on textarea at bounding box center [267, 152] width 166 height 24
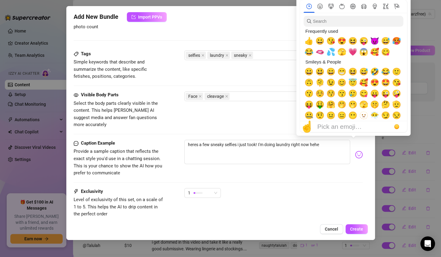
click at [355, 151] on img at bounding box center [359, 155] width 8 height 8
click at [385, 53] on span "😋" at bounding box center [385, 52] width 9 height 9
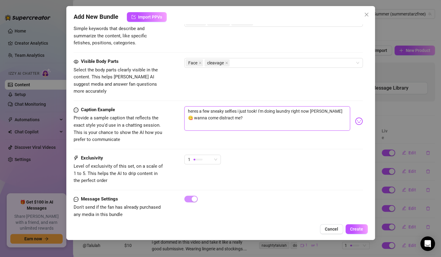
scroll to position [322, 0]
click at [353, 229] on span "Create" at bounding box center [356, 229] width 13 height 5
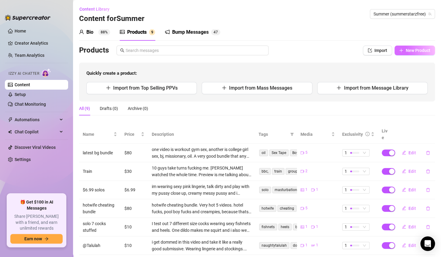
click at [410, 50] on span "New Product" at bounding box center [418, 50] width 25 height 5
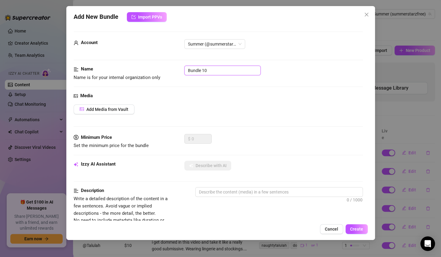
click at [245, 72] on input "Bundle 10" at bounding box center [222, 71] width 76 height 10
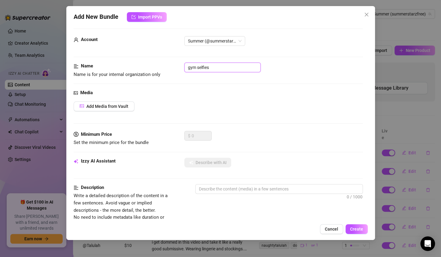
scroll to position [4, 0]
click at [114, 106] on span "Add Media from Vault" at bounding box center [107, 105] width 42 height 5
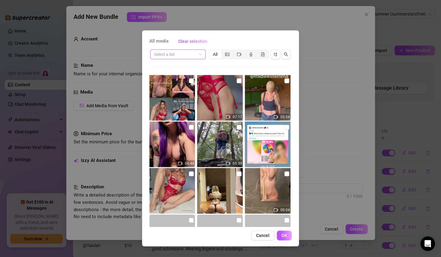
click at [188, 57] on input "search" at bounding box center [175, 54] width 43 height 9
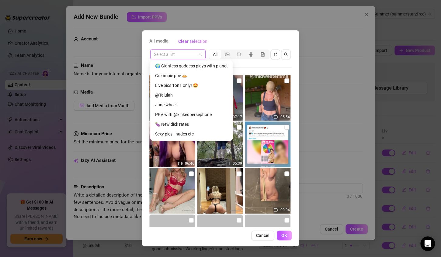
scroll to position [270, 0]
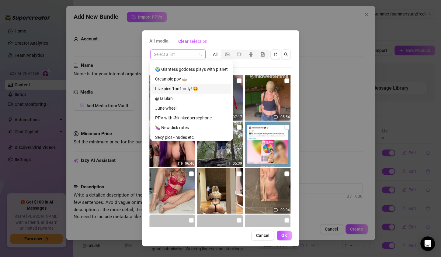
click at [183, 89] on div "Live pics 1on1 only! 🤩" at bounding box center [191, 88] width 73 height 7
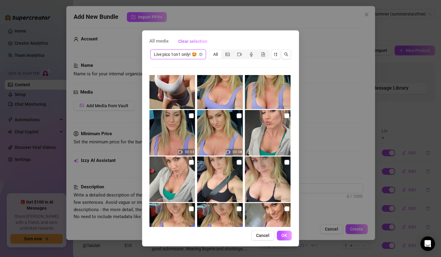
scroll to position [282, 0]
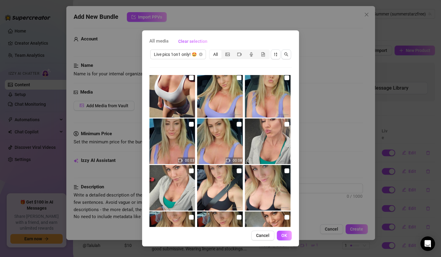
click at [258, 137] on img at bounding box center [268, 142] width 46 height 46
click at [168, 179] on img at bounding box center [172, 188] width 46 height 46
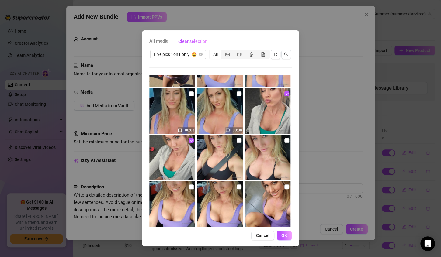
scroll to position [304, 0]
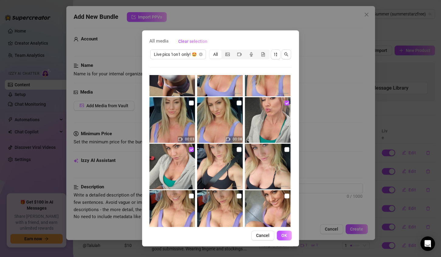
click at [261, 117] on img at bounding box center [268, 120] width 46 height 46
click at [167, 158] on img at bounding box center [172, 167] width 46 height 46
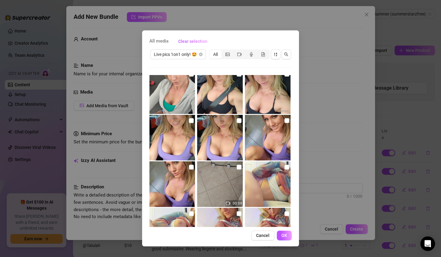
scroll to position [380, 0]
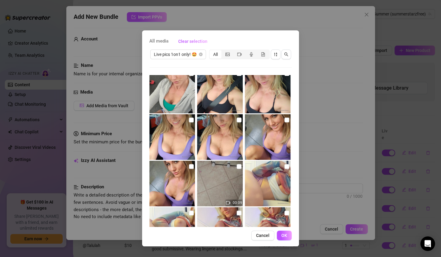
click at [251, 134] on img at bounding box center [268, 137] width 46 height 46
click at [167, 173] on img at bounding box center [172, 184] width 46 height 46
click at [281, 238] on span "OK" at bounding box center [284, 235] width 6 height 5
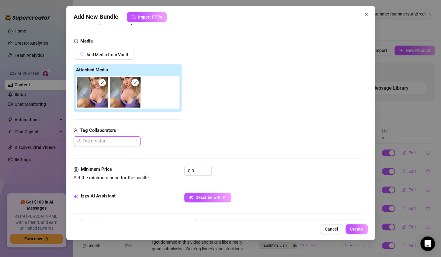
scroll to position [55, 0]
click at [195, 170] on input "0" at bounding box center [202, 170] width 20 height 9
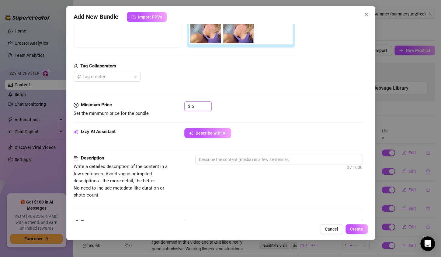
scroll to position [119, 0]
click at [214, 159] on textarea at bounding box center [279, 159] width 167 height 9
click at [212, 160] on textarea "at the gym taking" at bounding box center [279, 159] width 167 height 9
click at [211, 160] on textarea "at the gym taking" at bounding box center [279, 159] width 167 height 9
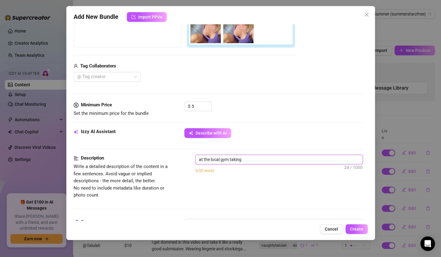
click at [245, 159] on textarea "at the local gym taking" at bounding box center [279, 159] width 167 height 9
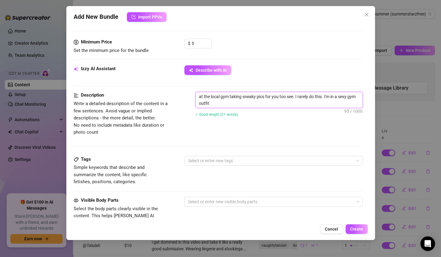
scroll to position [182, 0]
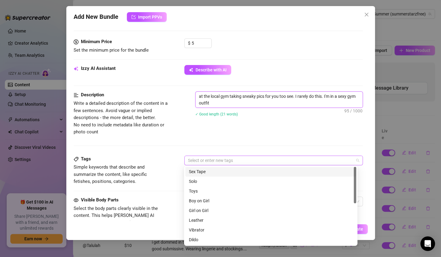
click at [195, 159] on div at bounding box center [271, 160] width 170 height 9
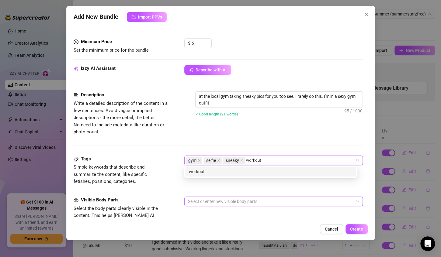
click at [196, 200] on div at bounding box center [271, 201] width 170 height 9
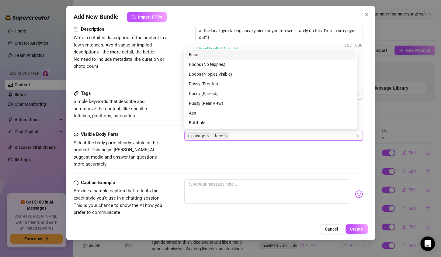
scroll to position [248, 0]
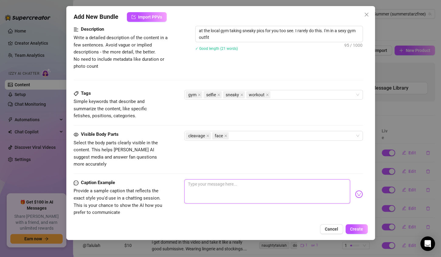
click at [203, 179] on textarea at bounding box center [267, 191] width 166 height 24
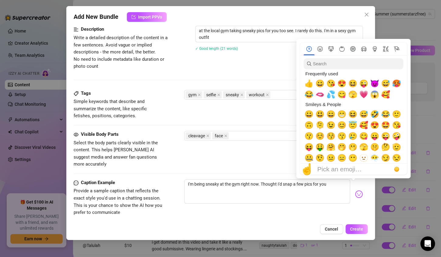
click at [355, 190] on img at bounding box center [359, 194] width 8 height 8
click at [397, 127] on span "😘" at bounding box center [396, 125] width 9 height 9
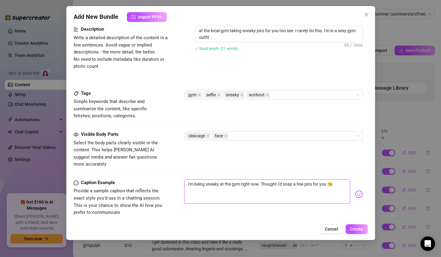
click at [314, 179] on textarea "I'm being sneaky at the gym right now. Thought I'd snap a few pics for you 😘" at bounding box center [267, 191] width 166 height 24
click at [335, 179] on textarea "I'm being sneaky at the gym right now. Thought I'd snap a few pics for you 😘" at bounding box center [267, 191] width 166 height 24
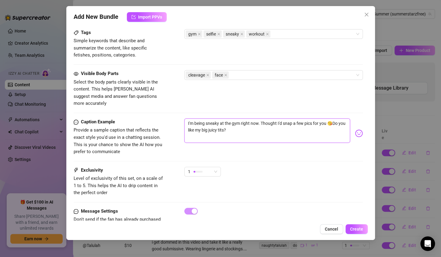
scroll to position [322, 0]
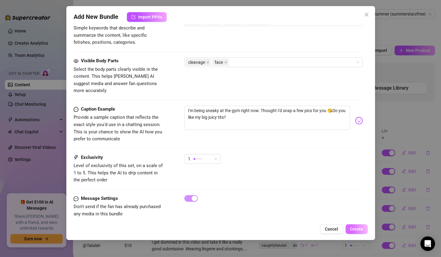
click at [362, 230] on span "Create" at bounding box center [356, 229] width 13 height 5
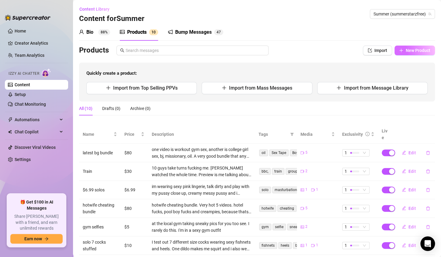
click at [406, 51] on span "New Product" at bounding box center [418, 50] width 25 height 5
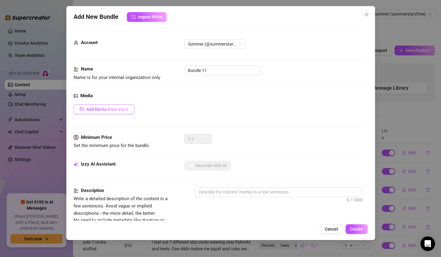
click at [126, 109] on span "Add Media from Vault" at bounding box center [107, 109] width 42 height 5
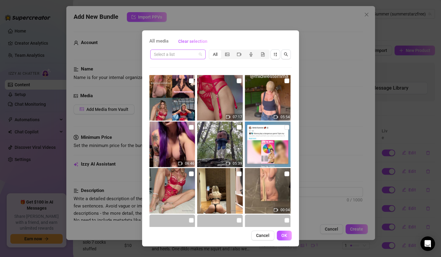
click at [193, 54] on input "search" at bounding box center [175, 54] width 43 height 9
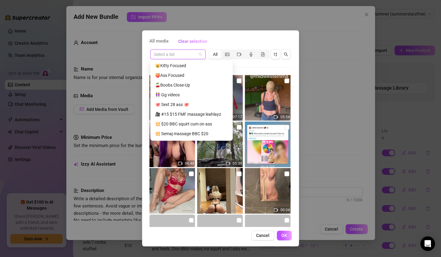
scroll to position [136, 0]
click at [183, 85] on div "🍒Boobs Close-Up" at bounding box center [191, 86] width 73 height 7
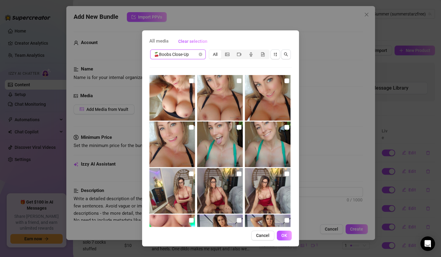
click at [181, 87] on img at bounding box center [172, 98] width 46 height 46
click at [217, 93] on img at bounding box center [220, 98] width 46 height 46
click at [264, 97] on img at bounding box center [268, 98] width 46 height 46
click at [173, 141] on img at bounding box center [172, 145] width 46 height 46
click at [282, 236] on span "OK" at bounding box center [284, 235] width 6 height 5
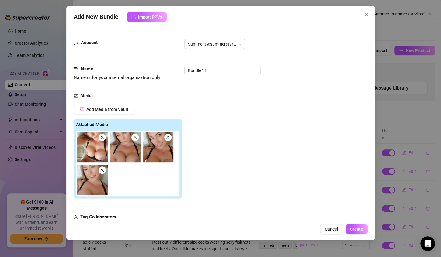
click at [217, 65] on div "Account Summer (@summerstarzfree)" at bounding box center [218, 52] width 289 height 26
click at [216, 70] on input "Bundle 11" at bounding box center [222, 71] width 76 height 10
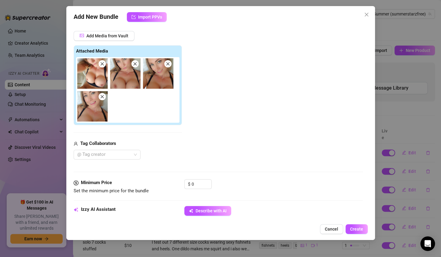
scroll to position [74, 0]
click at [196, 182] on input "0" at bounding box center [202, 183] width 20 height 9
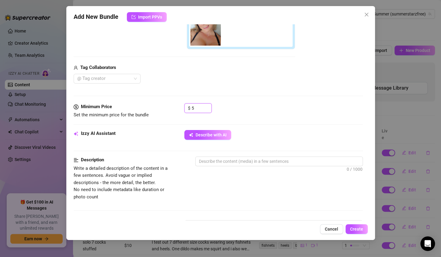
scroll to position [155, 0]
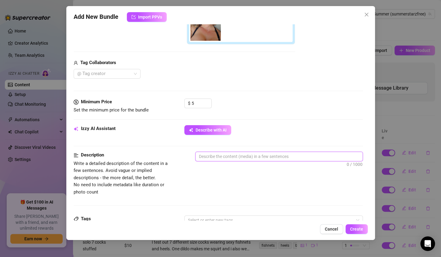
click at [239, 156] on textarea at bounding box center [279, 156] width 167 height 9
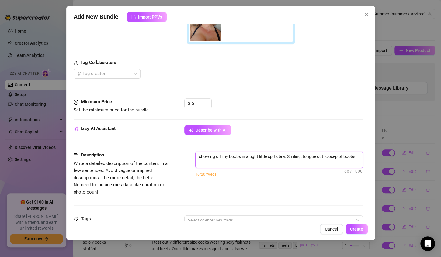
scroll to position [0, 0]
click at [337, 156] on textarea "showing off my boobs in a tight little sprts bra. Smiling, tongue out. closep o…" at bounding box center [279, 160] width 167 height 16
click at [274, 157] on textarea "showing off my boobs in a tight little sprts bra. Smiling, tongue out. close up…" at bounding box center [279, 160] width 167 height 16
click at [224, 161] on textarea "showing off my boobs in a tight little sports bra. Smiling, tongue out. close u…" at bounding box center [279, 160] width 167 height 16
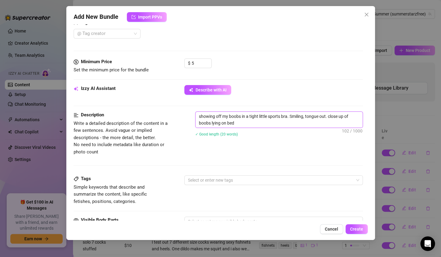
scroll to position [210, 0]
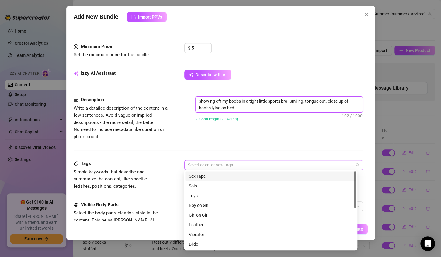
click at [208, 165] on div at bounding box center [271, 165] width 170 height 9
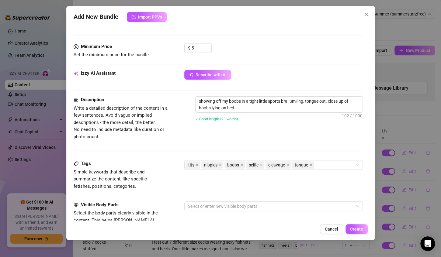
click at [170, 158] on div "Description Write a detailed description of the content in a few sentences. Avo…" at bounding box center [218, 128] width 289 height 64
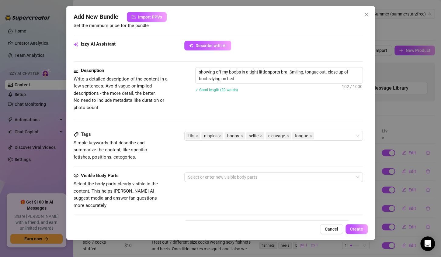
scroll to position [248, 0]
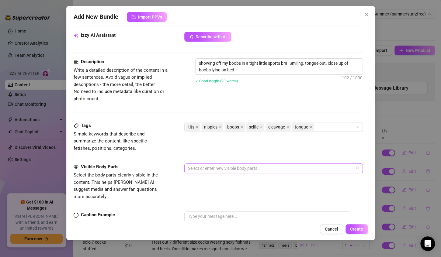
click at [197, 170] on div at bounding box center [271, 168] width 170 height 9
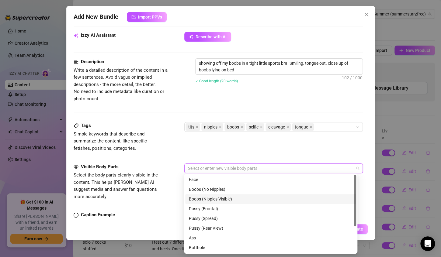
click at [201, 199] on div "Boobs (Nipples Visible)" at bounding box center [271, 199] width 164 height 7
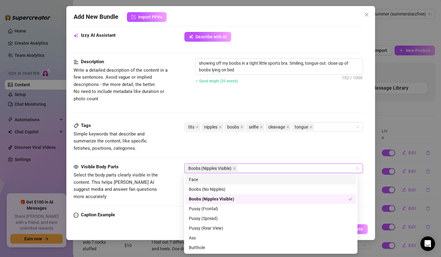
click at [191, 181] on div "Face" at bounding box center [271, 179] width 164 height 7
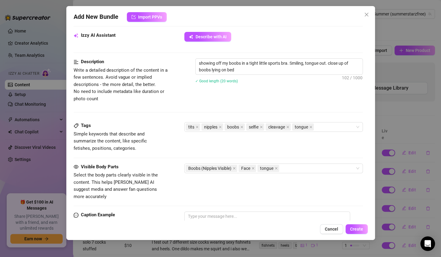
click at [186, 148] on div "Tags Simple keywords that describe and summarize the content, like specific fet…" at bounding box center [218, 137] width 289 height 30
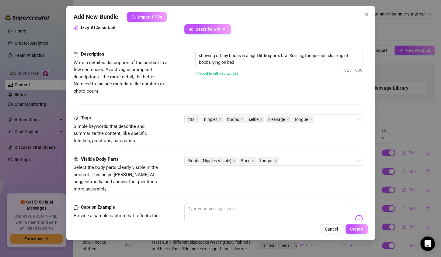
scroll to position [255, 0]
click at [295, 160] on div "Boobs (Nipples Visible) Face tongue" at bounding box center [271, 161] width 170 height 9
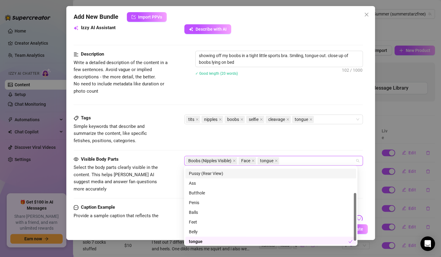
scroll to position [49, 0]
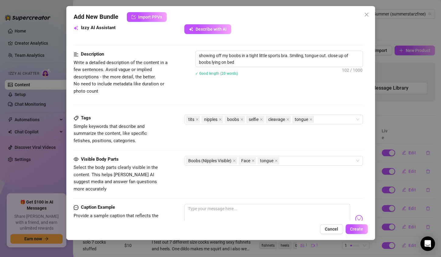
click at [213, 143] on div "Tags Simple keywords that describe and summarize the content, like specific fet…" at bounding box center [218, 130] width 289 height 30
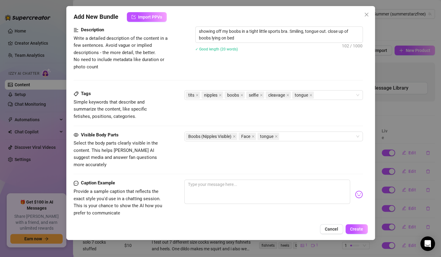
scroll to position [280, 0]
click at [201, 180] on textarea at bounding box center [267, 192] width 166 height 24
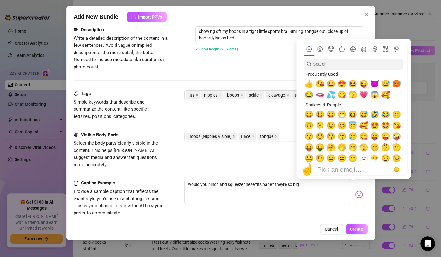
click at [355, 191] on img at bounding box center [359, 195] width 8 height 8
click at [320, 95] on span "🫦" at bounding box center [319, 95] width 9 height 9
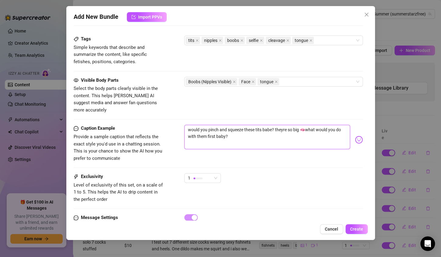
scroll to position [354, 0]
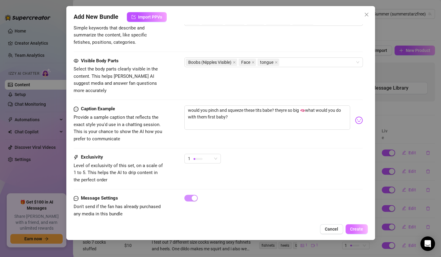
click at [357, 230] on span "Create" at bounding box center [356, 229] width 13 height 5
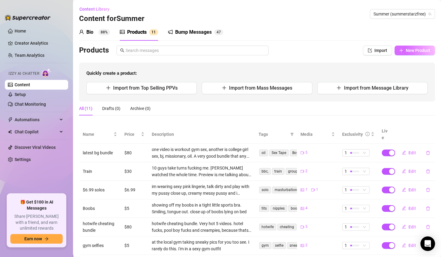
click at [415, 53] on span "New Product" at bounding box center [418, 50] width 25 height 5
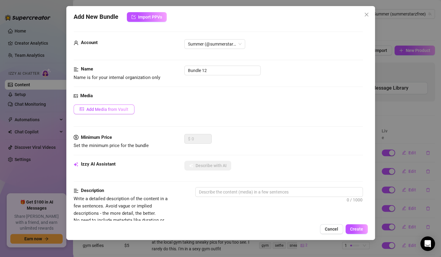
click at [116, 109] on span "Add Media from Vault" at bounding box center [107, 109] width 42 height 5
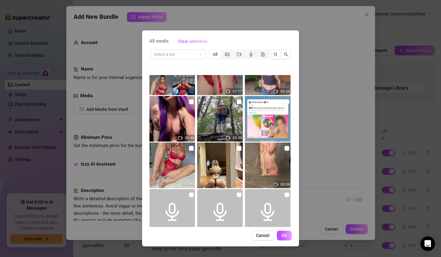
scroll to position [0, 0]
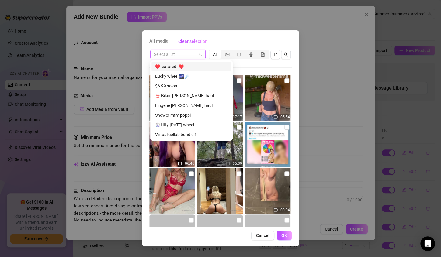
click at [190, 55] on input "search" at bounding box center [175, 54] width 43 height 9
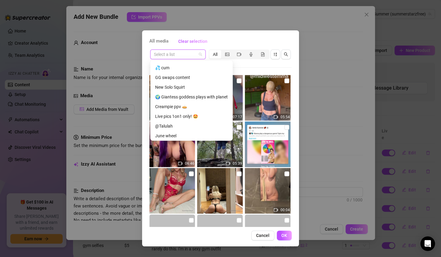
scroll to position [242, 0]
click at [175, 117] on div "Live pics 1on1 only! 🤩" at bounding box center [191, 116] width 73 height 7
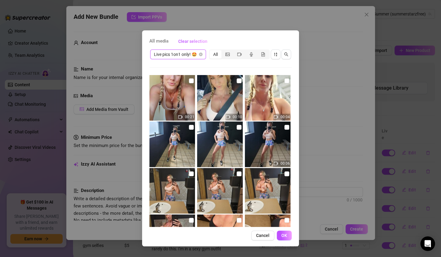
click at [176, 53] on span "Live pics 1on1 only! 🤩" at bounding box center [178, 54] width 48 height 9
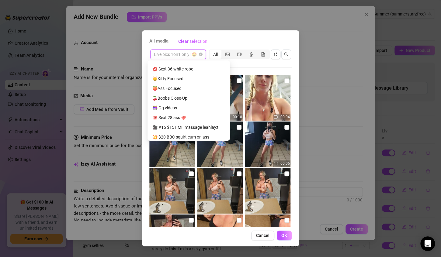
scroll to position [123, 0]
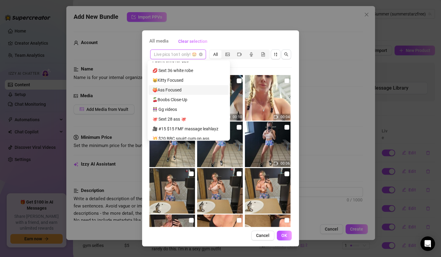
click at [169, 90] on div "🍑Ass Focused" at bounding box center [188, 90] width 73 height 7
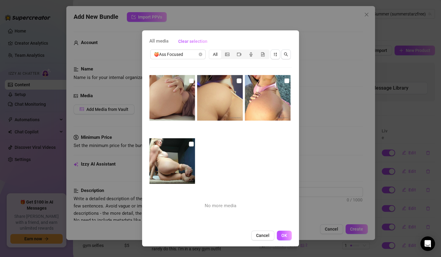
click at [171, 91] on img at bounding box center [172, 98] width 46 height 46
click at [214, 91] on img at bounding box center [220, 98] width 46 height 46
click at [262, 91] on img at bounding box center [268, 98] width 46 height 46
click at [175, 155] on img at bounding box center [172, 161] width 46 height 46
click at [285, 236] on span "OK" at bounding box center [284, 235] width 6 height 5
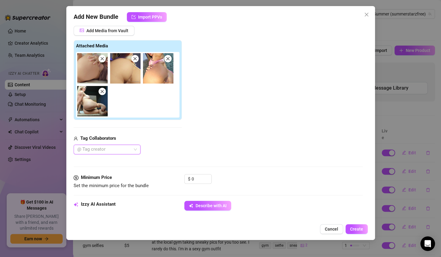
scroll to position [79, 0]
click at [203, 178] on input "0" at bounding box center [202, 178] width 20 height 9
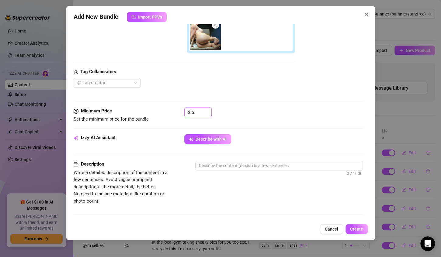
scroll to position [146, 0]
click at [245, 164] on textarea at bounding box center [279, 165] width 167 height 9
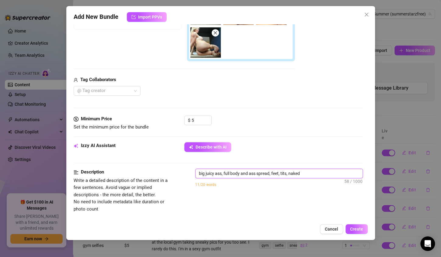
scroll to position [137, 0]
click at [312, 173] on textarea "big juicy ass, full body and ass spread, feet, tits, naked, some have lingerie" at bounding box center [279, 173] width 167 height 9
click at [347, 174] on textarea "big juicy ass, full body and ass spread, feet, tits, naked, some pics have ling…" at bounding box center [279, 173] width 167 height 9
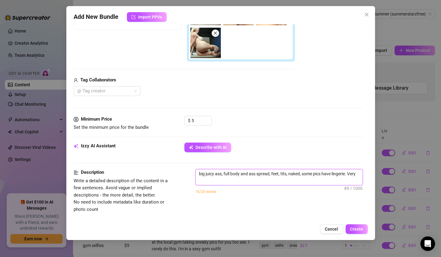
scroll to position [0, 0]
click at [224, 173] on textarea "big juicy ass, full body and ass spread, feet, tits, naked, some pics have ling…" at bounding box center [279, 177] width 167 height 16
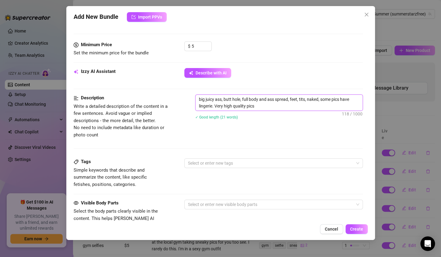
scroll to position [213, 0]
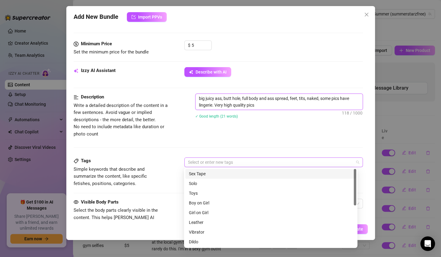
click at [211, 162] on div at bounding box center [271, 162] width 170 height 9
click at [198, 144] on div "Description Write a detailed description of the content in a few sentences. Avo…" at bounding box center [218, 126] width 289 height 64
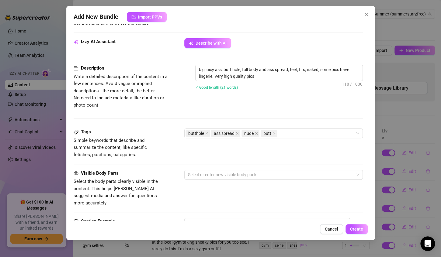
scroll to position [252, 0]
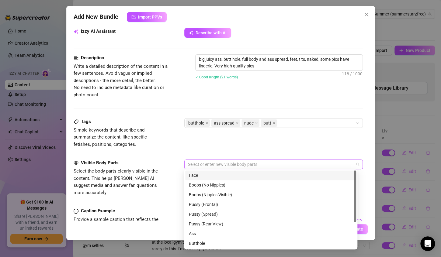
click at [196, 165] on div at bounding box center [271, 164] width 170 height 9
click at [205, 196] on div "Boobs (Nipples Visible)" at bounding box center [271, 195] width 164 height 7
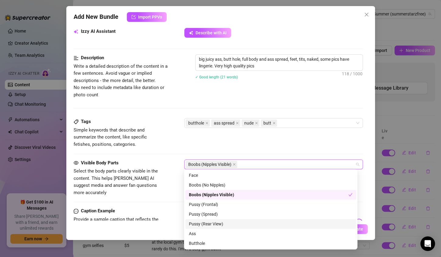
click at [204, 225] on div "Pussy (Rear View)" at bounding box center [271, 224] width 164 height 7
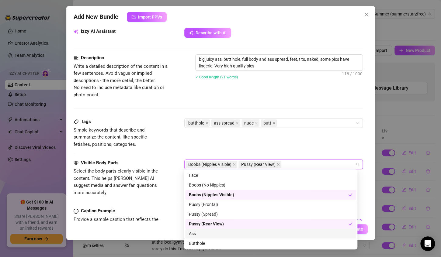
click at [203, 236] on div "Ass" at bounding box center [271, 234] width 164 height 7
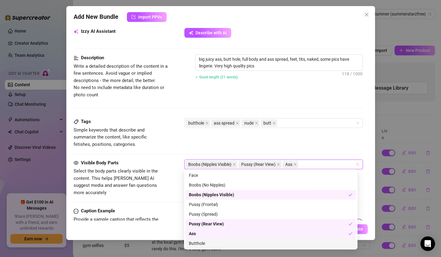
click at [202, 246] on div "Butthole" at bounding box center [271, 243] width 164 height 7
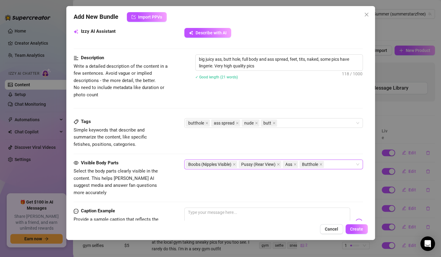
click at [297, 137] on div "Tags Simple keywords that describe and summarize the content, like specific fet…" at bounding box center [218, 133] width 289 height 30
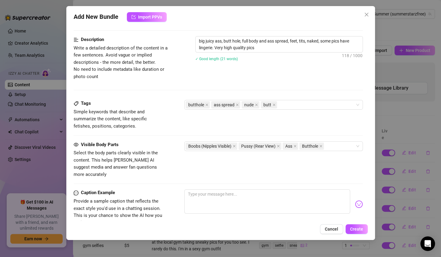
scroll to position [275, 0]
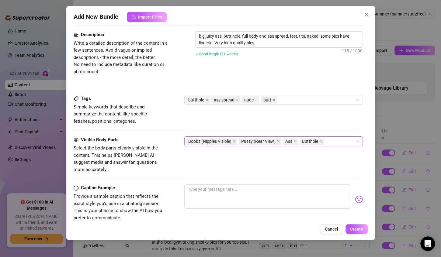
click at [328, 142] on div "Boobs (Nipples Visible) Pussy (Rear View) Ass Butthole" at bounding box center [271, 141] width 170 height 9
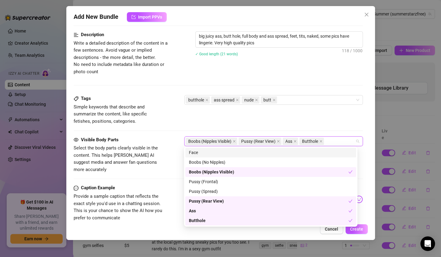
click at [277, 122] on div "Tags Simple keywords that describe and summarize the content, like specific fet…" at bounding box center [218, 110] width 289 height 30
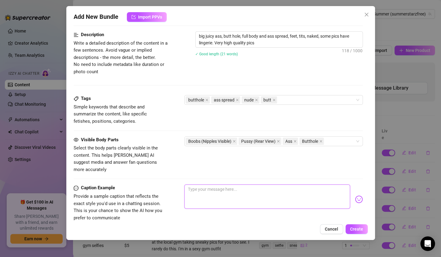
click at [202, 185] on textarea at bounding box center [267, 197] width 166 height 24
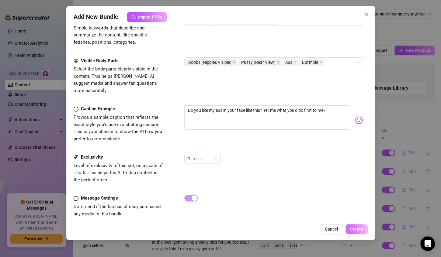
click at [358, 230] on span "Create" at bounding box center [356, 229] width 13 height 5
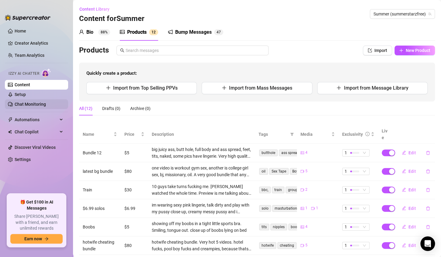
click at [39, 102] on link "Chat Monitoring" at bounding box center [30, 104] width 31 height 5
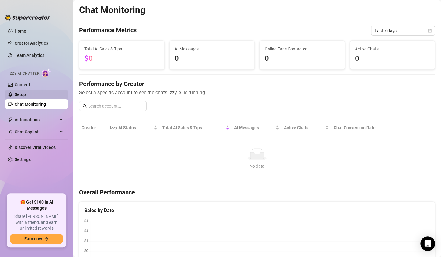
click at [23, 94] on link "Setup" at bounding box center [20, 94] width 11 height 5
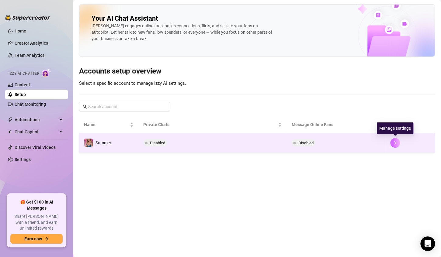
click at [395, 144] on icon "right" at bounding box center [395, 143] width 4 height 4
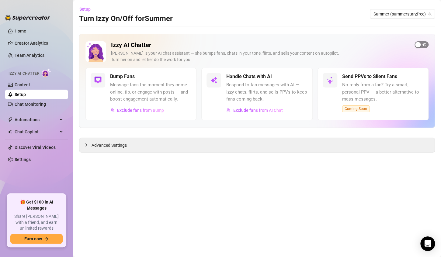
click at [425, 44] on span "button" at bounding box center [422, 44] width 14 height 7
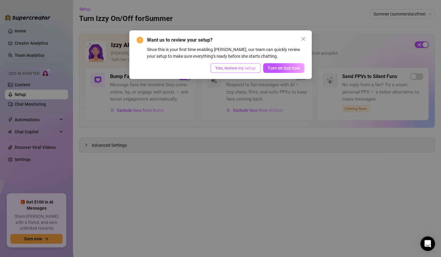
click at [237, 68] on span "Yes, review my setup" at bounding box center [235, 68] width 40 height 5
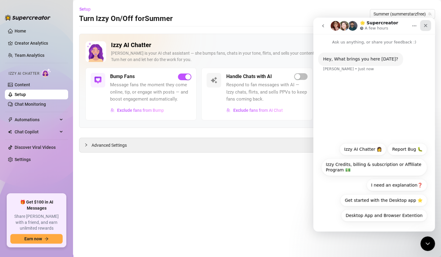
click at [425, 26] on icon "Close" at bounding box center [425, 25] width 5 height 5
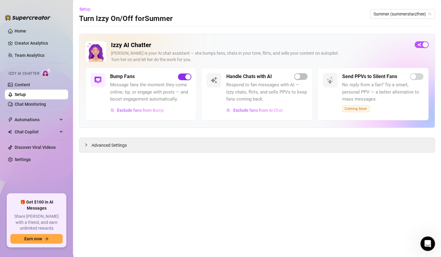
click at [181, 77] on span "button" at bounding box center [184, 77] width 13 height 7
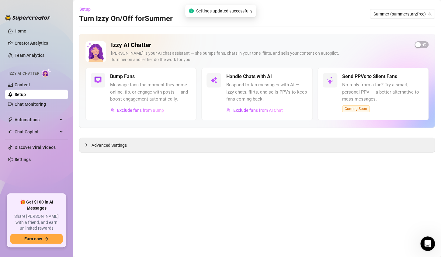
click at [179, 76] on div "Bump Fans" at bounding box center [150, 76] width 81 height 7
click at [424, 45] on span "button" at bounding box center [422, 44] width 14 height 7
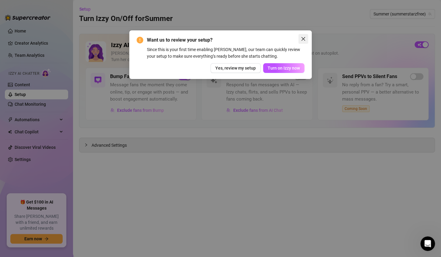
click at [301, 40] on icon "close" at bounding box center [303, 39] width 4 height 4
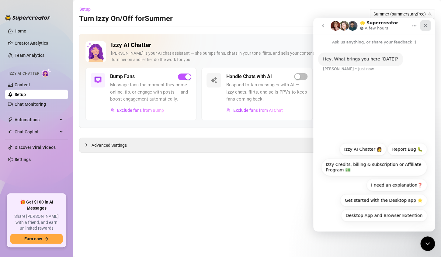
click at [425, 26] on icon "Close" at bounding box center [425, 25] width 5 height 5
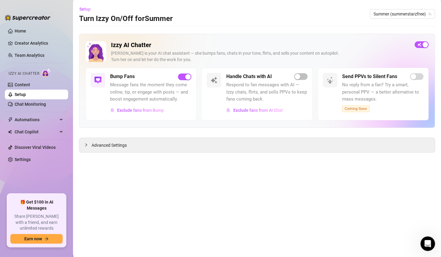
click at [20, 95] on link "Setup" at bounding box center [20, 94] width 11 height 5
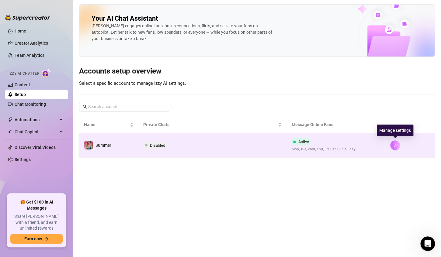
click at [393, 146] on icon "right" at bounding box center [395, 145] width 4 height 4
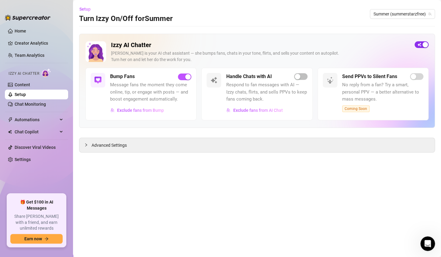
click at [418, 45] on span "button" at bounding box center [422, 44] width 14 height 7
click at [424, 44] on span "button" at bounding box center [422, 44] width 14 height 7
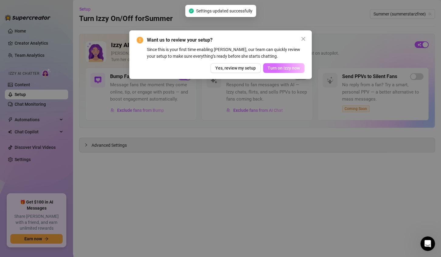
click at [296, 68] on span "Turn on Izzy now" at bounding box center [284, 68] width 32 height 5
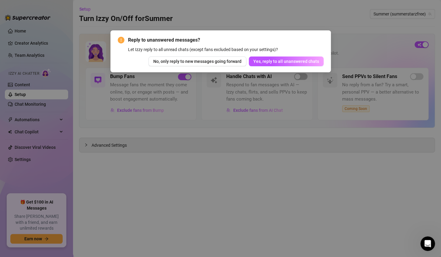
click at [278, 22] on div "Reply to unanswered messages? Let Izzy reply to all unread chats (except fans e…" at bounding box center [220, 128] width 441 height 257
click at [276, 153] on div "Reply to unanswered messages? Let Izzy reply to all unread chats (except fans e…" at bounding box center [220, 128] width 441 height 257
click at [262, 63] on span "Yes, reply to all unanswered chats" at bounding box center [286, 61] width 66 height 5
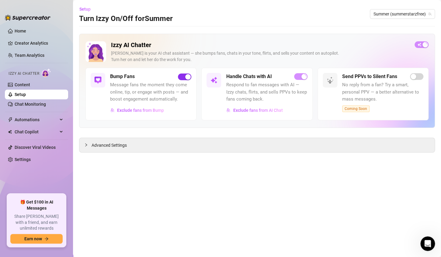
click at [180, 74] on span "button" at bounding box center [184, 77] width 13 height 7
click at [424, 45] on span "button" at bounding box center [422, 44] width 14 height 7
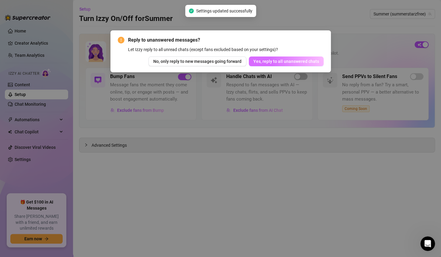
click at [311, 62] on span "Yes, reply to all unanswered chats" at bounding box center [286, 61] width 66 height 5
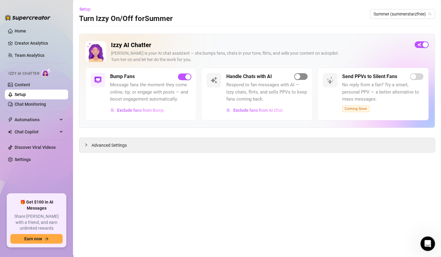
click at [304, 74] on span "button" at bounding box center [300, 76] width 13 height 7
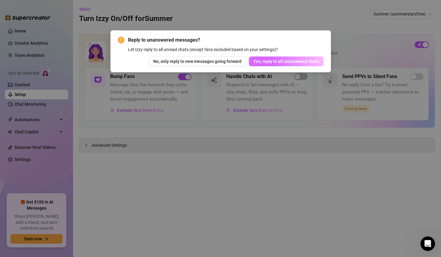
click at [301, 63] on span "Yes, reply to all unanswered chats" at bounding box center [286, 61] width 66 height 5
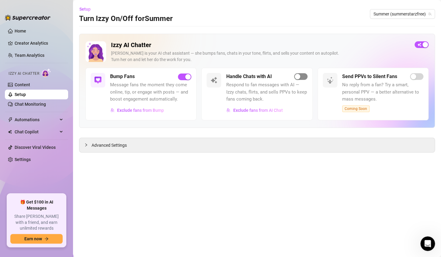
click at [304, 77] on span "button" at bounding box center [300, 76] width 13 height 7
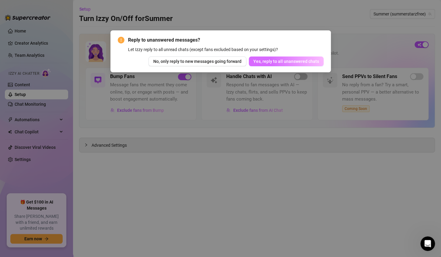
click at [297, 62] on span "Yes, reply to all unanswered chats" at bounding box center [286, 61] width 66 height 5
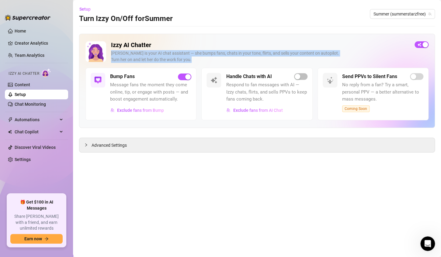
drag, startPoint x: 297, startPoint y: 62, endPoint x: 338, endPoint y: 47, distance: 43.1
click at [338, 47] on div "Izzy AI Chatter Izzy is your AI chat assistant — she bumps fans, chats in your …" at bounding box center [260, 54] width 299 height 26
click at [338, 47] on h2 "Izzy AI Chatter" at bounding box center [260, 45] width 299 height 8
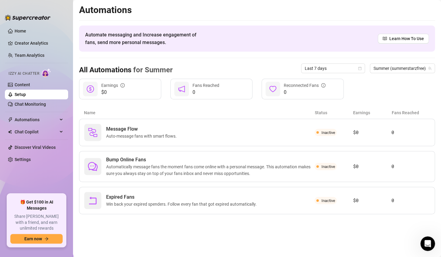
click at [18, 94] on link "Setup" at bounding box center [20, 94] width 11 height 5
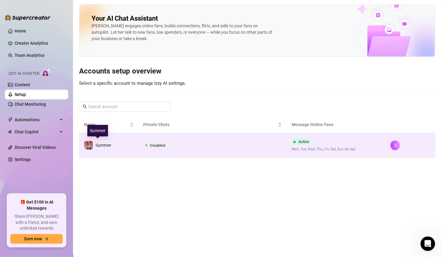
click at [106, 149] on div "Summer" at bounding box center [97, 145] width 27 height 9
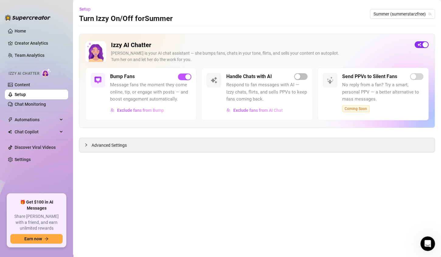
click at [417, 44] on span "button" at bounding box center [422, 44] width 14 height 7
click at [22, 123] on span "Automations" at bounding box center [36, 120] width 43 height 10
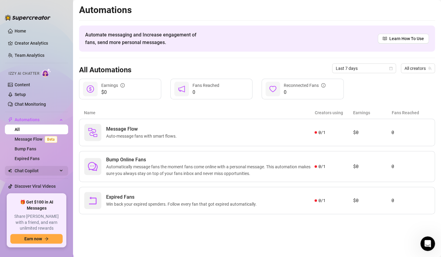
click at [28, 170] on span "Chat Copilot" at bounding box center [36, 171] width 43 height 10
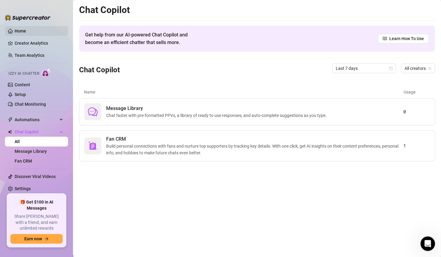
click at [19, 30] on link "Home" at bounding box center [21, 31] width 12 height 5
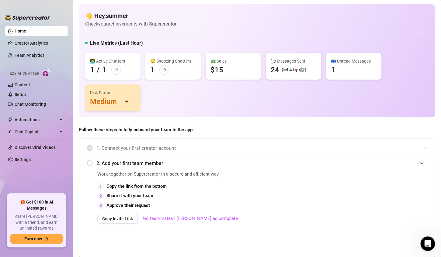
click at [220, 71] on div "$15" at bounding box center [216, 70] width 13 height 10
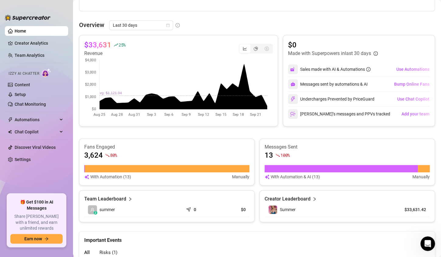
scroll to position [249, 0]
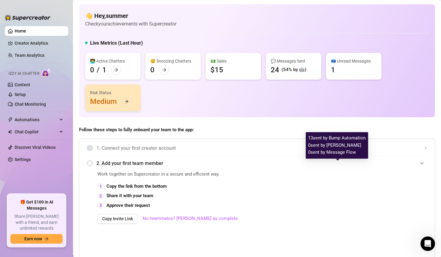
scroll to position [249, 0]
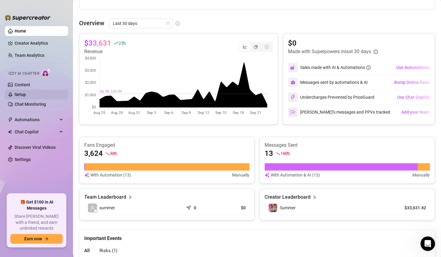
click at [23, 95] on link "Setup" at bounding box center [20, 94] width 11 height 5
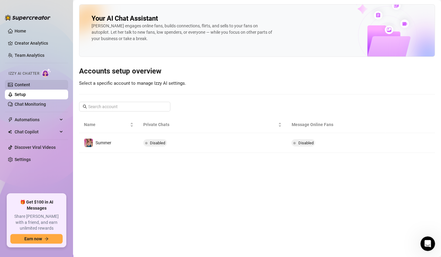
click at [30, 87] on link "Content" at bounding box center [23, 84] width 16 height 5
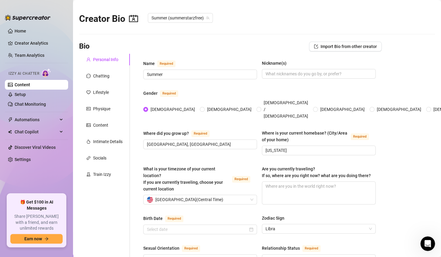
radio input "true"
type input "[DATE]"
click at [104, 77] on div "Chatting" at bounding box center [101, 76] width 16 height 7
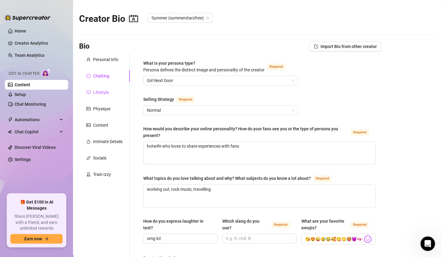
click at [102, 92] on div "Lifestyle" at bounding box center [101, 92] width 16 height 7
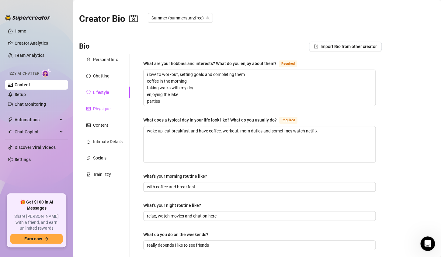
click at [106, 108] on div "Physique" at bounding box center [101, 109] width 17 height 7
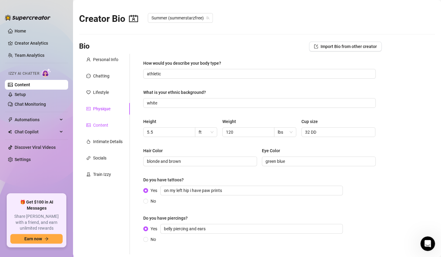
click at [100, 125] on div "Content" at bounding box center [100, 125] width 15 height 7
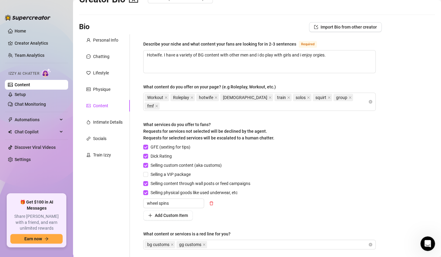
scroll to position [16, 0]
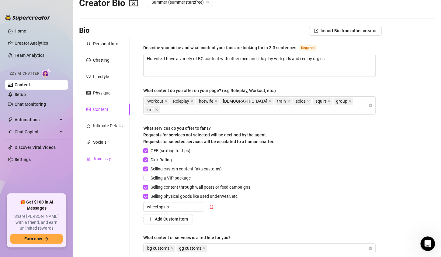
click at [103, 157] on div "Train Izzy" at bounding box center [102, 158] width 18 height 7
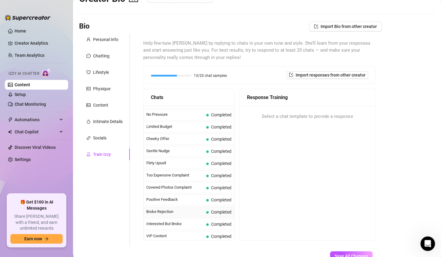
scroll to position [20, 0]
click at [104, 108] on div "Content" at bounding box center [100, 105] width 15 height 7
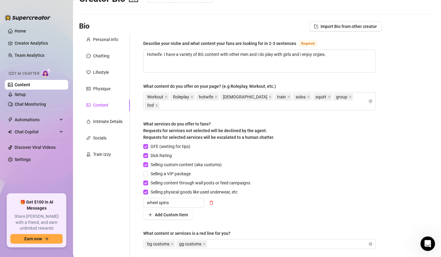
scroll to position [0, 0]
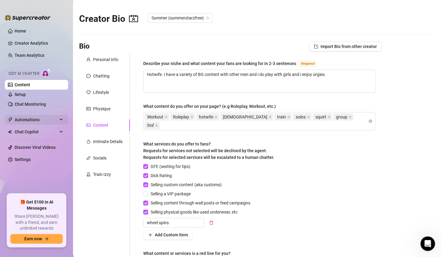
click at [31, 120] on span "Automations" at bounding box center [36, 120] width 43 height 10
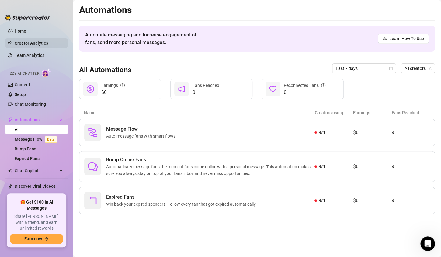
click at [36, 43] on link "Creator Analytics" at bounding box center [39, 43] width 49 height 10
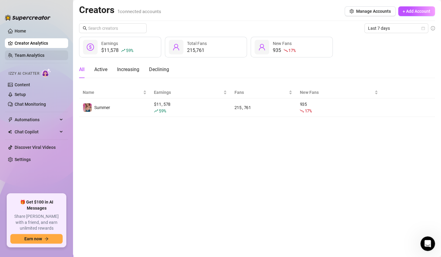
click at [32, 54] on link "Team Analytics" at bounding box center [30, 55] width 30 height 5
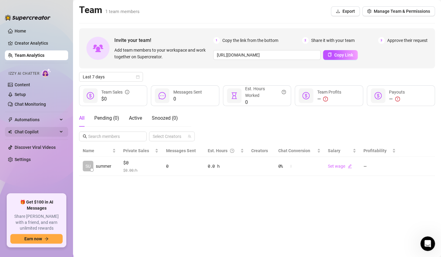
click at [26, 130] on span "Chat Copilot" at bounding box center [36, 132] width 43 height 10
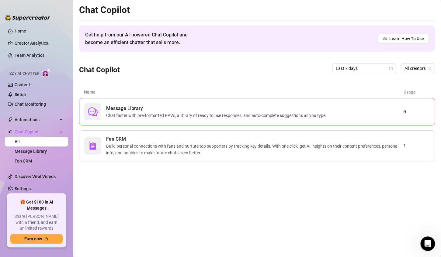
click at [150, 118] on span "Chat faster with pre-formatted PPVs, a library of ready to use responses, and a…" at bounding box center [217, 115] width 223 height 7
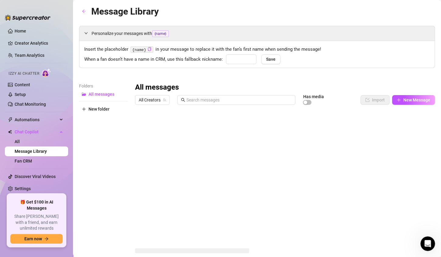
type input "babe"
click at [36, 75] on span "Izzy AI Chatter" at bounding box center [24, 74] width 31 height 6
click at [17, 96] on link "Setup" at bounding box center [20, 94] width 11 height 5
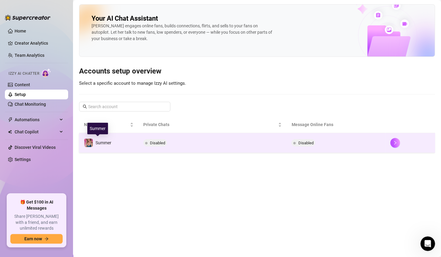
click at [105, 144] on span "Summer" at bounding box center [103, 143] width 16 height 5
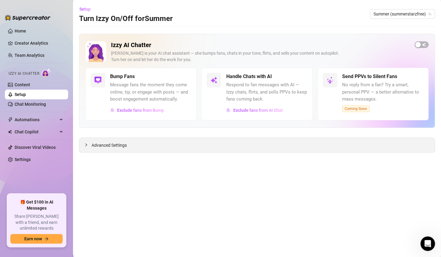
click at [111, 144] on span "Advanced Settings" at bounding box center [109, 145] width 35 height 7
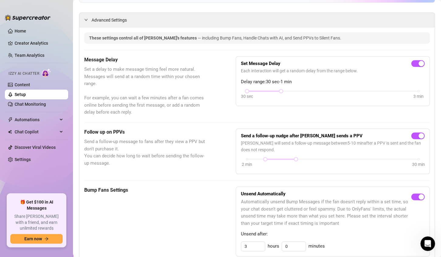
scroll to position [125, 0]
click at [28, 120] on span "Automations" at bounding box center [36, 120] width 43 height 10
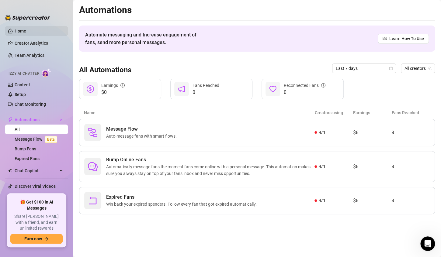
click at [19, 32] on link "Home" at bounding box center [21, 31] width 12 height 5
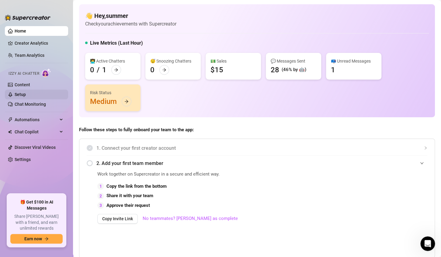
click at [18, 93] on link "Setup" at bounding box center [20, 94] width 11 height 5
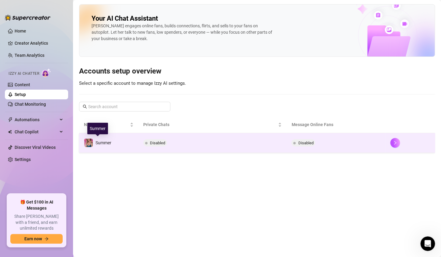
click at [106, 145] on span "Summer" at bounding box center [103, 143] width 16 height 5
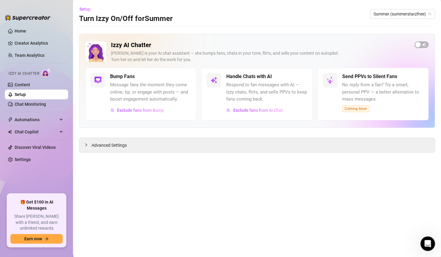
click at [26, 92] on link "Setup" at bounding box center [20, 94] width 11 height 5
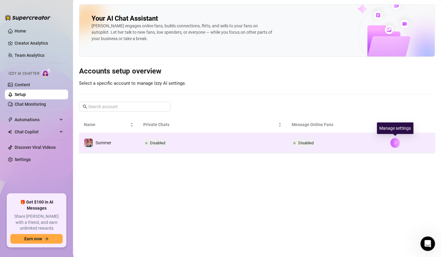
click at [391, 144] on button "button" at bounding box center [395, 143] width 10 height 10
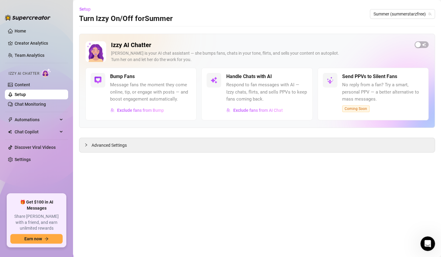
click at [269, 91] on span "Respond to fan messages with AI — Izzy chats, flirts, and sells PPVs to keep fa…" at bounding box center [266, 93] width 81 height 22
